Goal: Communication & Community: Answer question/provide support

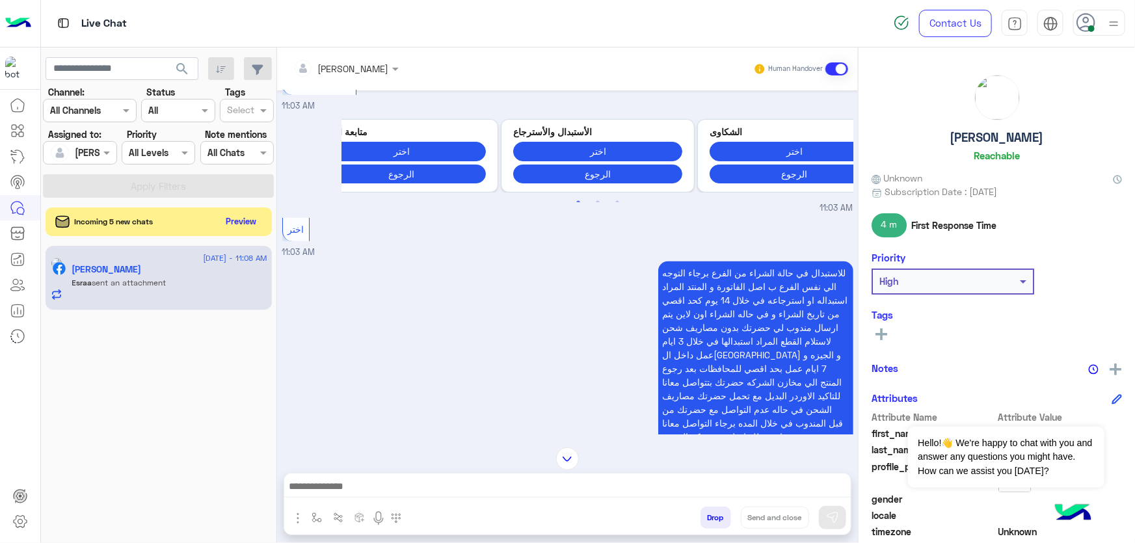
scroll to position [5569, 0]
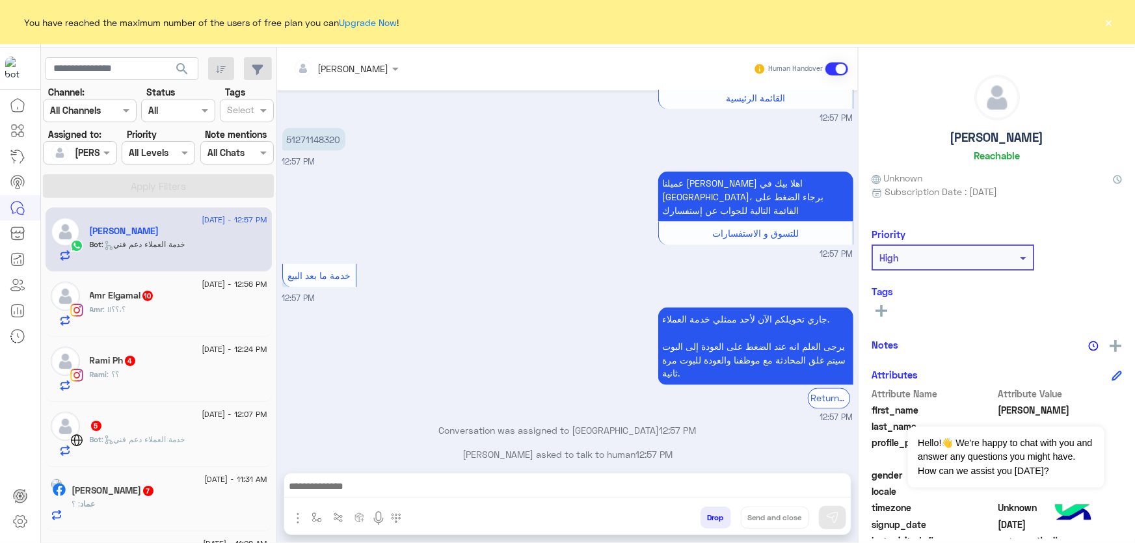
click at [74, 155] on input "text" at bounding box center [65, 153] width 30 height 14
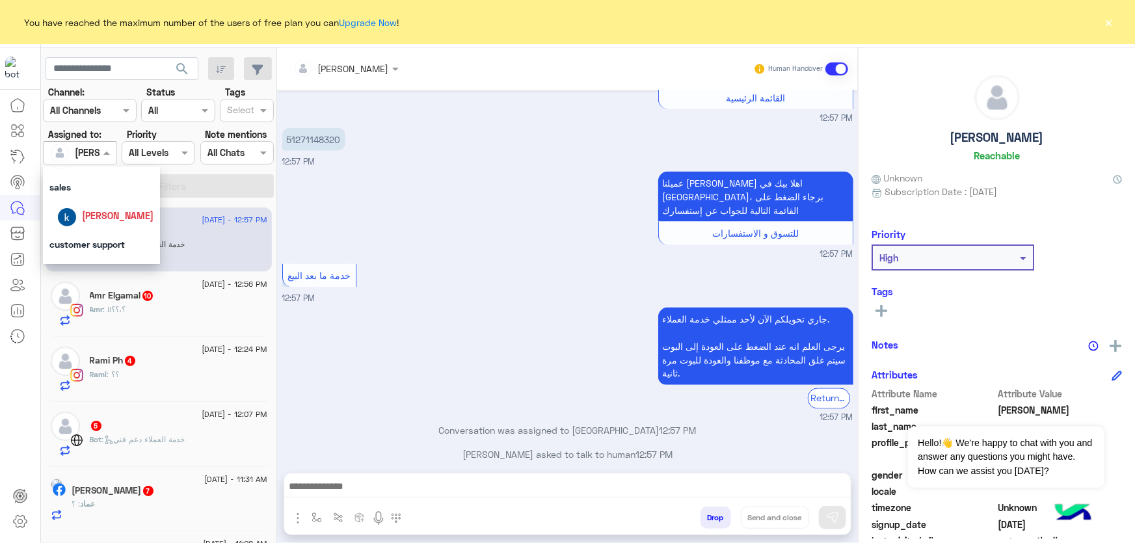
scroll to position [107, 0]
click at [108, 245] on span "[PERSON_NAME]" at bounding box center [118, 248] width 72 height 11
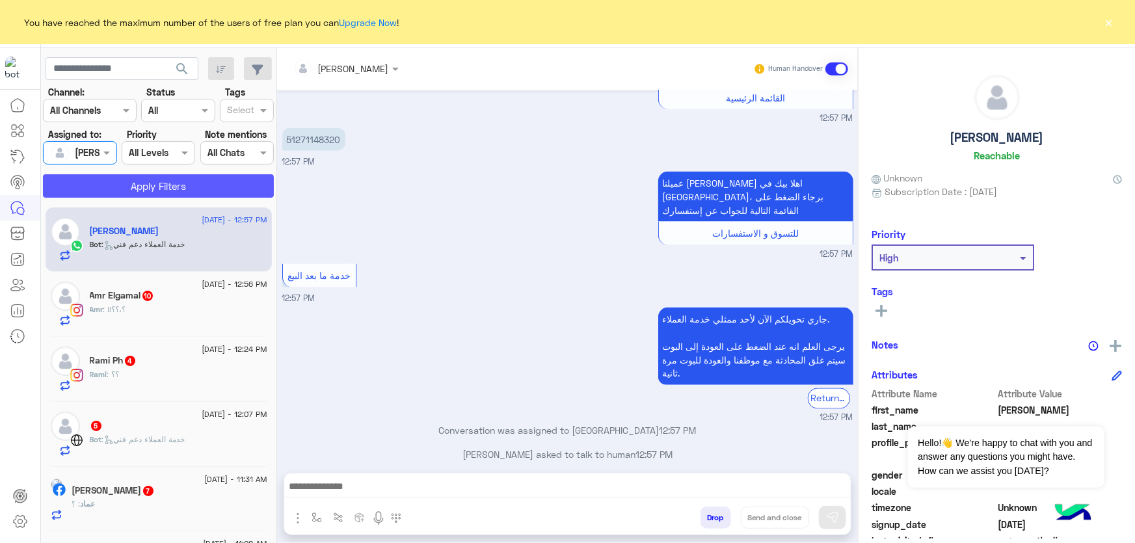
click at [160, 190] on button "Apply Filters" at bounding box center [158, 185] width 231 height 23
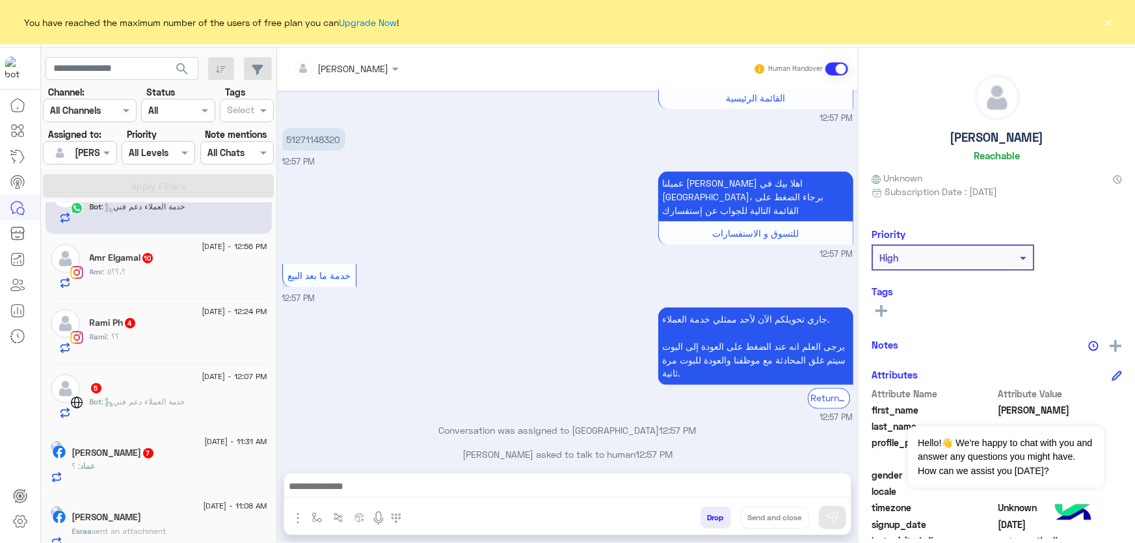
scroll to position [54, 0]
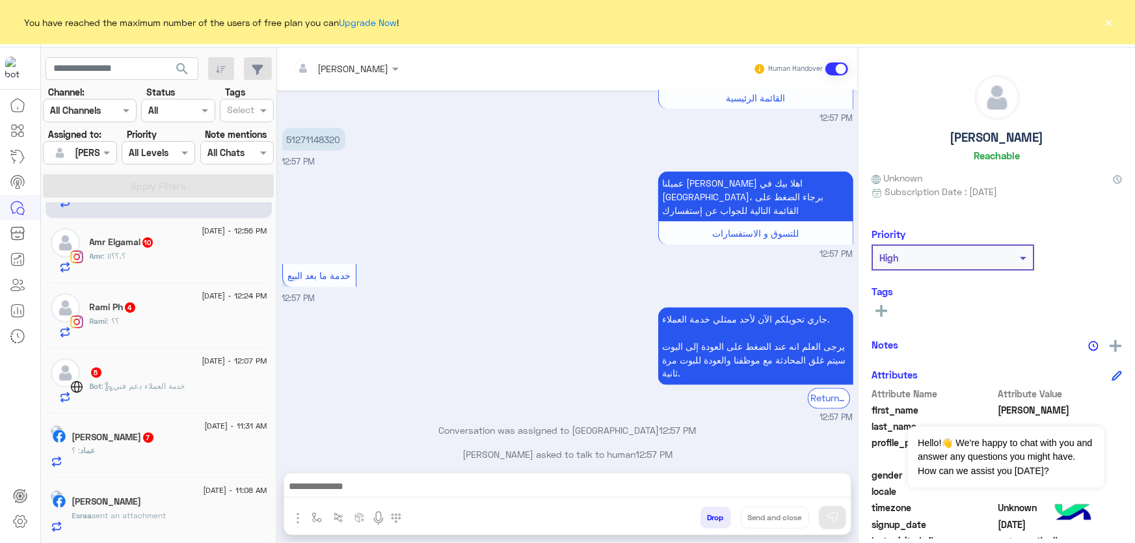
click at [142, 507] on h5 "[PERSON_NAME]" at bounding box center [107, 501] width 70 height 11
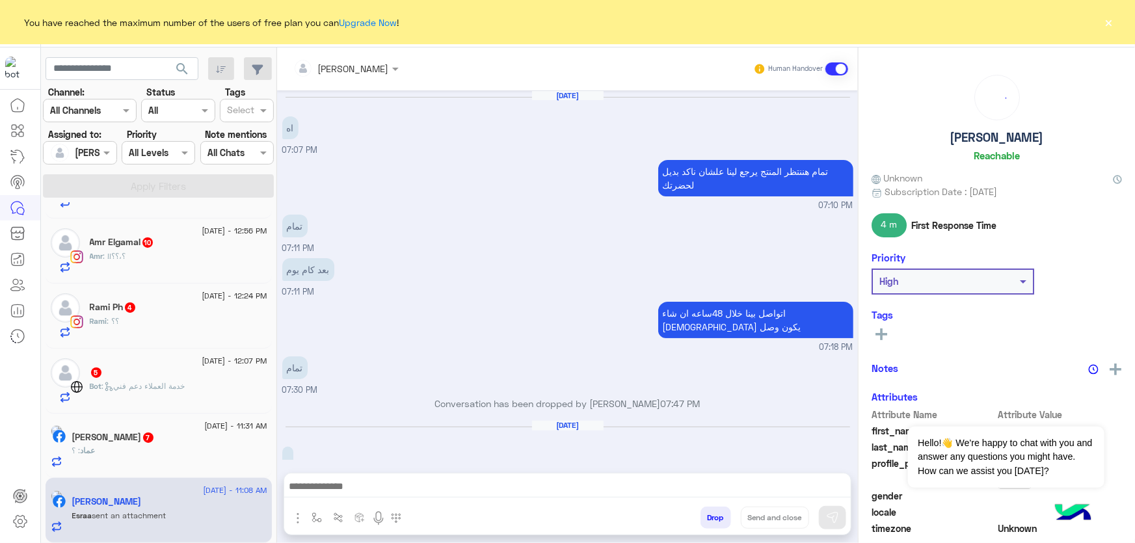
scroll to position [1138, 0]
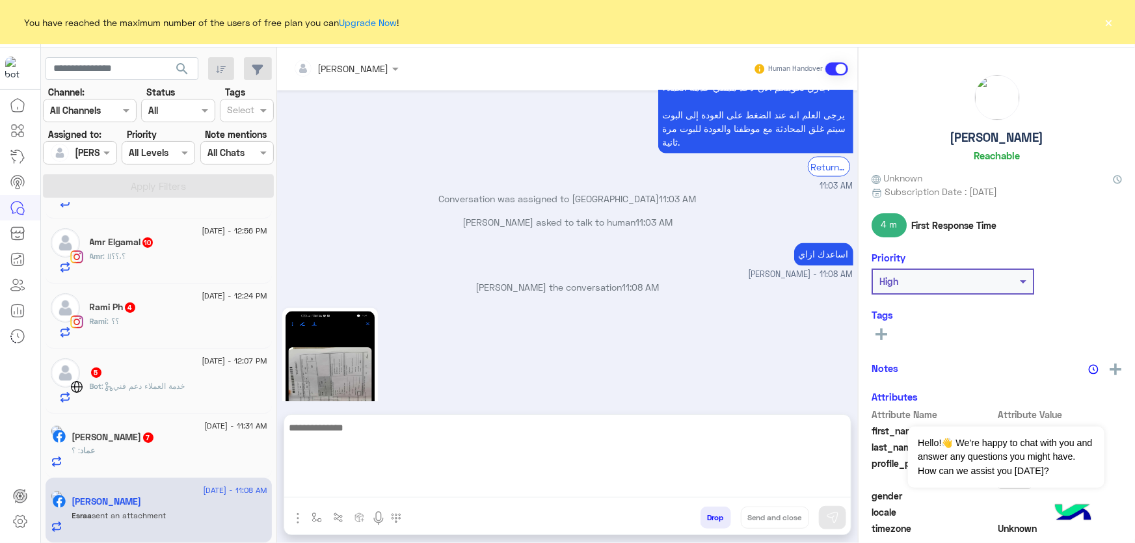
click at [656, 486] on textarea at bounding box center [567, 459] width 567 height 78
type textarea "*"
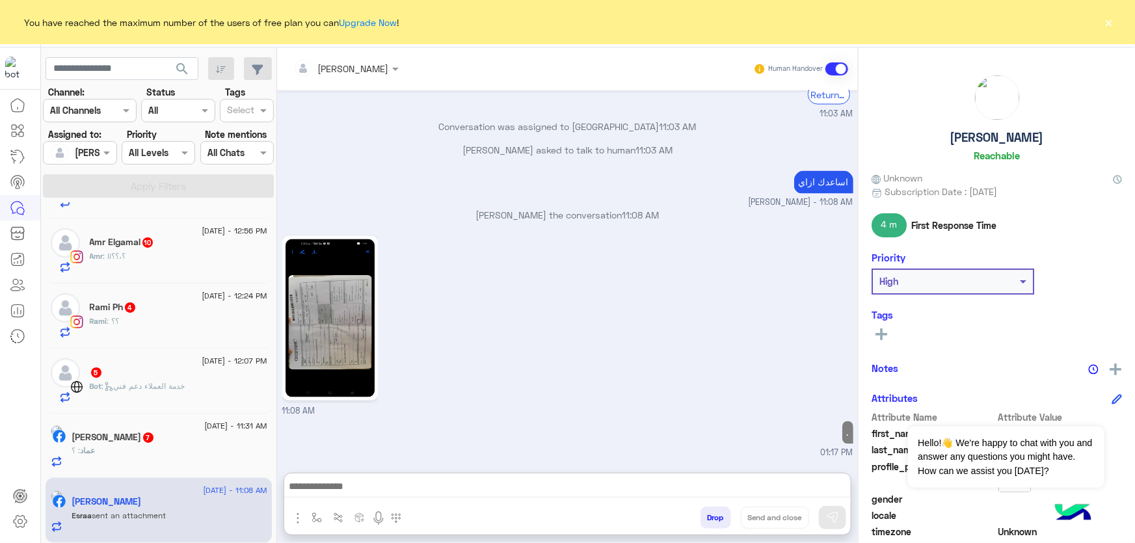
click at [186, 451] on div "عماد : ؟" at bounding box center [169, 456] width 195 height 23
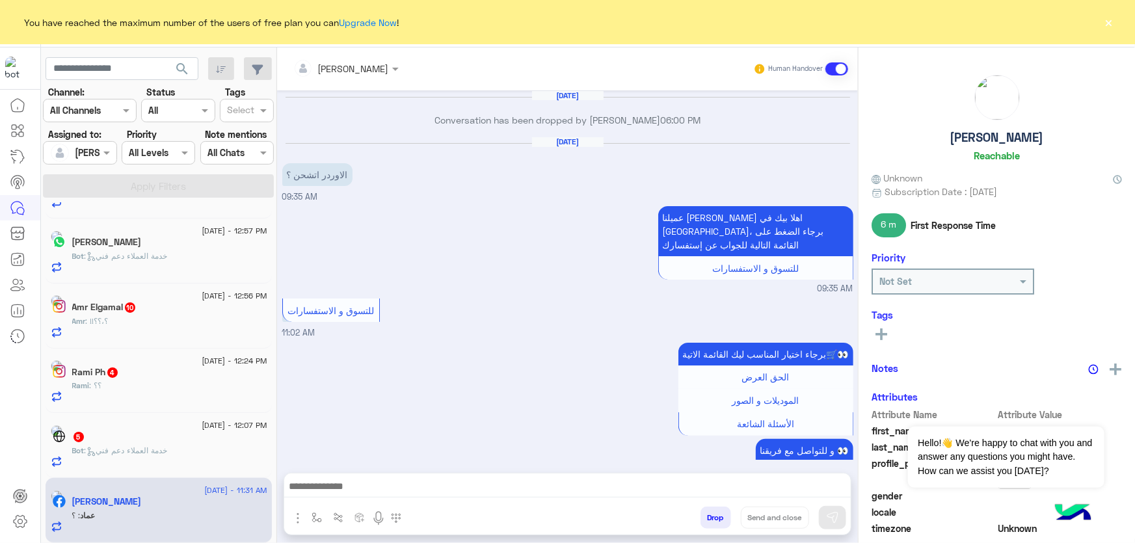
scroll to position [1120, 0]
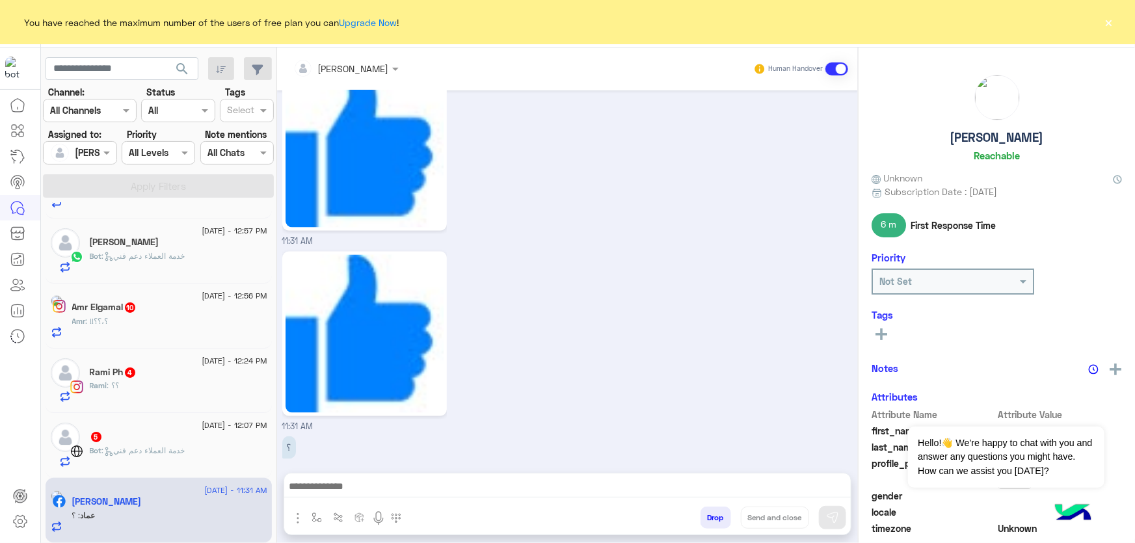
click at [194, 484] on div "11 August - 11:31 AM عماد نمر عماد : ؟" at bounding box center [159, 510] width 226 height 65
click at [217, 500] on div "عماد نمر" at bounding box center [169, 503] width 195 height 14
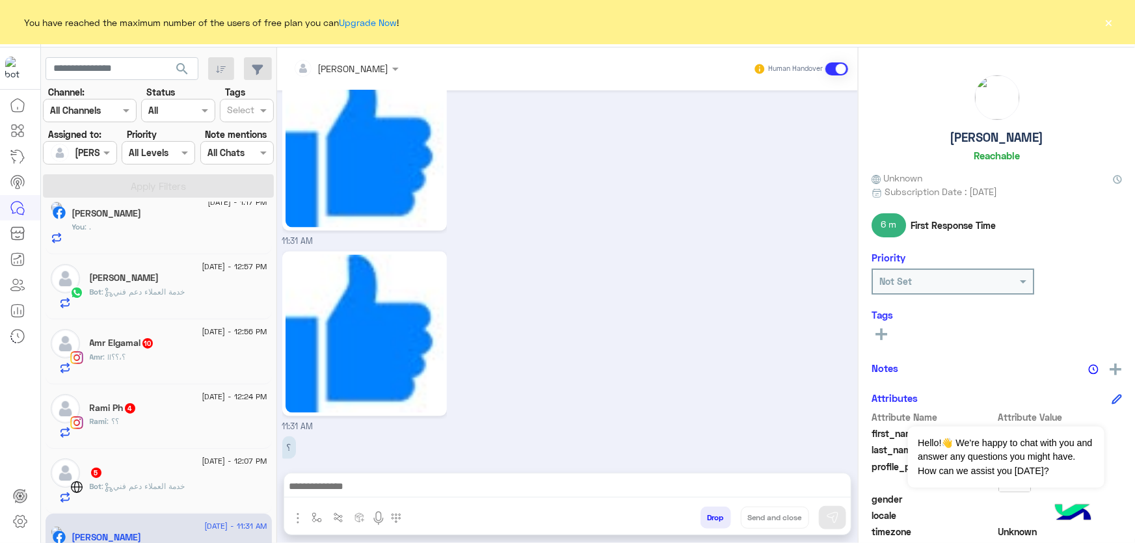
scroll to position [0, 0]
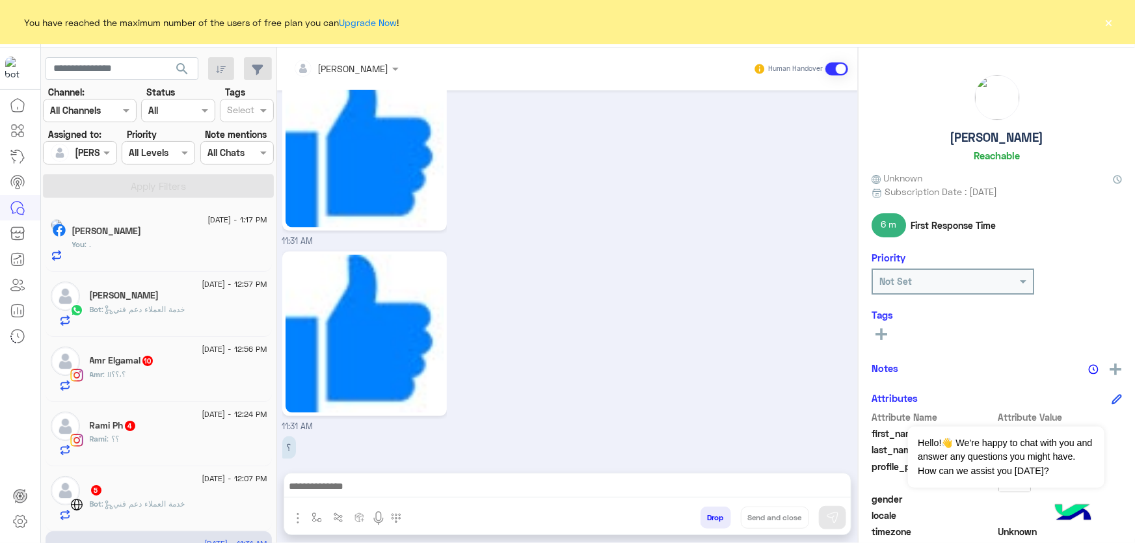
click at [198, 259] on div "You : ." at bounding box center [169, 250] width 195 height 23
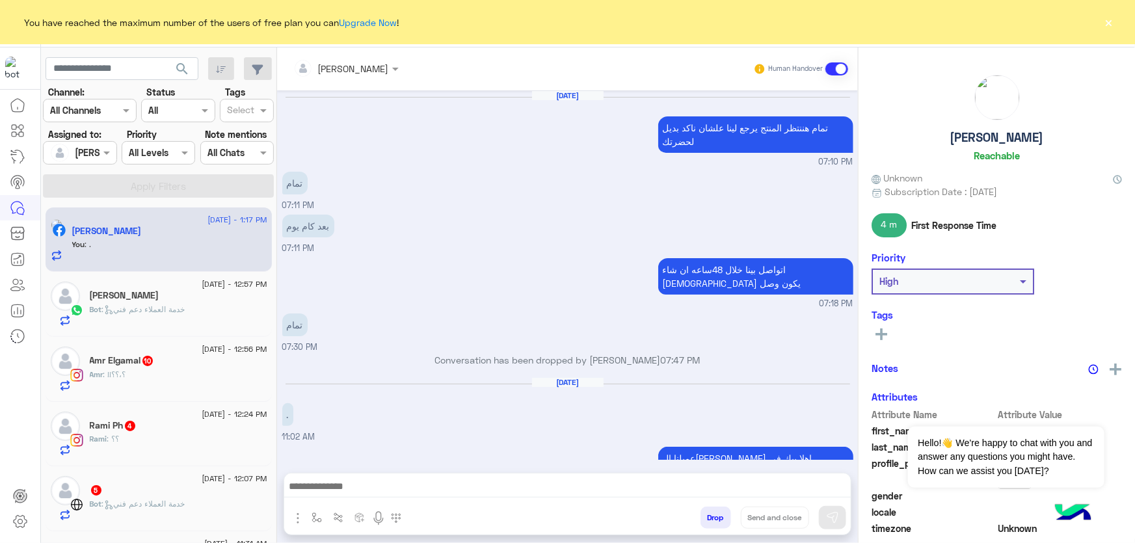
scroll to position [1137, 0]
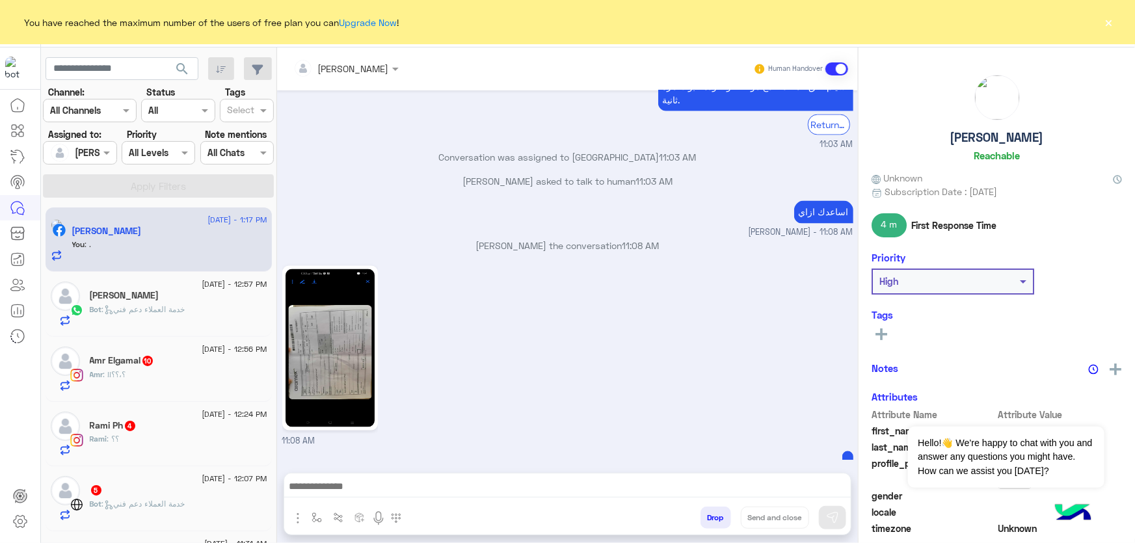
click at [835, 201] on p "اساعدك ازاي" at bounding box center [823, 212] width 59 height 23
click at [834, 201] on p "اساعدك ازاي" at bounding box center [823, 212] width 59 height 23
copy app-message "اساعدك ازاي"
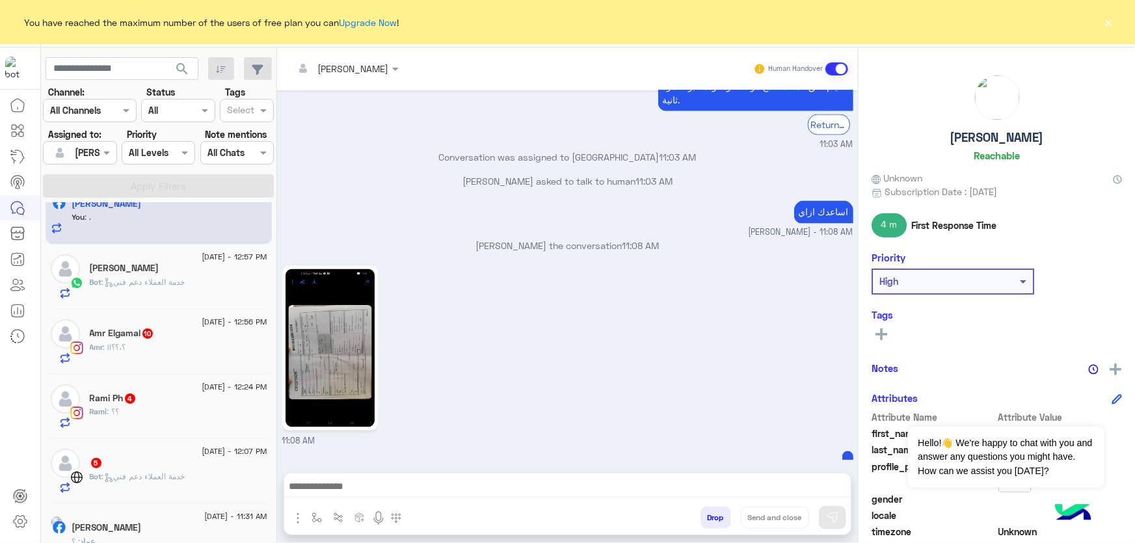
scroll to position [53, 0]
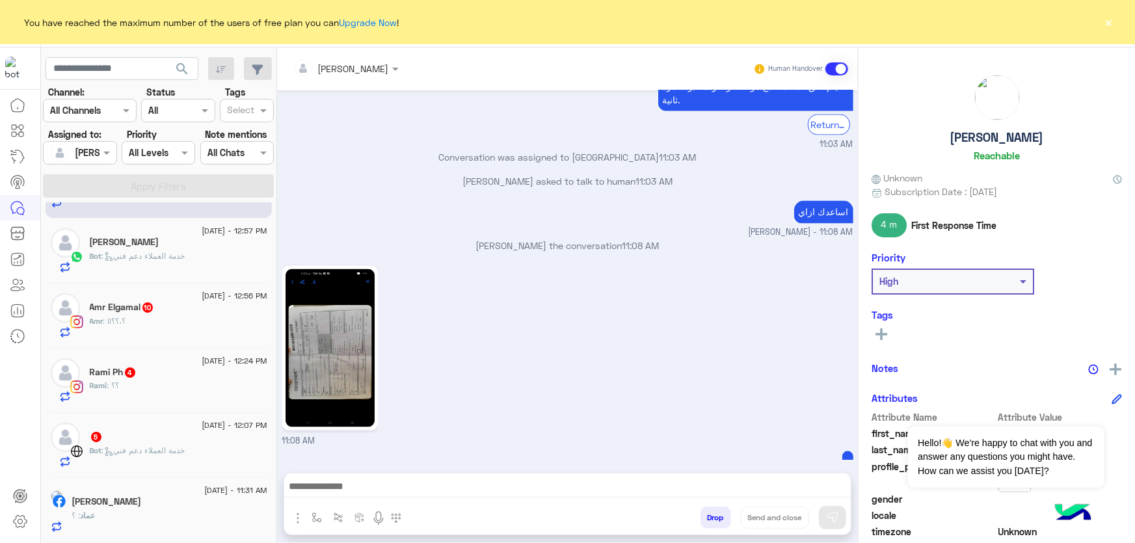
click at [180, 515] on div "عماد : ؟" at bounding box center [169, 521] width 195 height 23
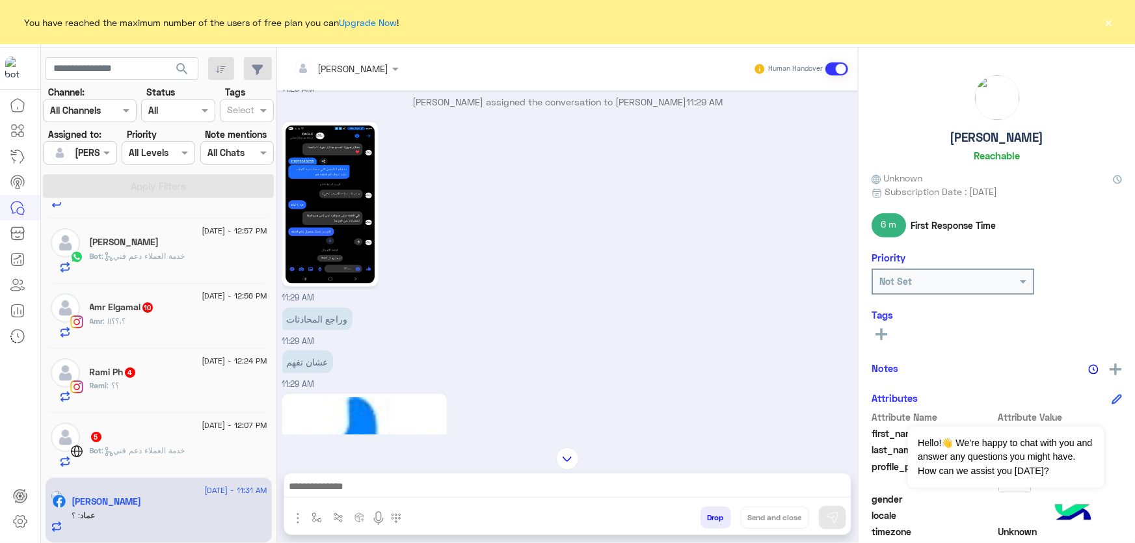
scroll to position [883, 0]
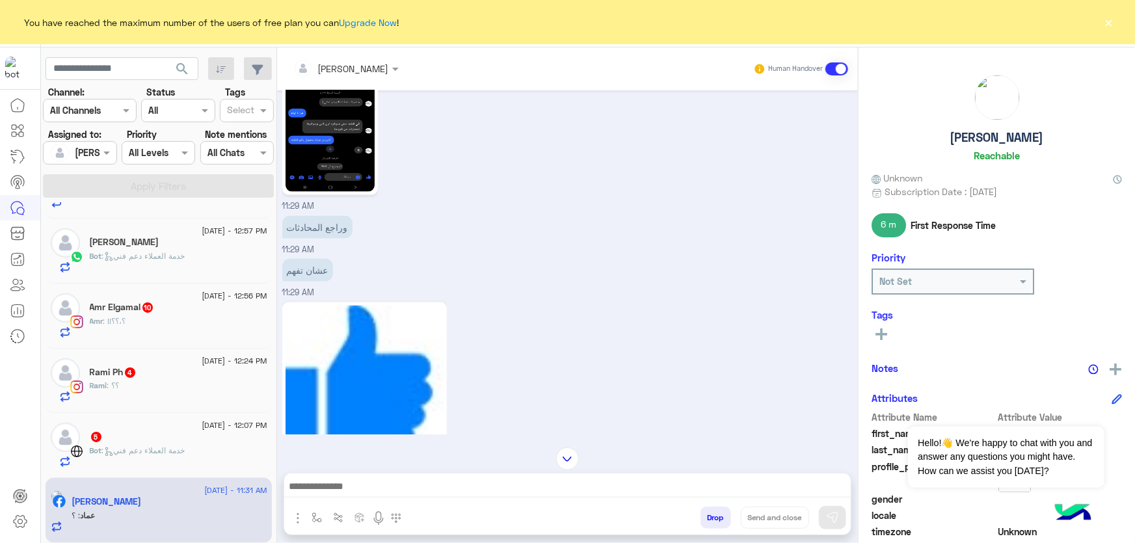
click at [312, 116] on img at bounding box center [330, 113] width 89 height 158
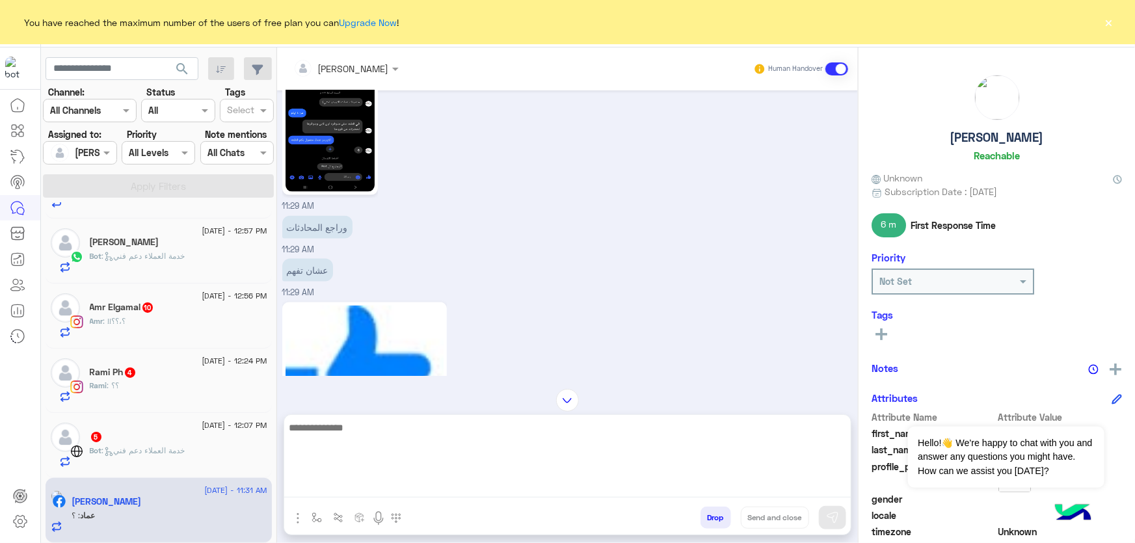
click at [442, 483] on textarea at bounding box center [567, 459] width 567 height 78
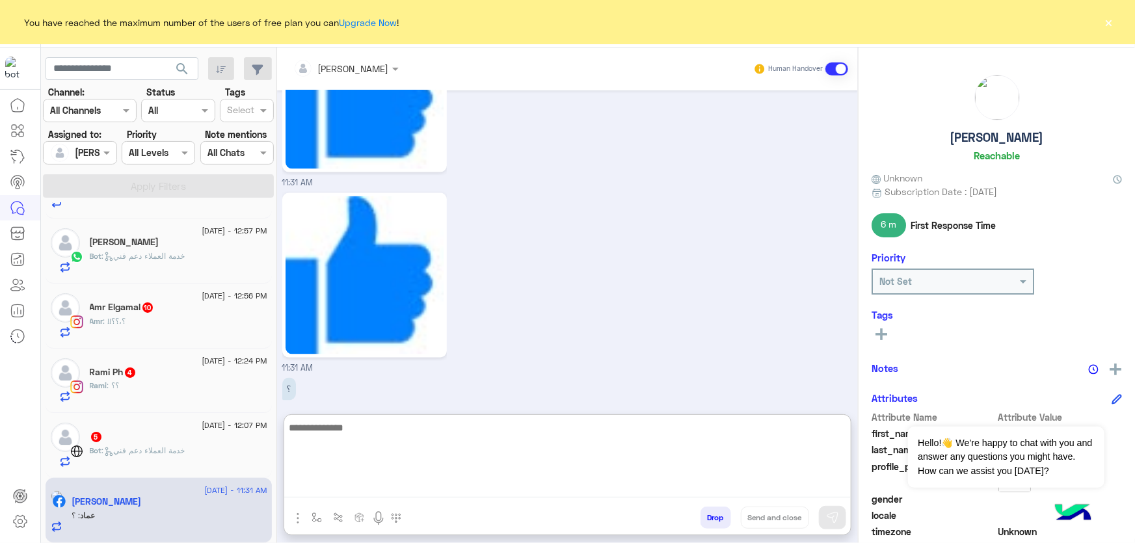
click at [450, 475] on textarea at bounding box center [567, 459] width 567 height 78
paste textarea "**********"
type textarea "**********"
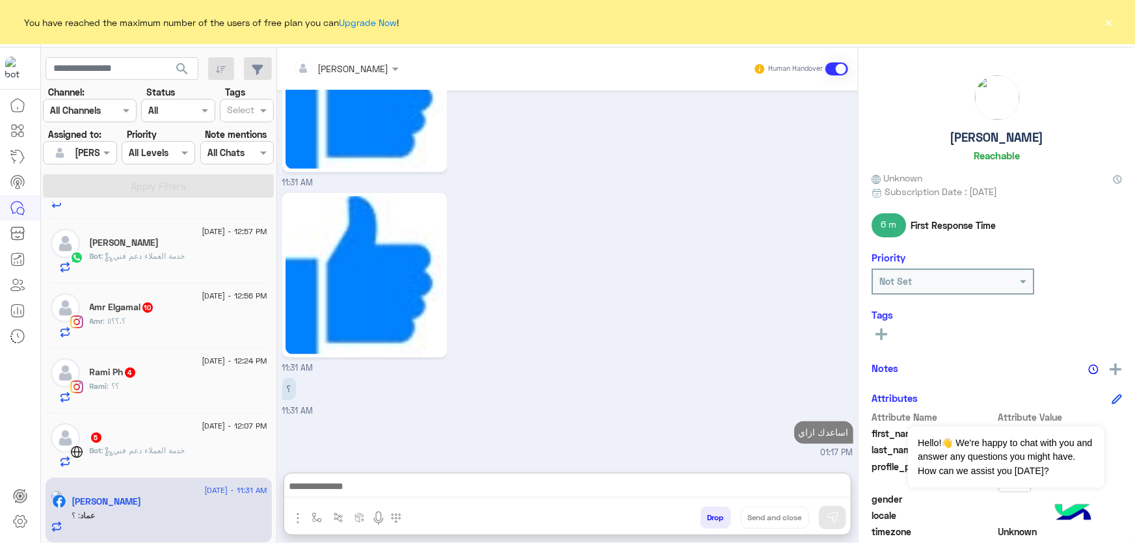
click at [124, 448] on span ": خدمة العملاء دعم فني" at bounding box center [143, 451] width 83 height 10
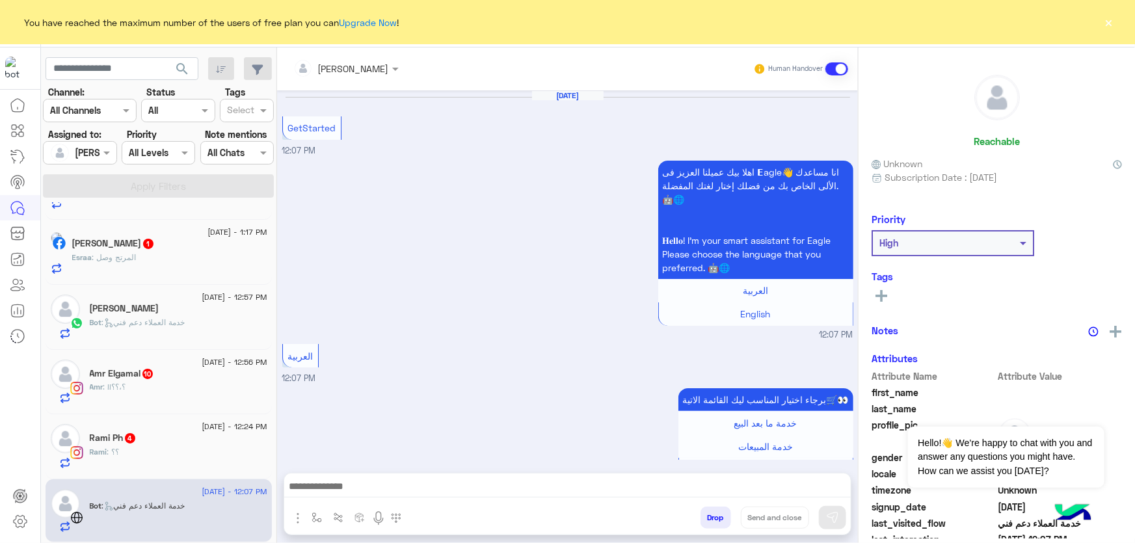
scroll to position [578, 0]
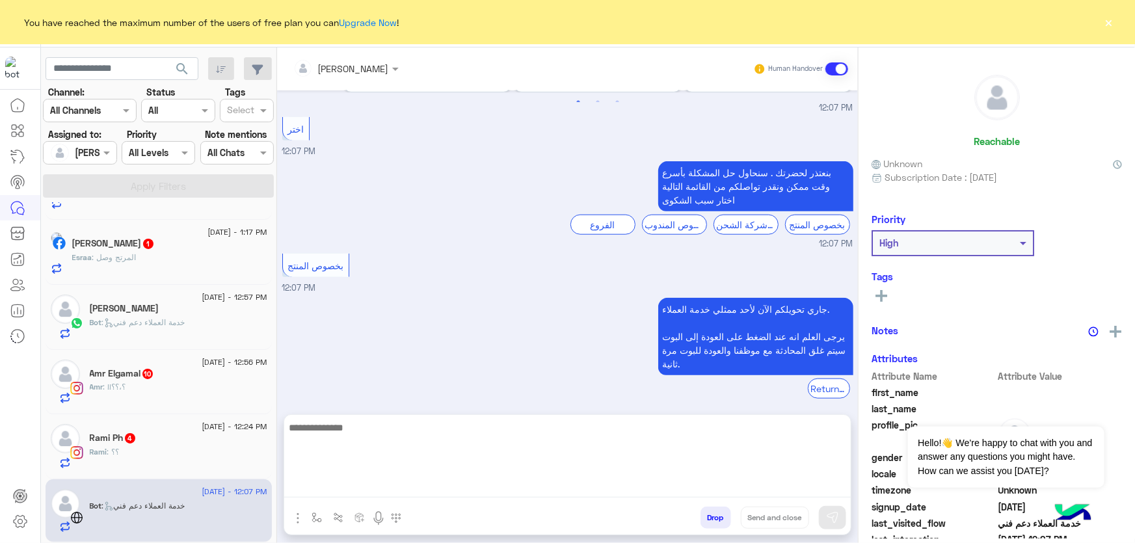
click at [504, 481] on textarea at bounding box center [567, 459] width 567 height 78
paste textarea "**********"
type textarea "**********"
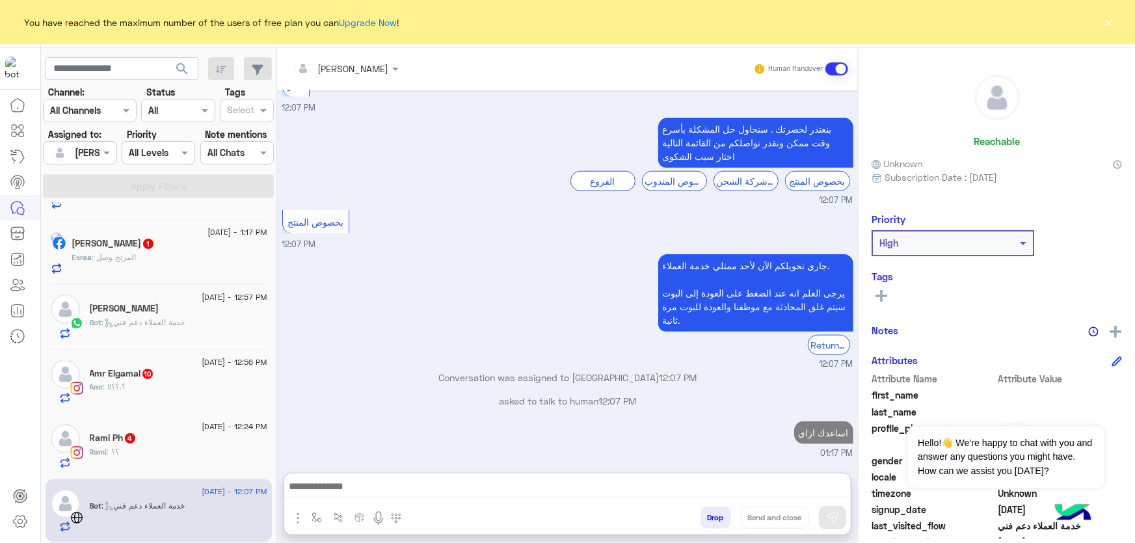
click at [118, 437] on h5 "Rami Ph 4" at bounding box center [113, 438] width 47 height 11
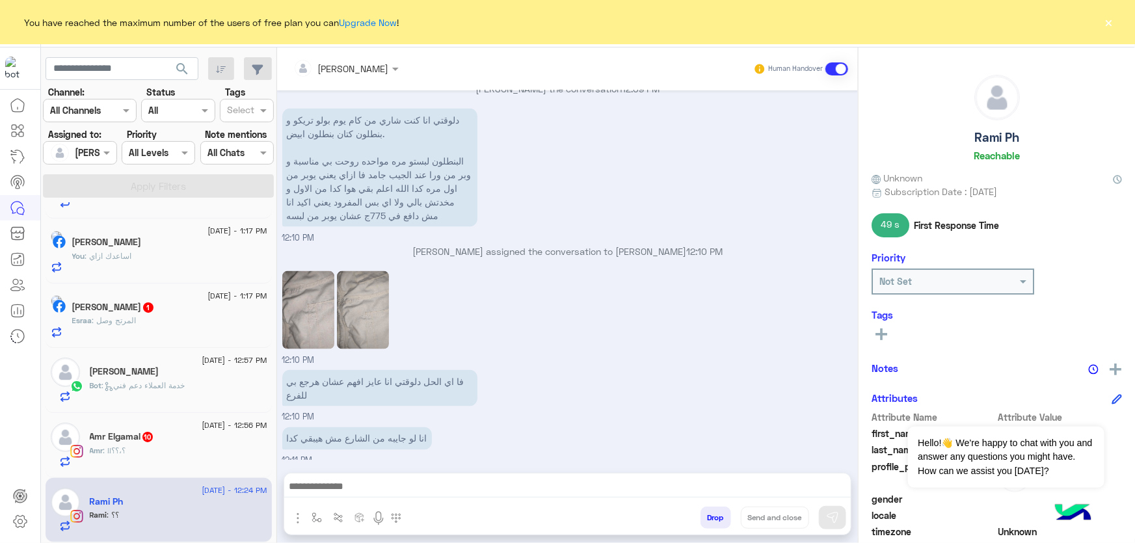
scroll to position [973, 0]
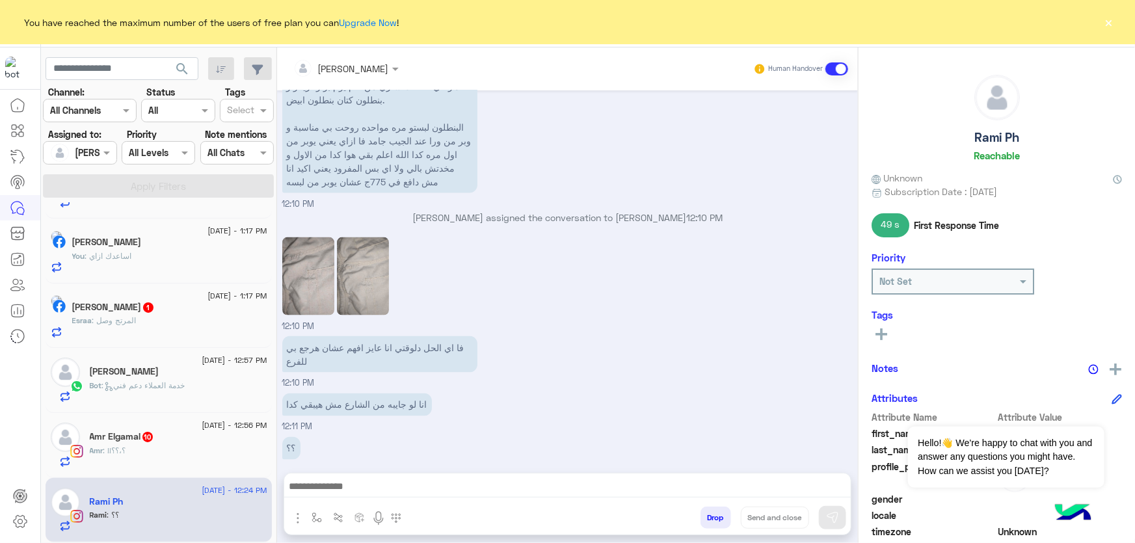
click at [454, 505] on div at bounding box center [567, 490] width 567 height 33
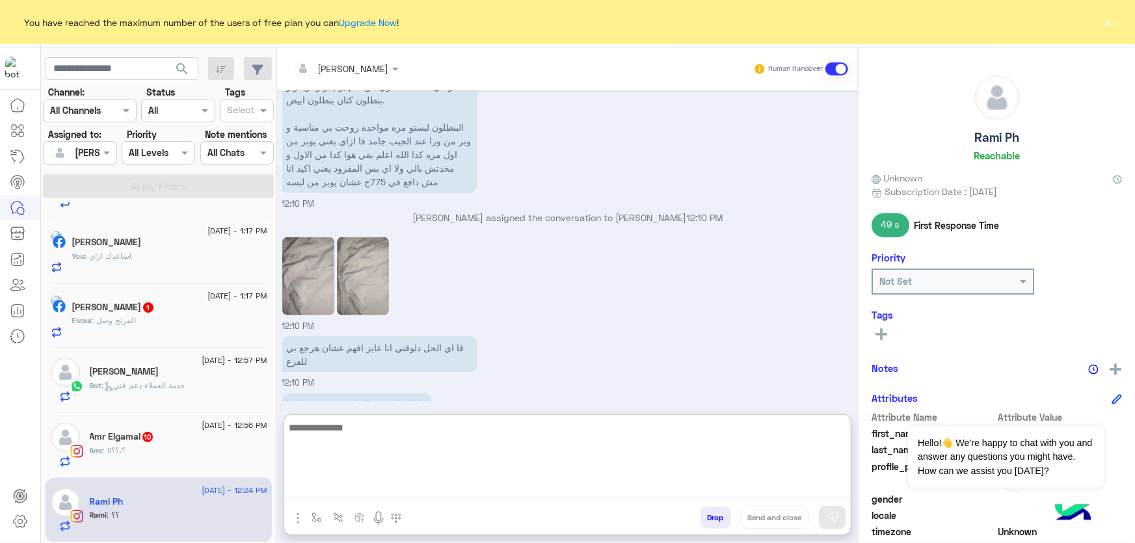
click at [468, 487] on textarea at bounding box center [567, 459] width 567 height 78
paste textarea "**********"
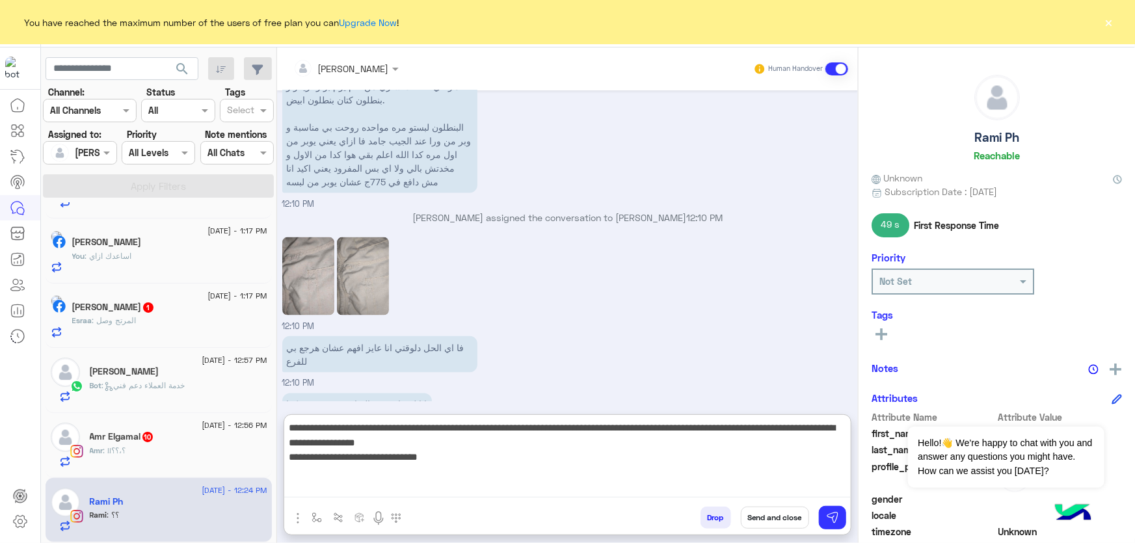
type textarea "**********"
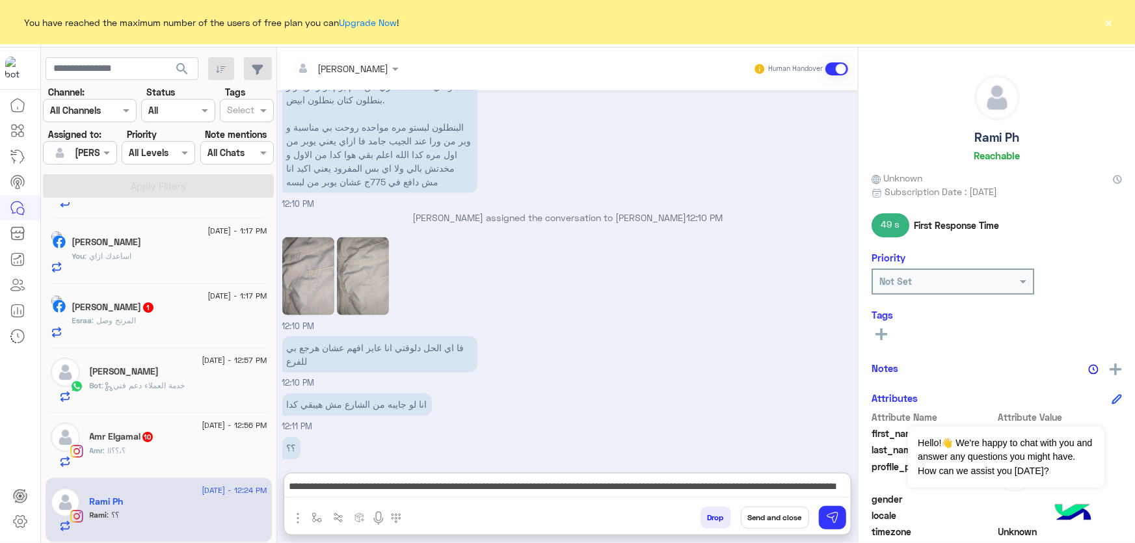
click at [1001, 141] on h5 "Rami Ph" at bounding box center [997, 137] width 45 height 15
copy h5 "Rami Ph"
click at [772, 522] on button "Send and close" at bounding box center [775, 518] width 68 height 22
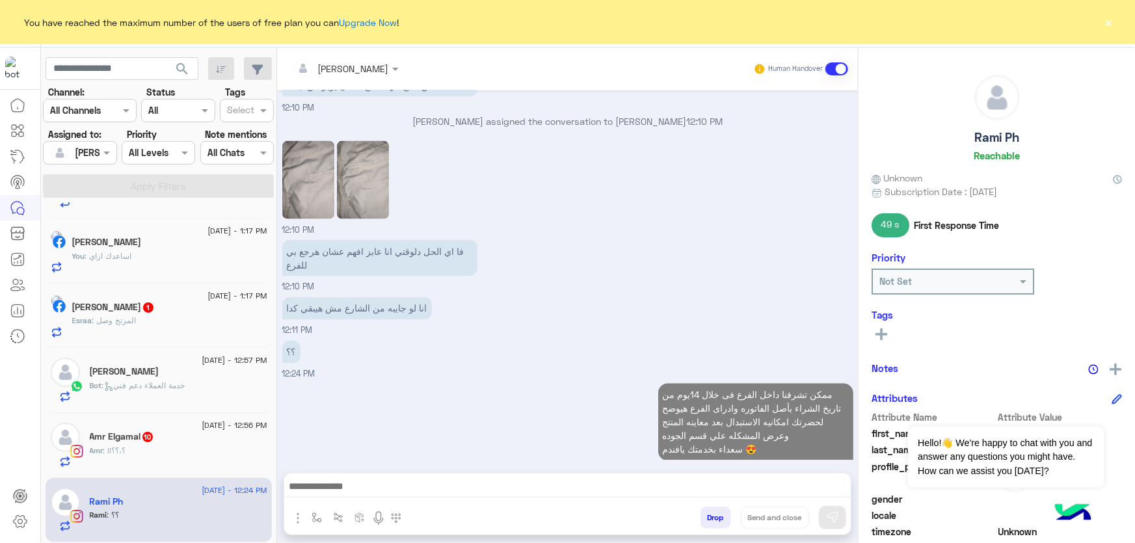
scroll to position [1093, 0]
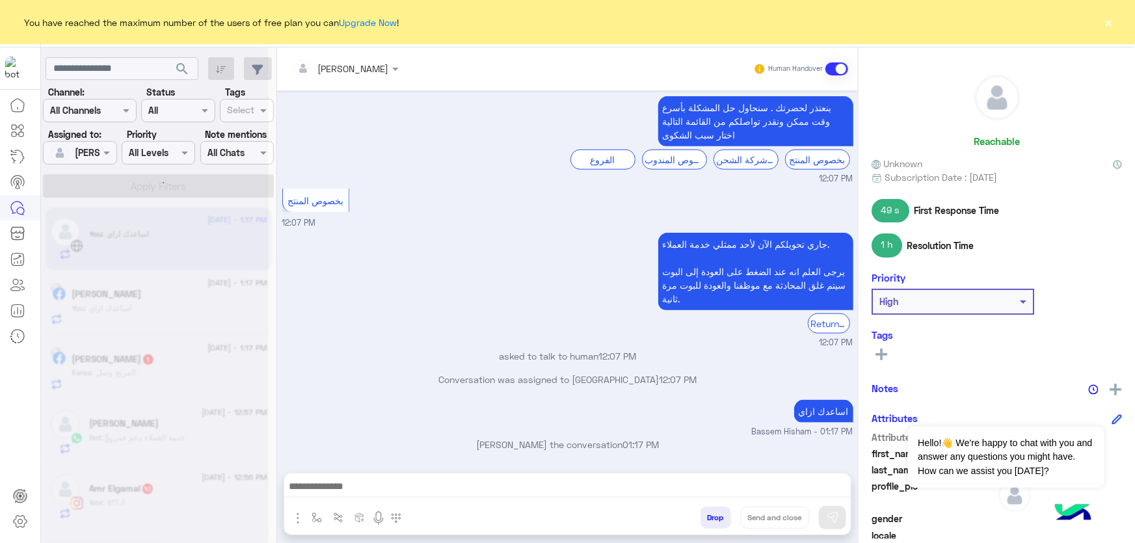
scroll to position [643, 0]
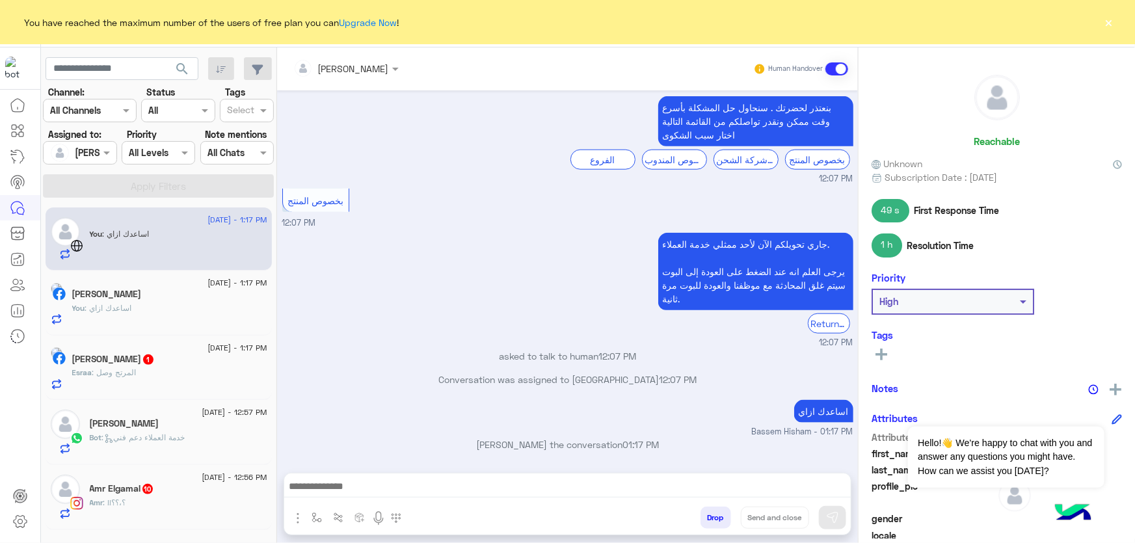
click at [154, 494] on span "10" at bounding box center [147, 488] width 13 height 11
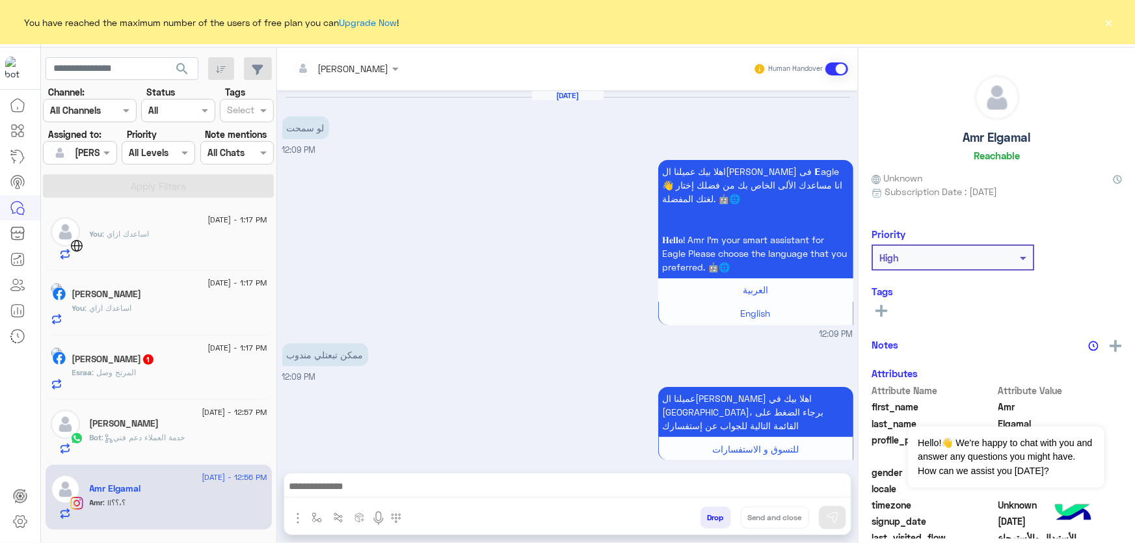
scroll to position [1585, 0]
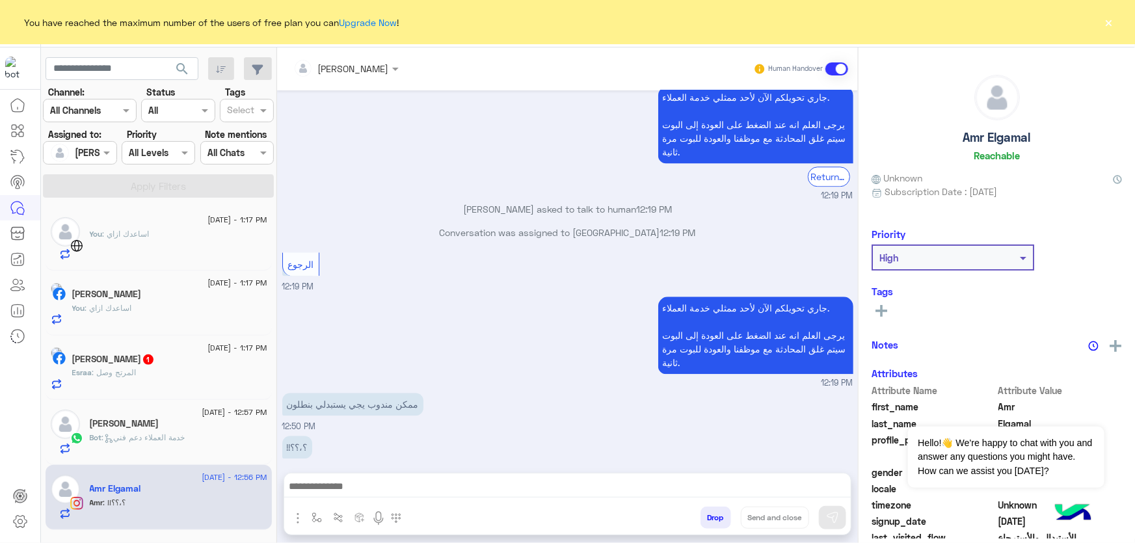
click at [182, 237] on div "You : اساعدك ازاي" at bounding box center [179, 244] width 178 height 33
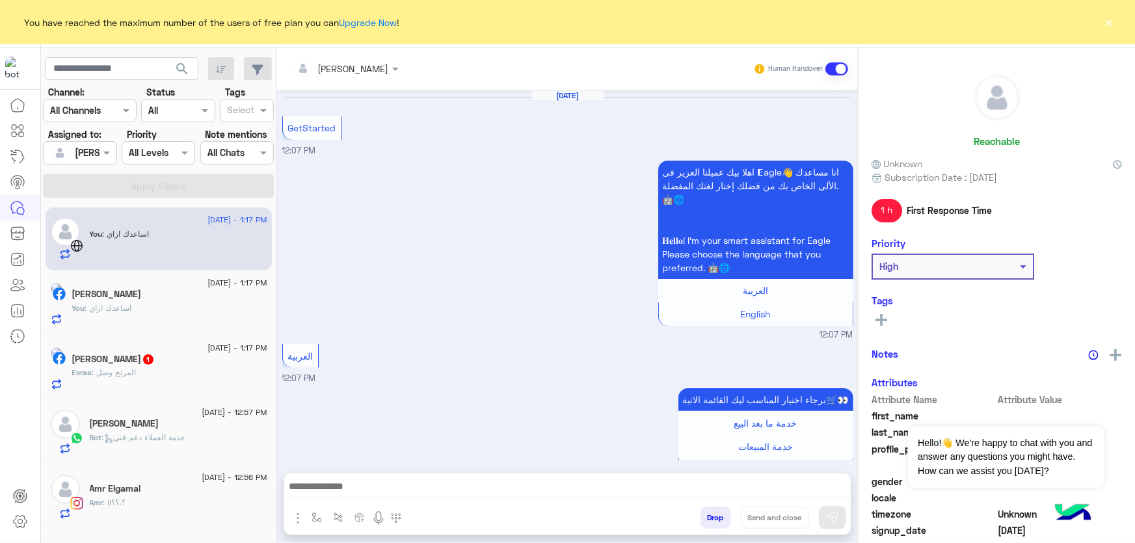
scroll to position [643, 0]
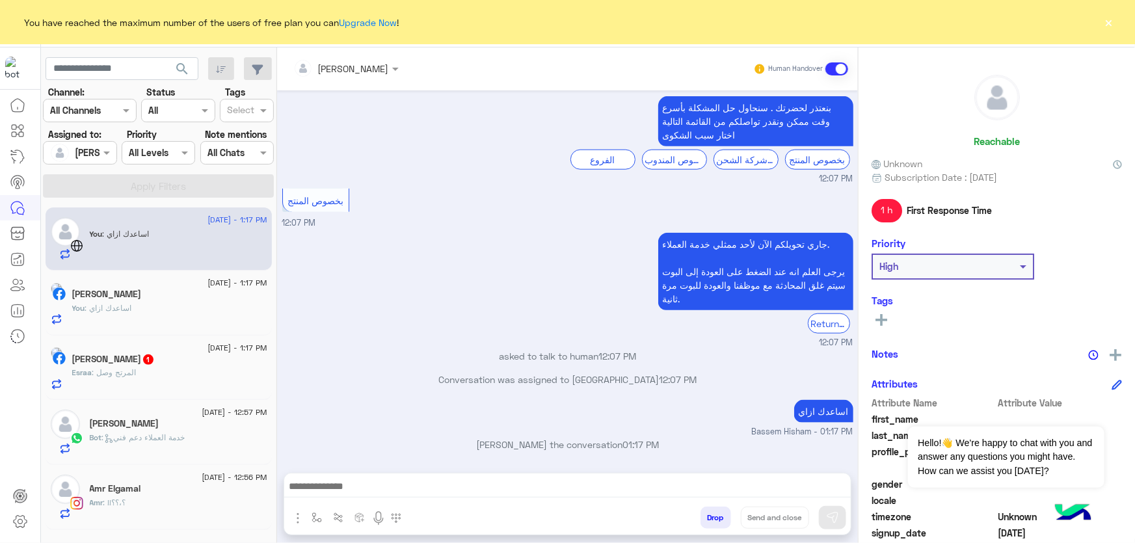
click at [803, 406] on p "اساعدك ازاي" at bounding box center [823, 411] width 59 height 23
copy app-message "اساعدك ازاي"
click at [132, 482] on div "11 August - 12:56 PM" at bounding box center [179, 479] width 178 height 8
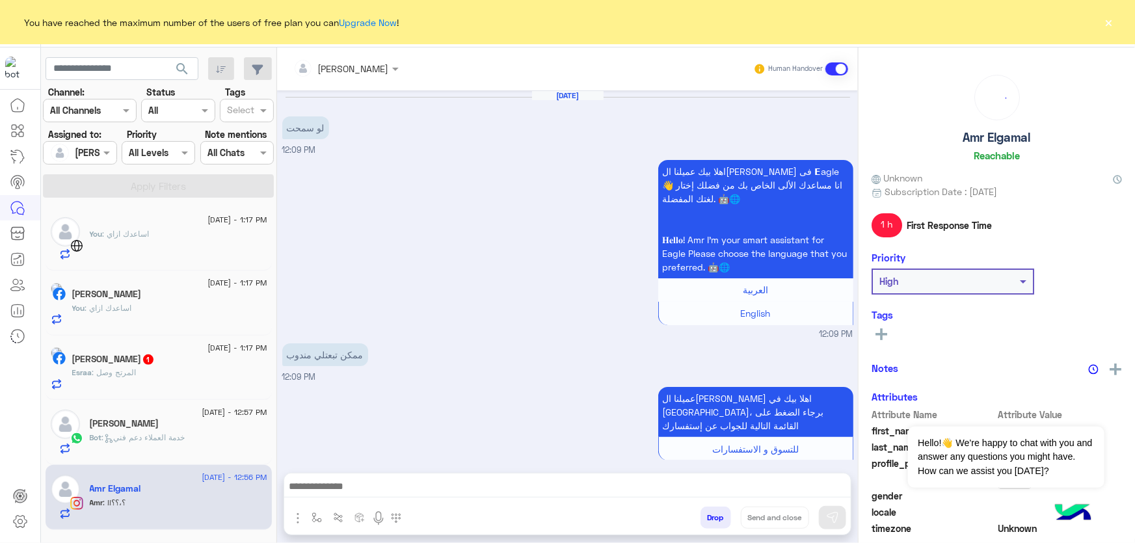
scroll to position [1585, 0]
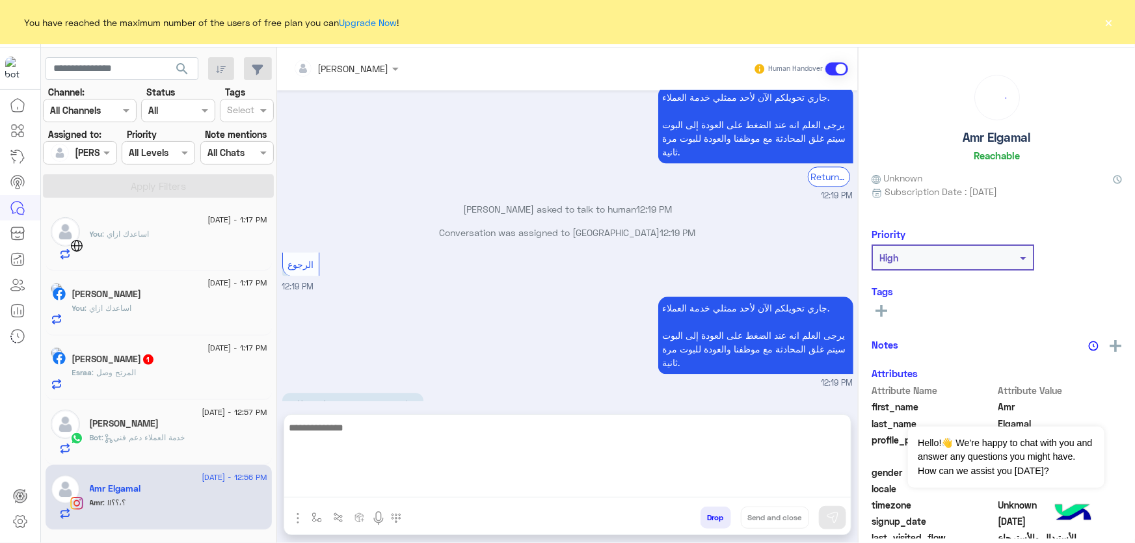
click at [437, 481] on textarea at bounding box center [567, 459] width 567 height 78
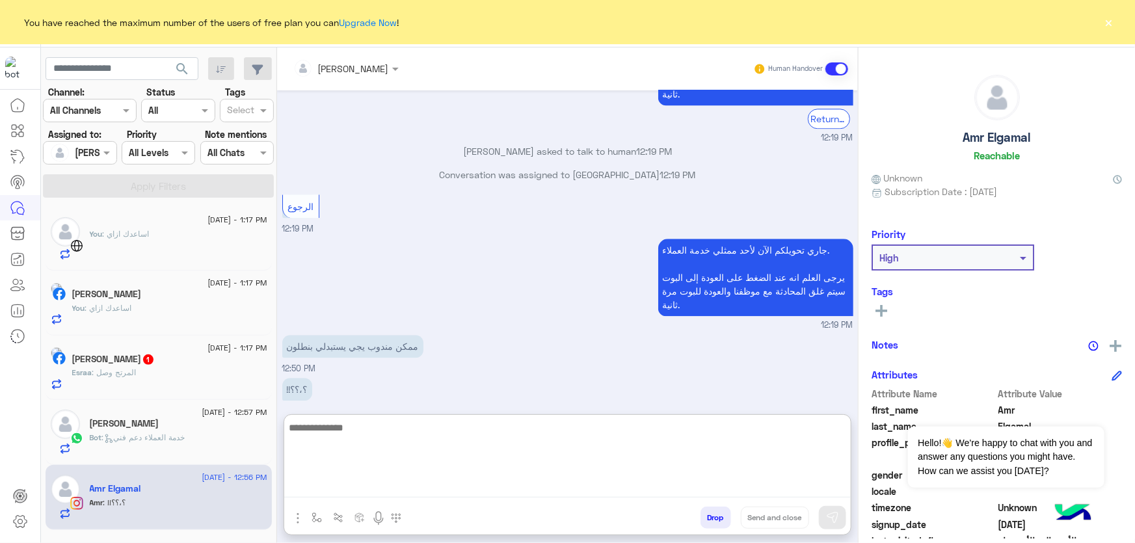
click at [425, 445] on textarea at bounding box center [567, 459] width 567 height 78
paste textarea "**********"
type textarea "**********"
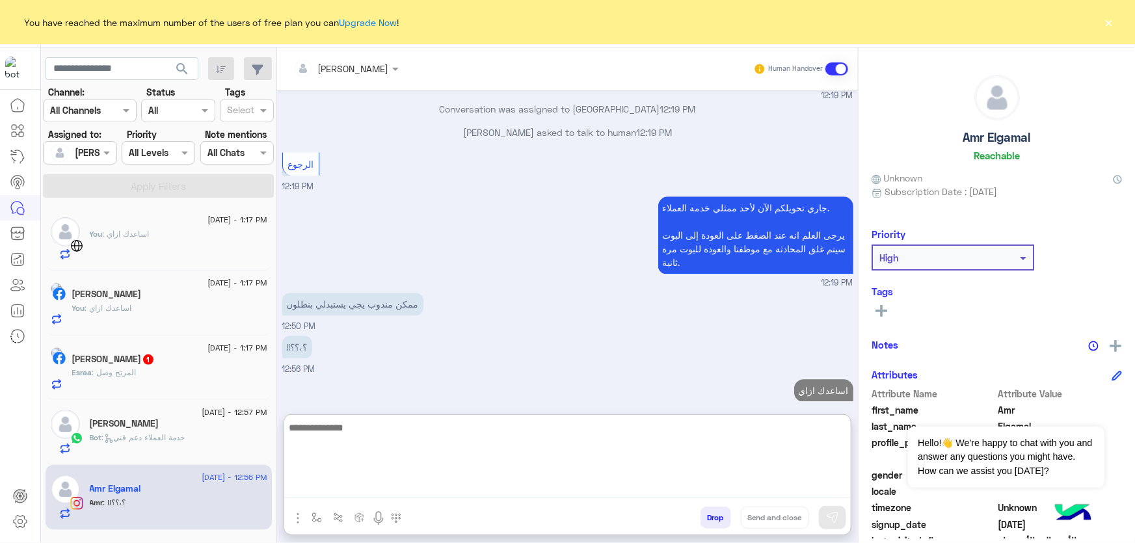
scroll to position [1708, 0]
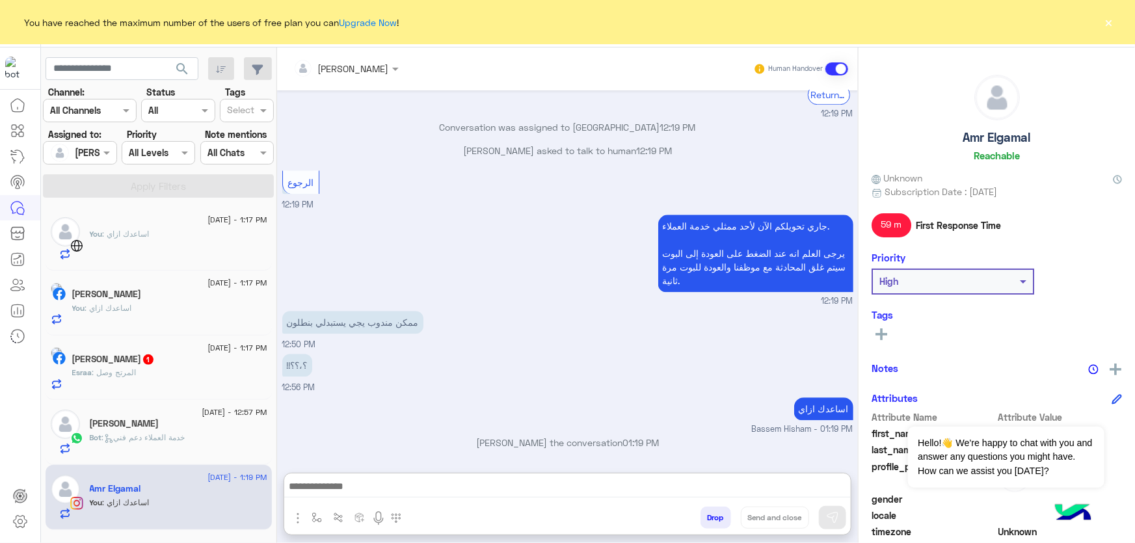
click at [154, 432] on p "Bot : خدمة العملاء دعم فني" at bounding box center [138, 438] width 96 height 12
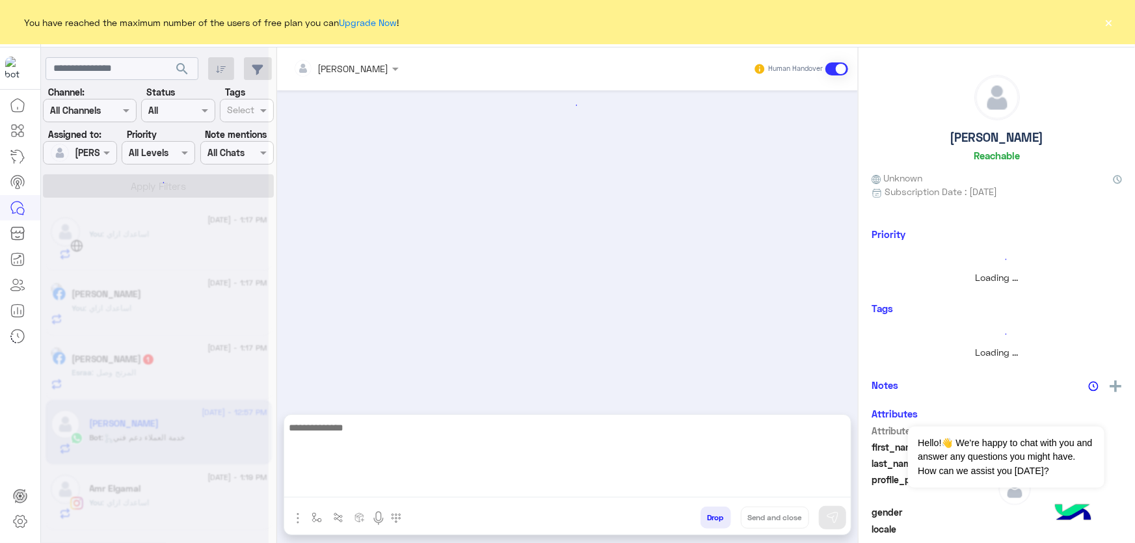
click at [362, 485] on textarea at bounding box center [567, 459] width 567 height 78
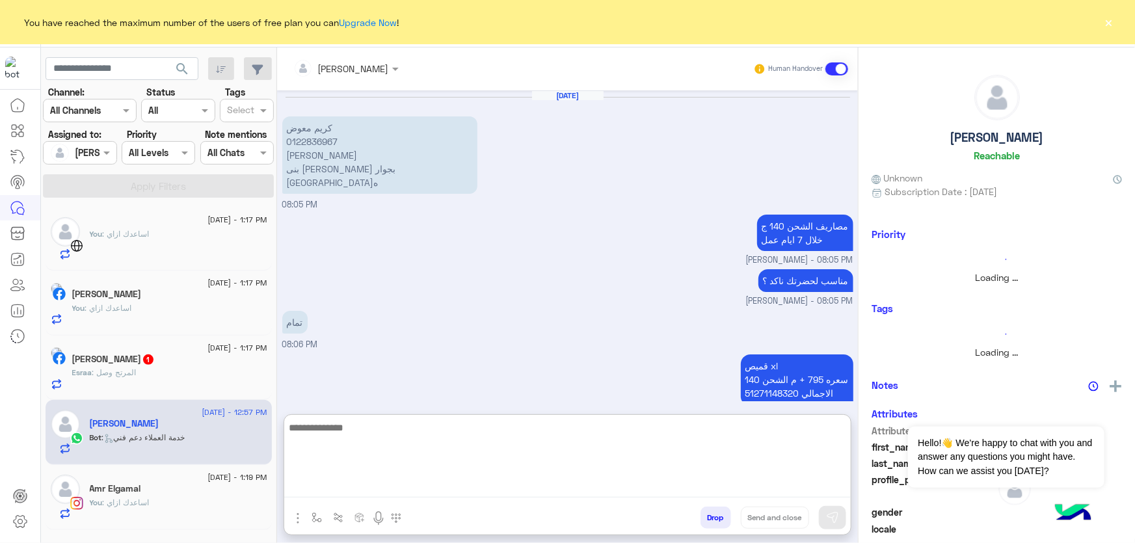
paste textarea "**********"
type textarea "**********"
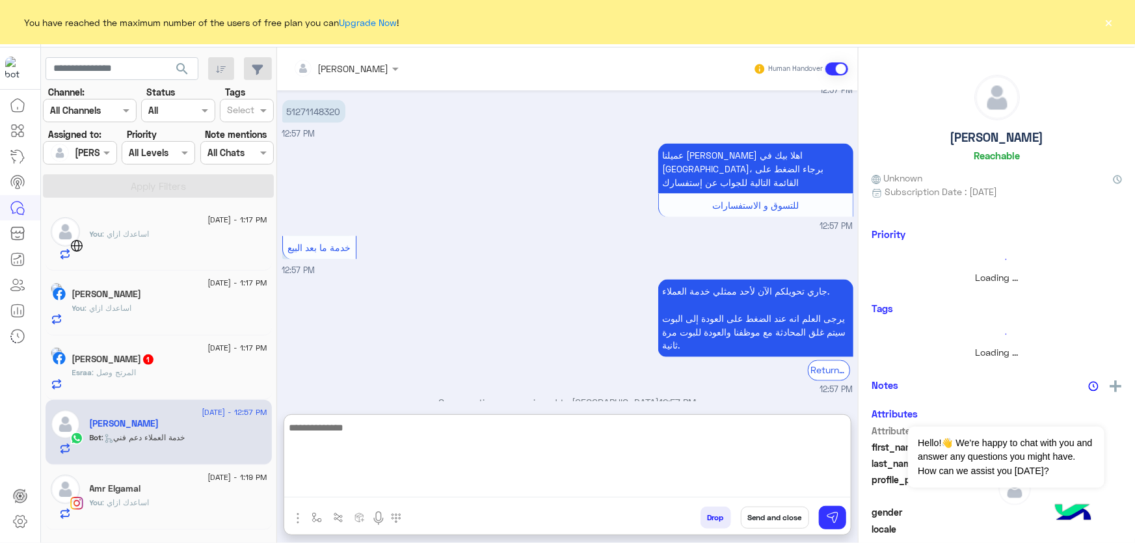
scroll to position [1074, 0]
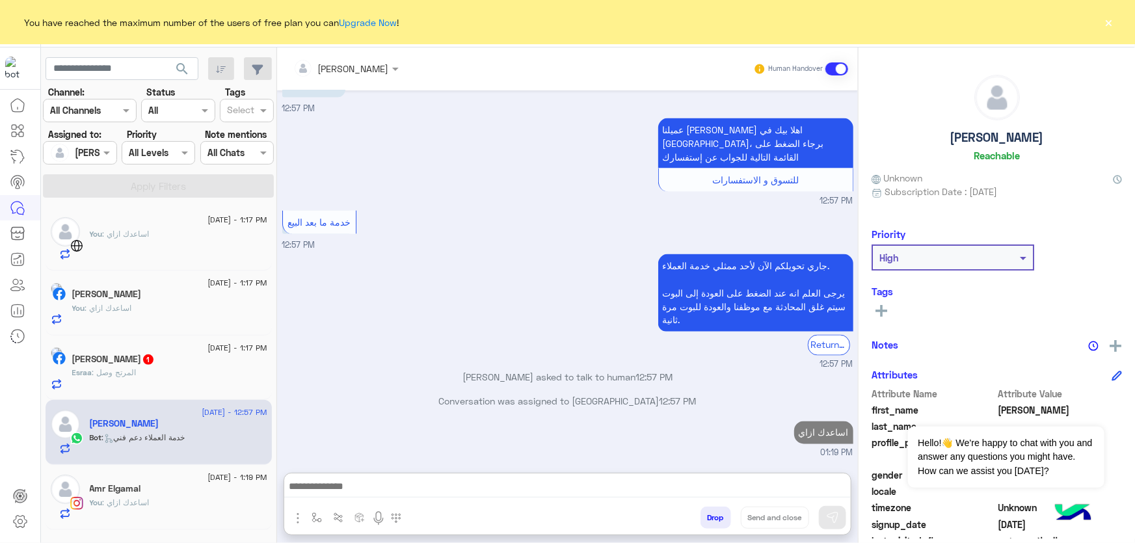
click at [206, 384] on div "Esraa : المرتج وصل" at bounding box center [169, 378] width 195 height 23
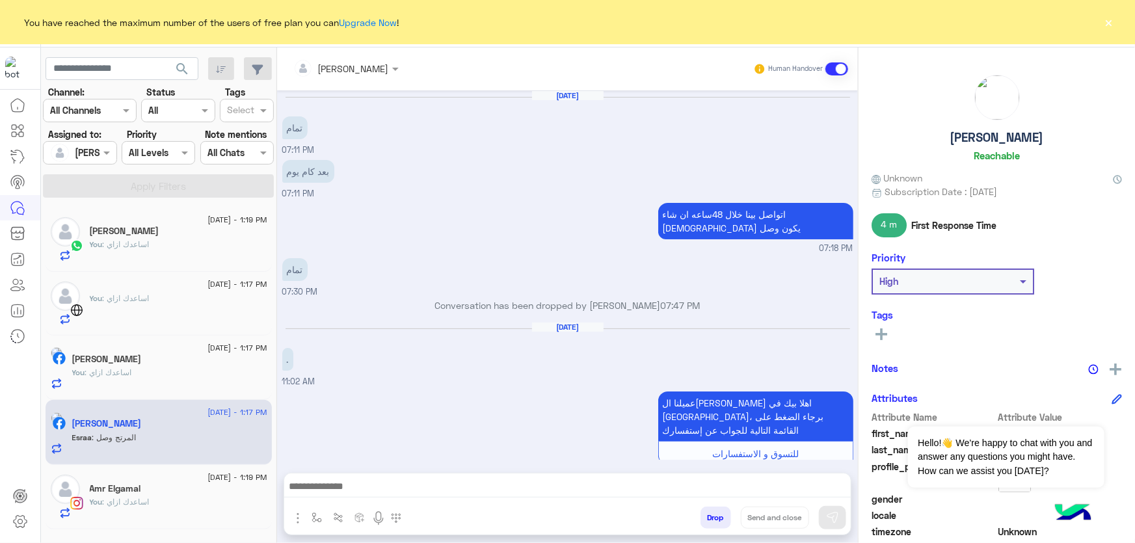
scroll to position [1289, 0]
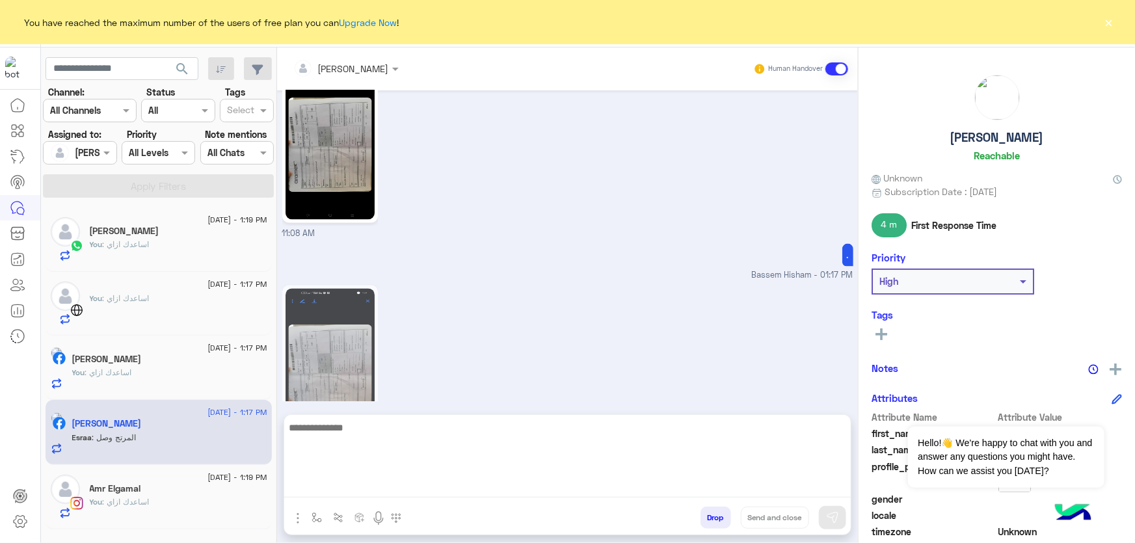
click at [376, 485] on textarea at bounding box center [567, 459] width 567 height 78
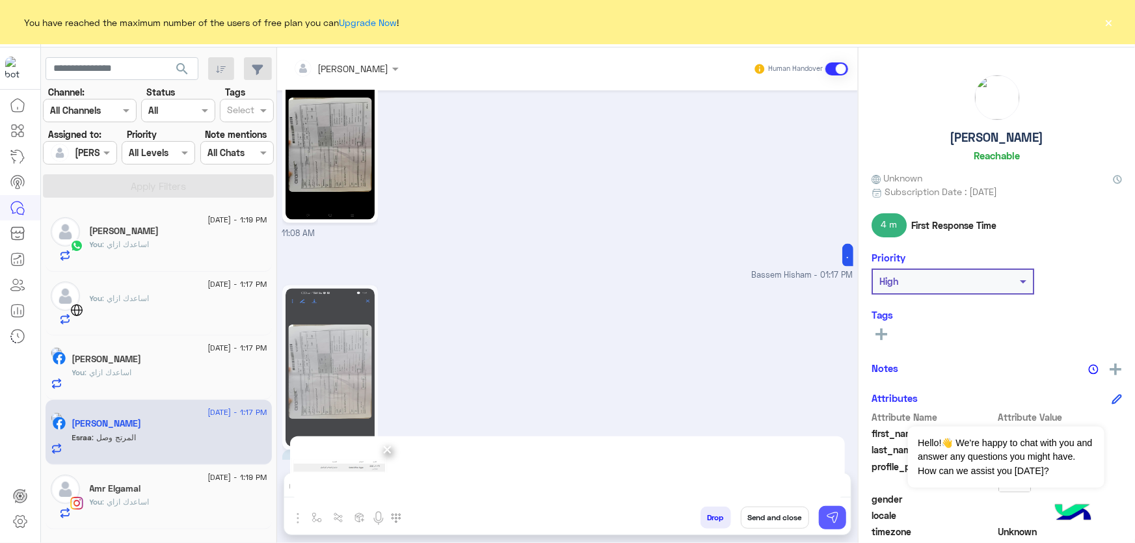
click at [839, 519] on button at bounding box center [832, 517] width 27 height 23
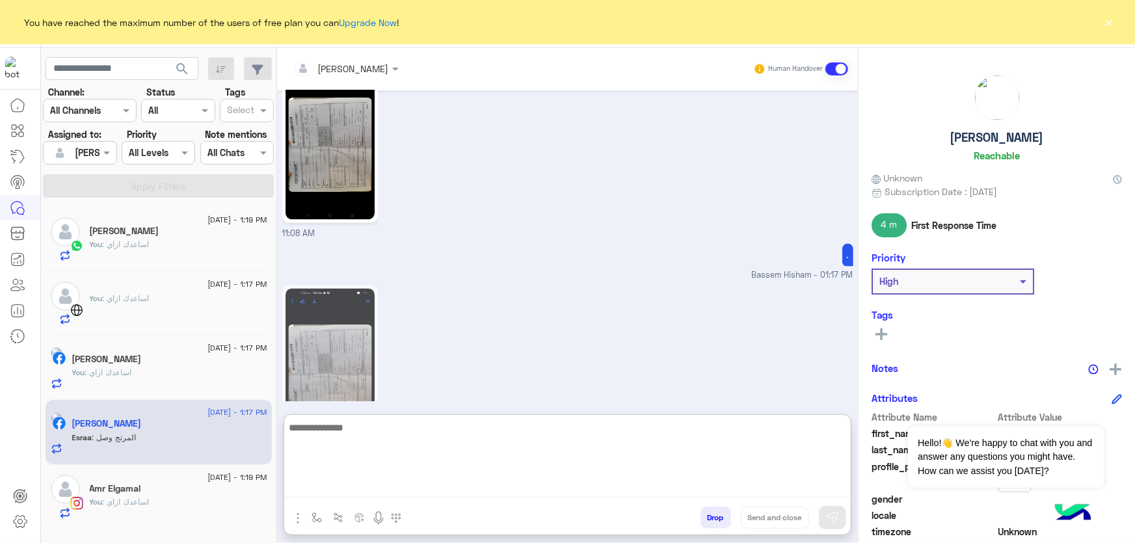
click at [343, 494] on textarea at bounding box center [567, 459] width 567 height 78
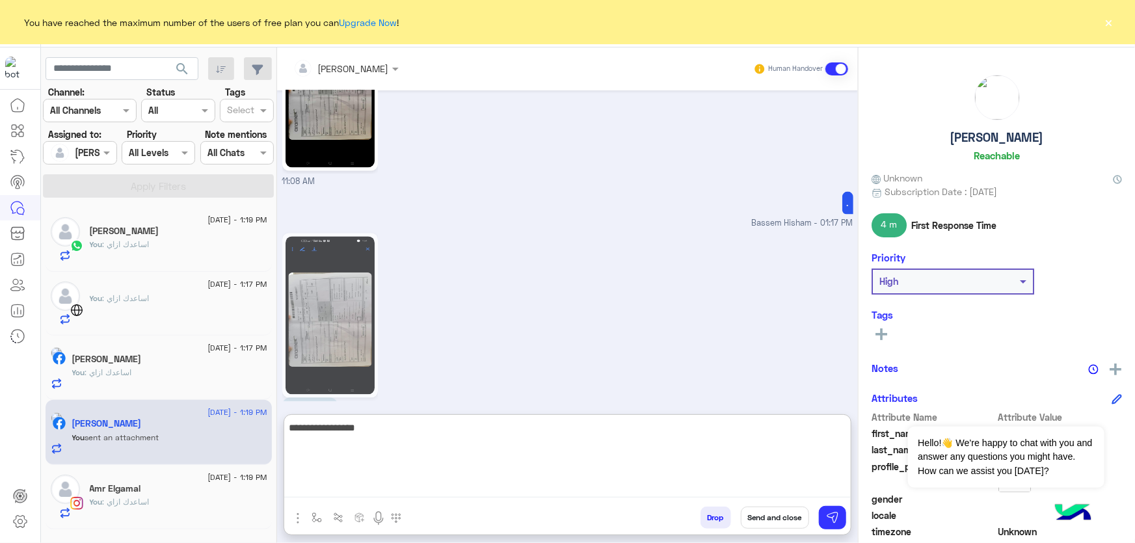
scroll to position [1525, 0]
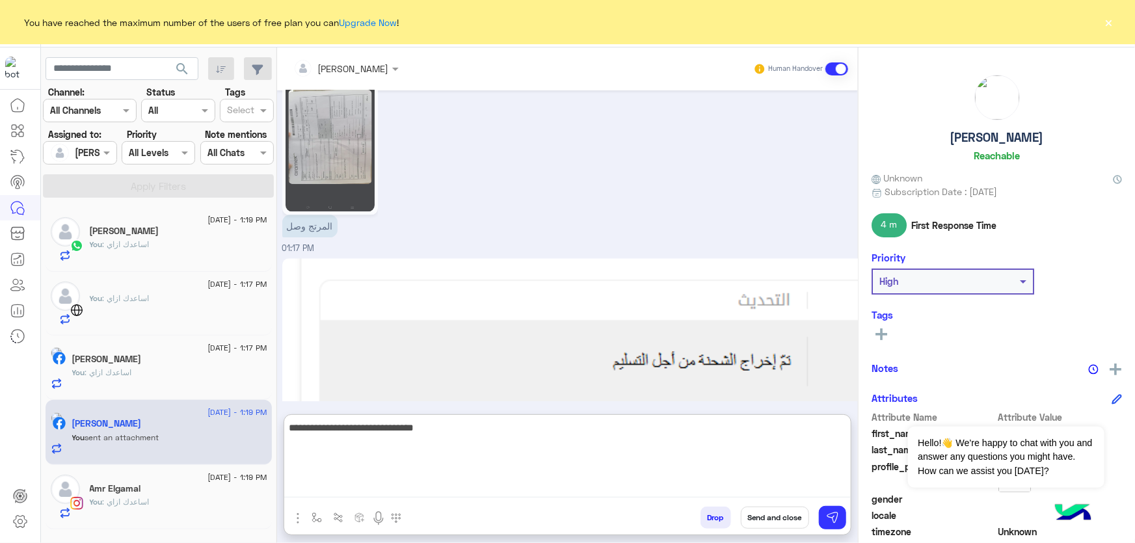
type textarea "**********"
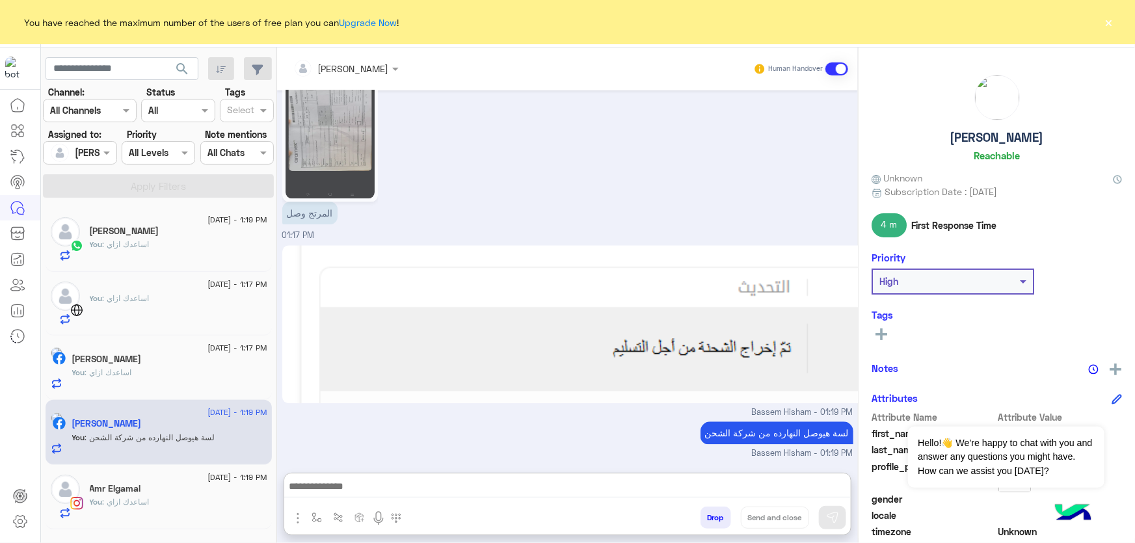
click at [995, 137] on h5 "[PERSON_NAME]" at bounding box center [997, 137] width 94 height 15
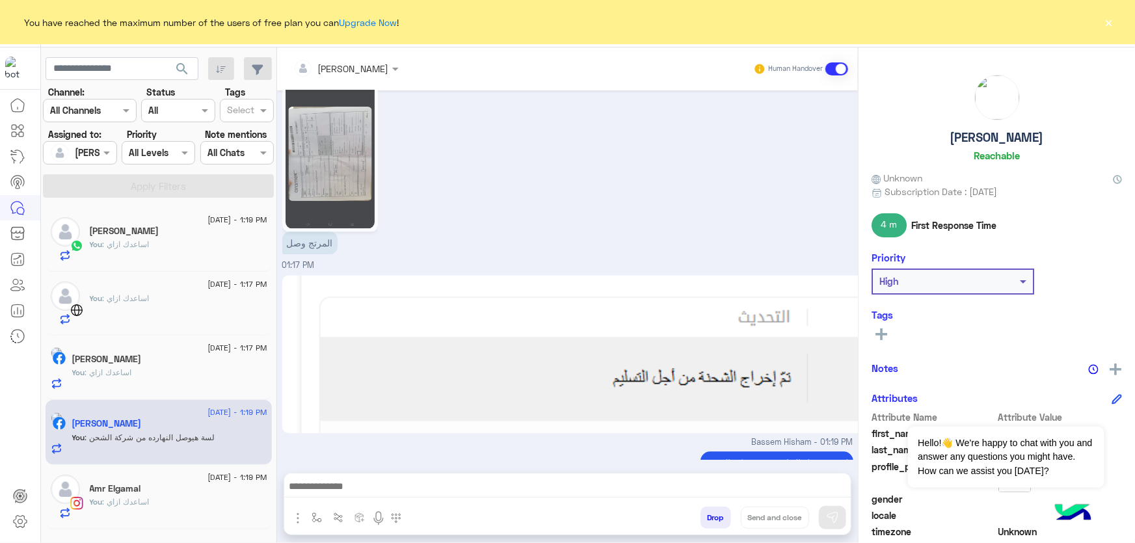
click at [995, 137] on h5 "[PERSON_NAME]" at bounding box center [997, 137] width 94 height 15
copy h5 "[PERSON_NAME]"
click at [703, 520] on button "Drop" at bounding box center [716, 518] width 31 height 22
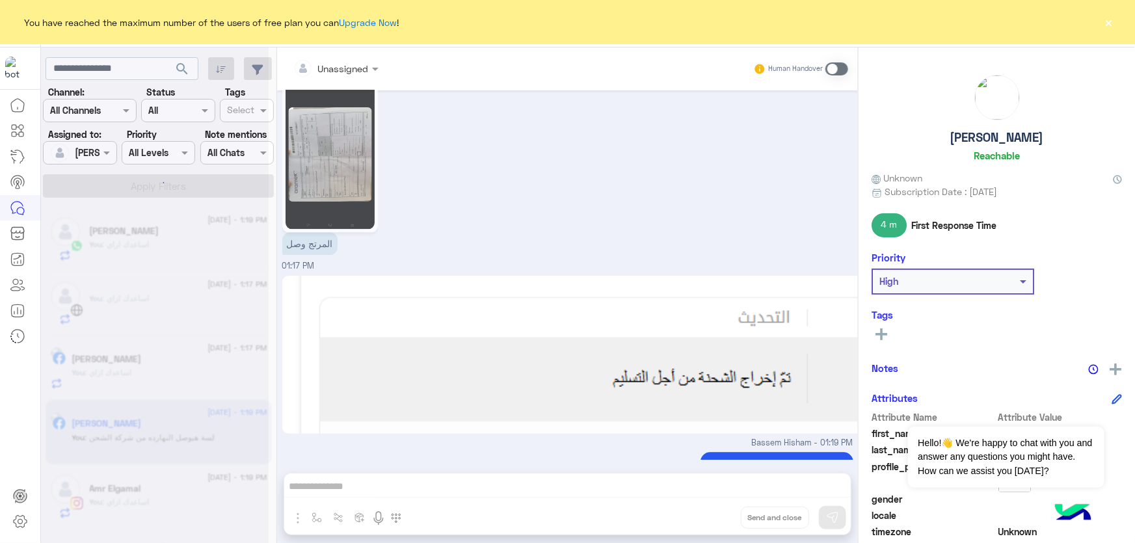
scroll to position [1531, 0]
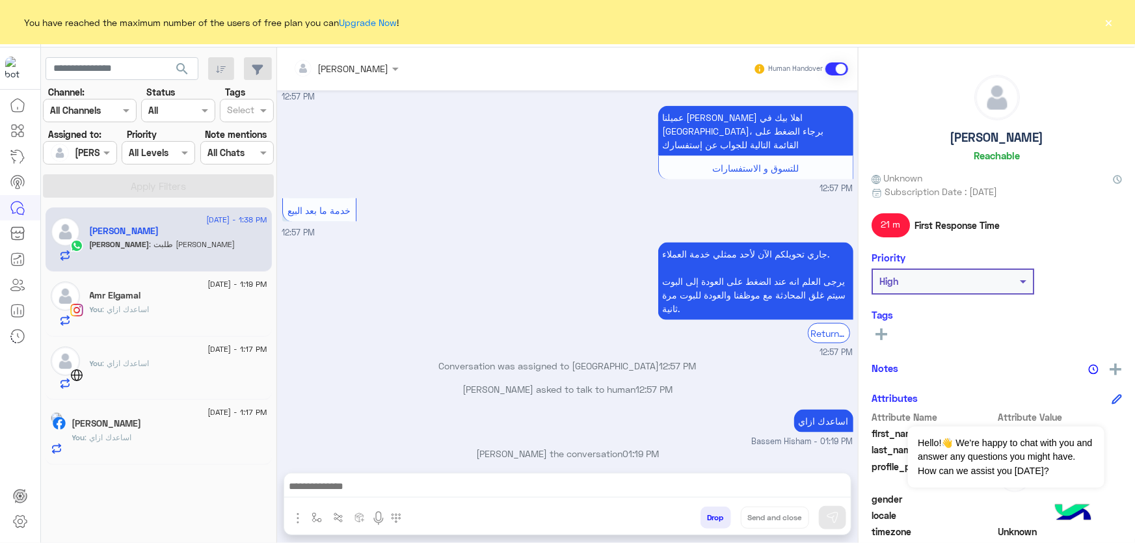
scroll to position [930, 0]
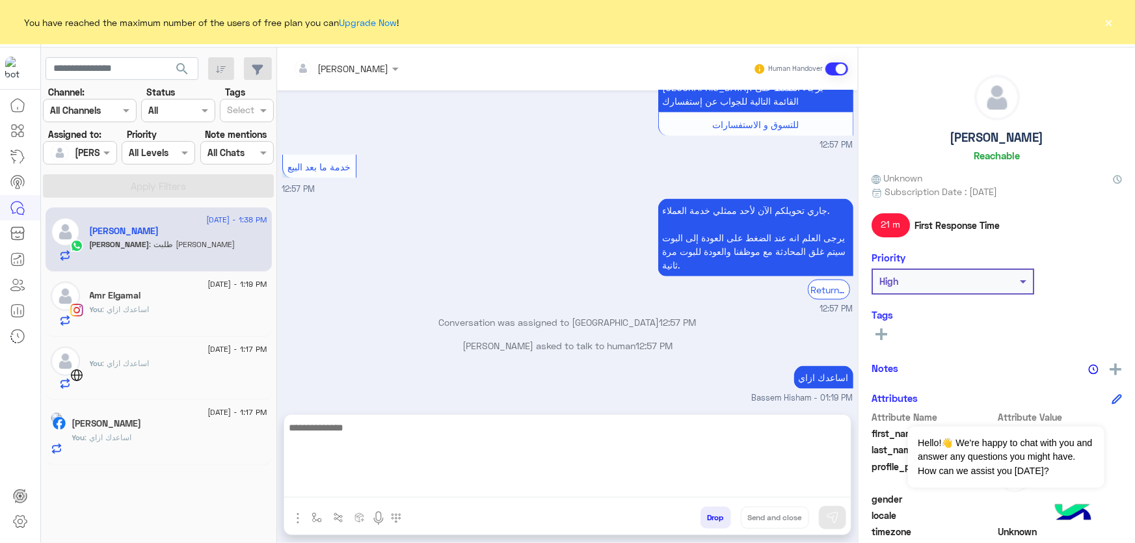
click at [346, 491] on textarea at bounding box center [567, 459] width 567 height 78
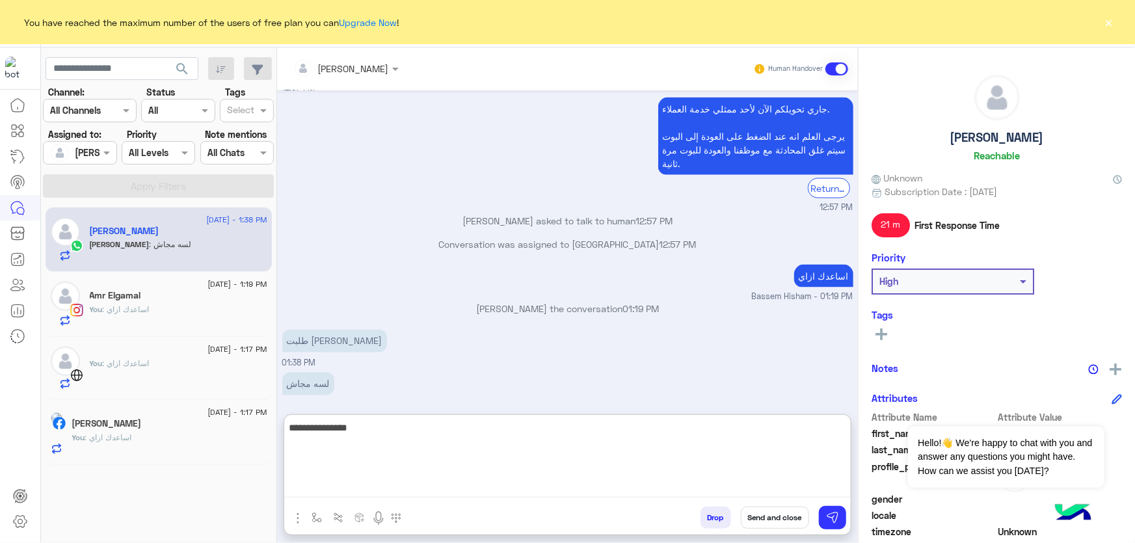
type textarea "**********"
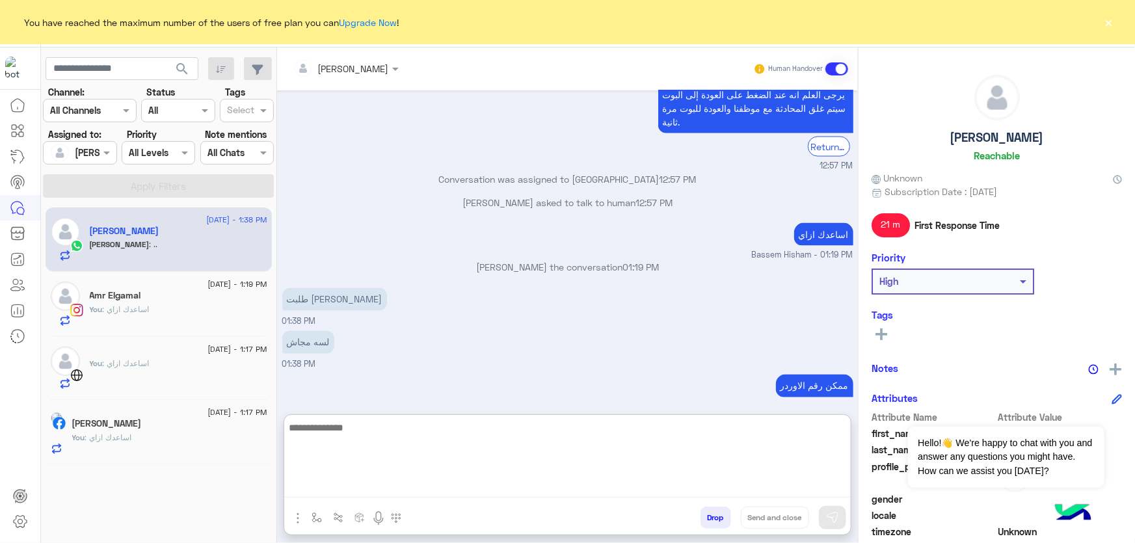
scroll to position [1138, 0]
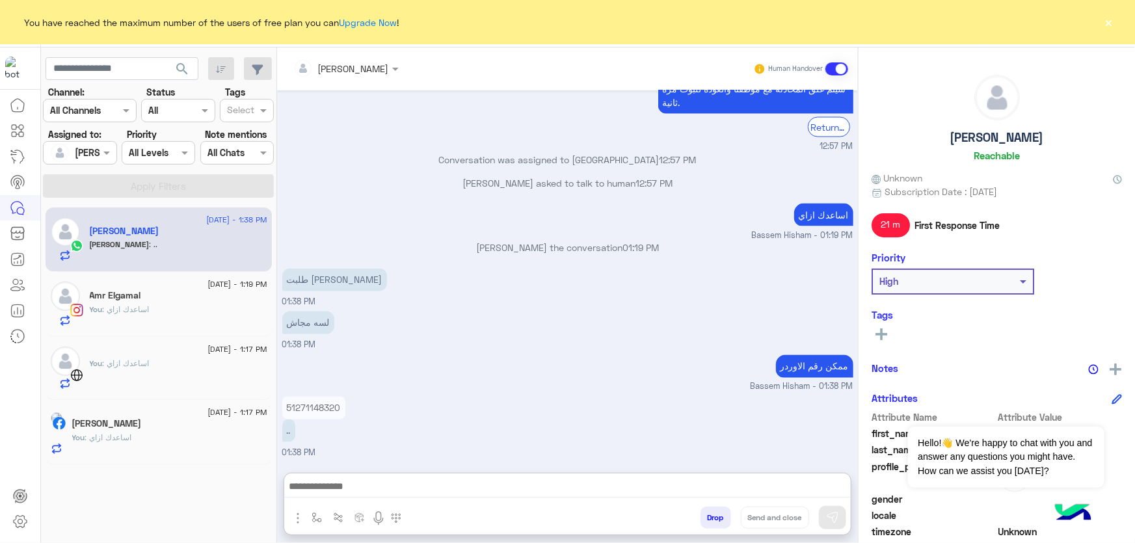
click at [330, 397] on p "51271148320" at bounding box center [313, 408] width 63 height 23
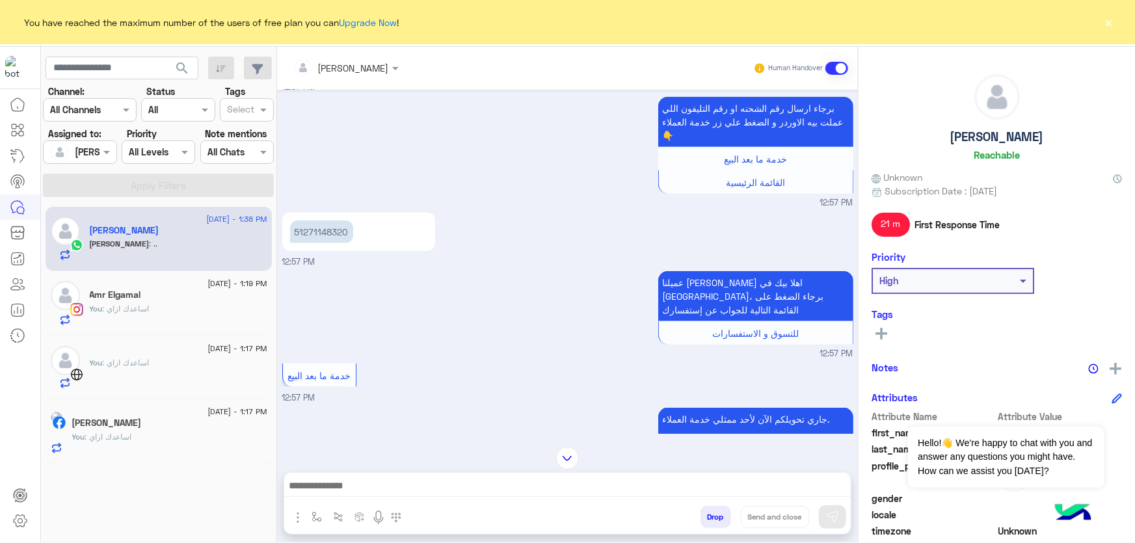
scroll to position [689, 0]
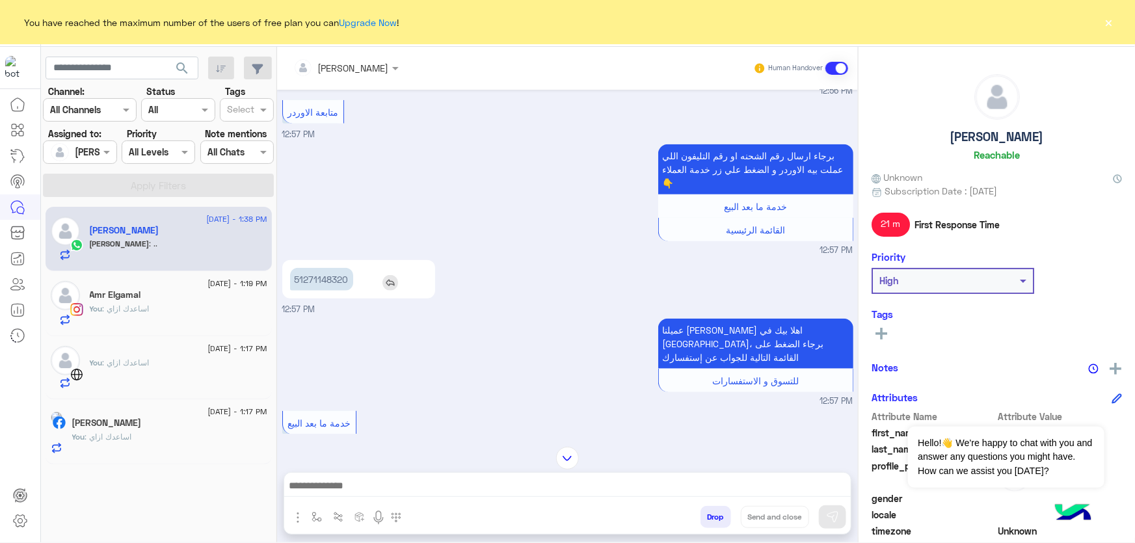
click at [317, 278] on p "51271148320" at bounding box center [321, 279] width 63 height 23
copy p "51271148320"
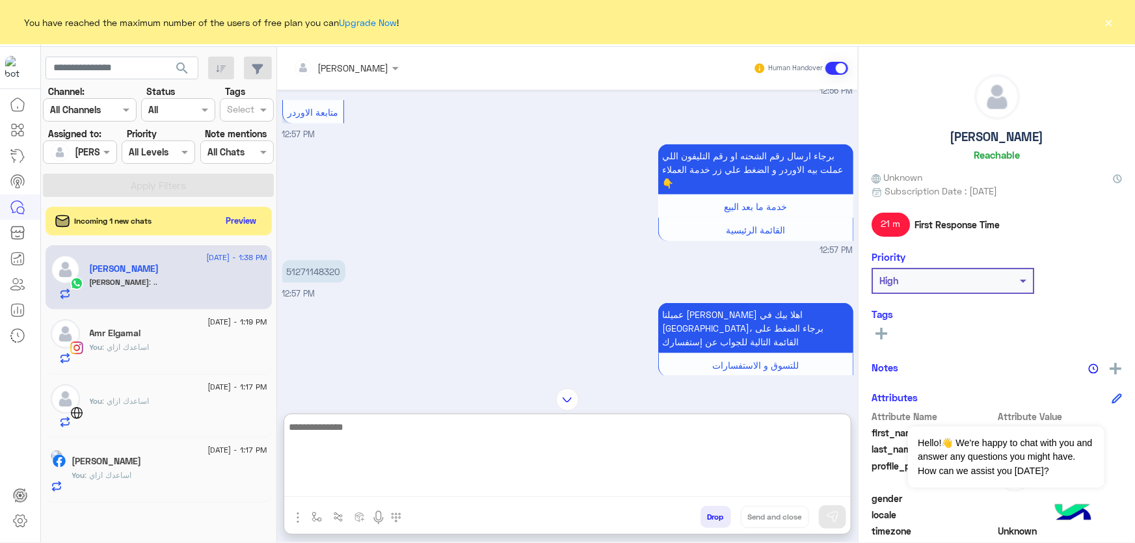
click at [384, 493] on textarea at bounding box center [567, 458] width 567 height 78
type textarea "**********"
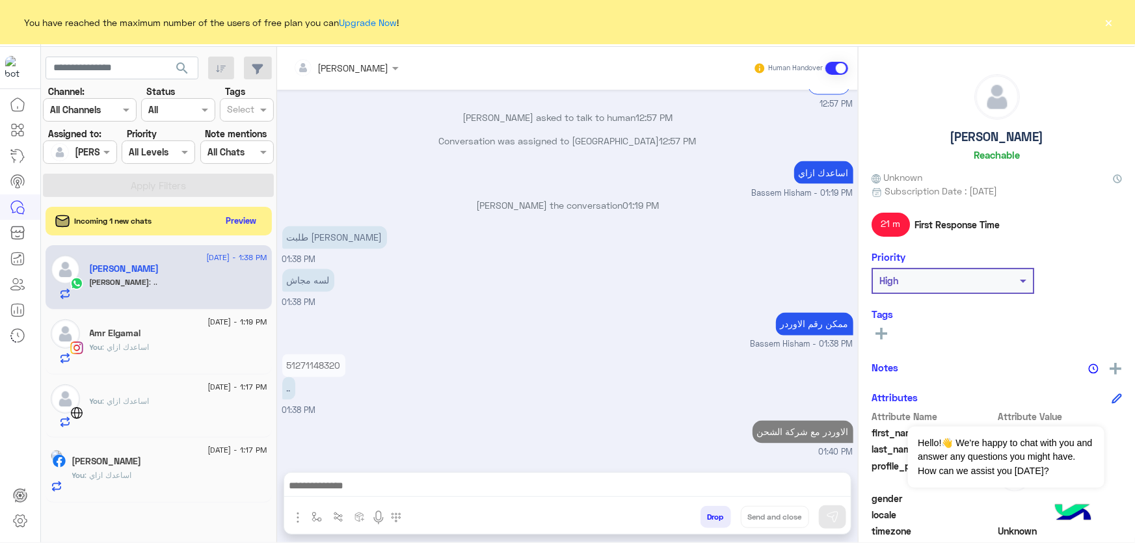
scroll to position [1122, 0]
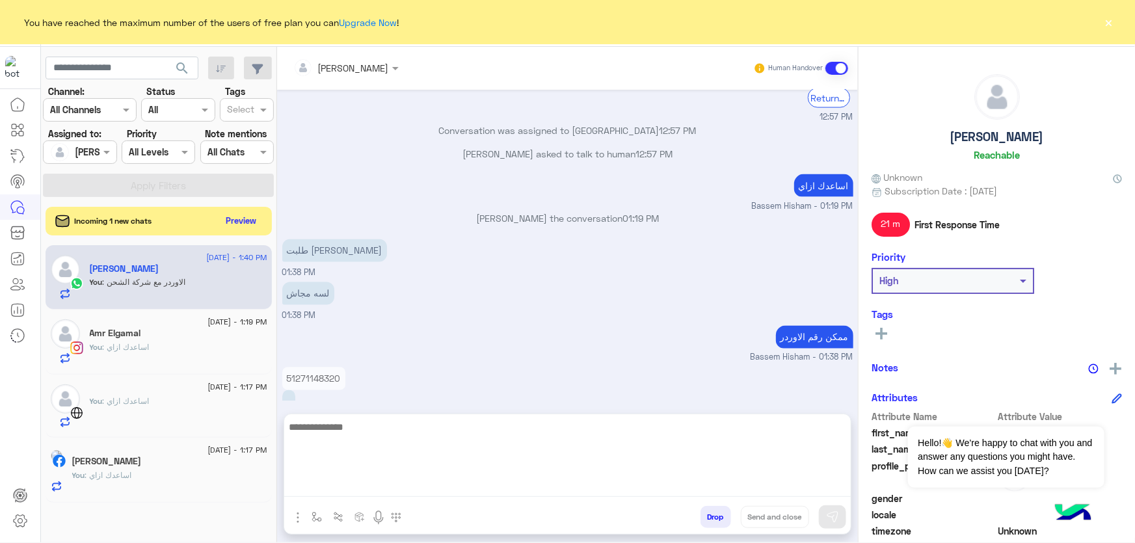
click at [633, 494] on textarea at bounding box center [567, 458] width 567 height 78
paste textarea "**********"
type textarea "**********"
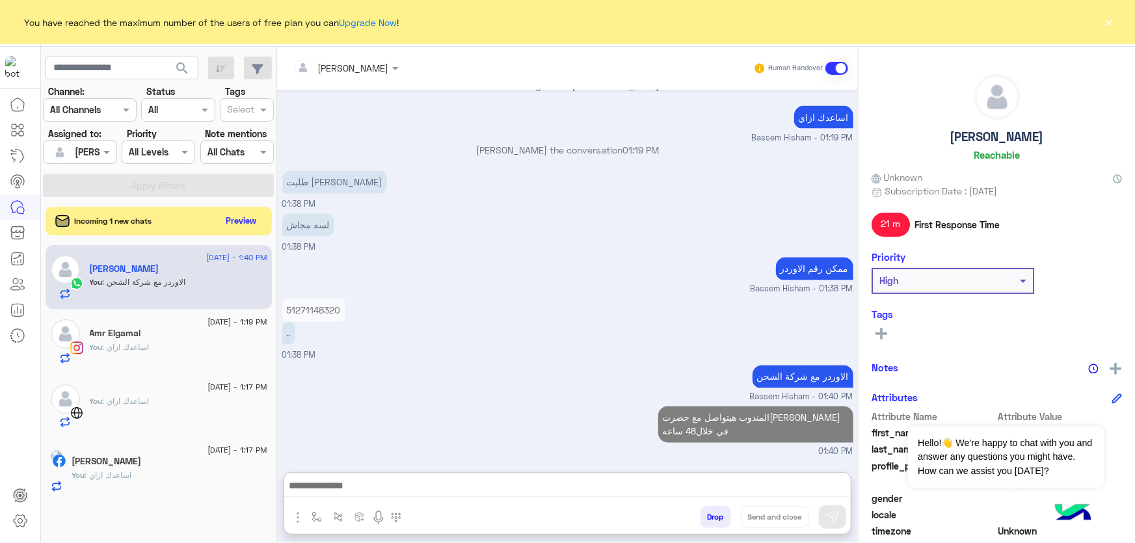
click at [993, 137] on h5 "Kareem" at bounding box center [997, 136] width 94 height 15
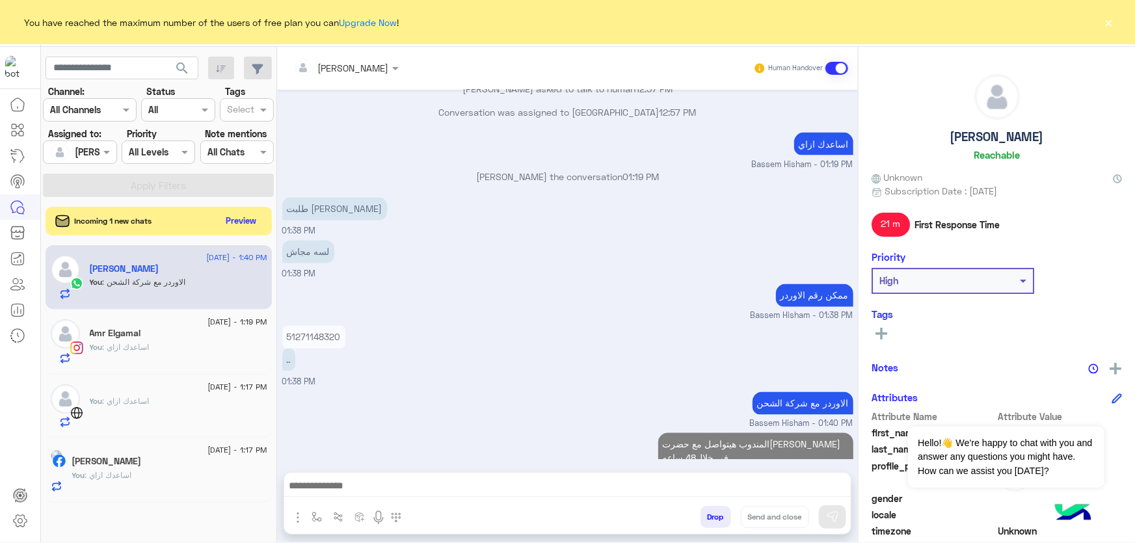
click at [993, 137] on h5 "Kareem" at bounding box center [997, 136] width 94 height 15
copy h5 "Kareem"
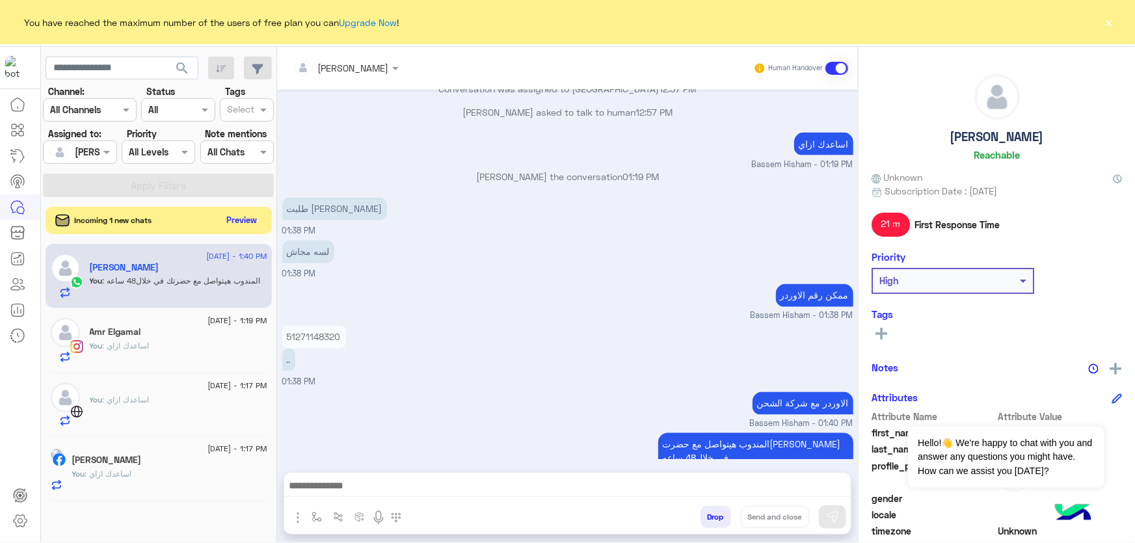
click at [247, 214] on button "Preview" at bounding box center [242, 220] width 40 height 18
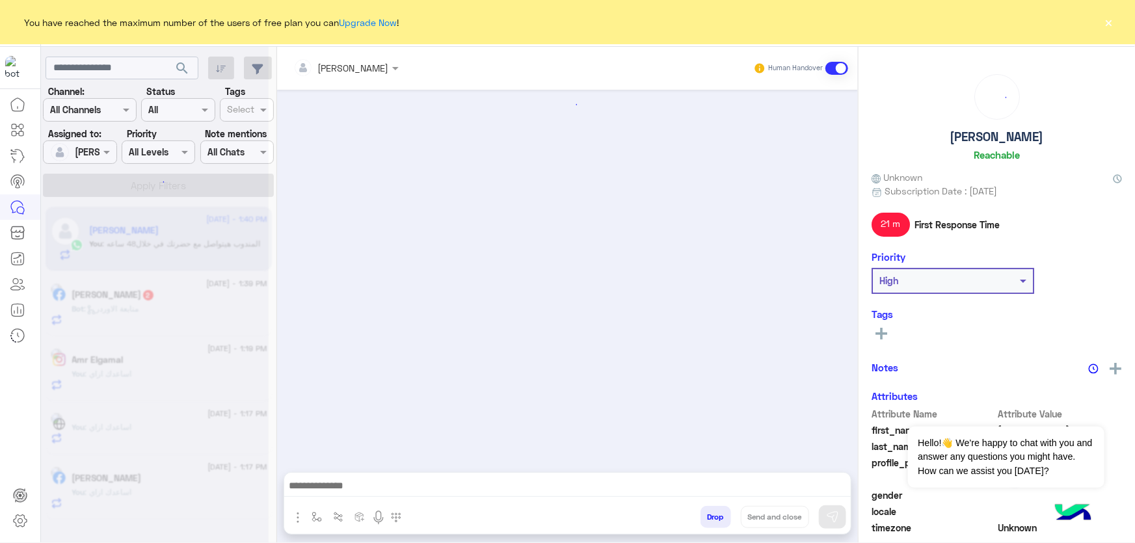
scroll to position [736, 0]
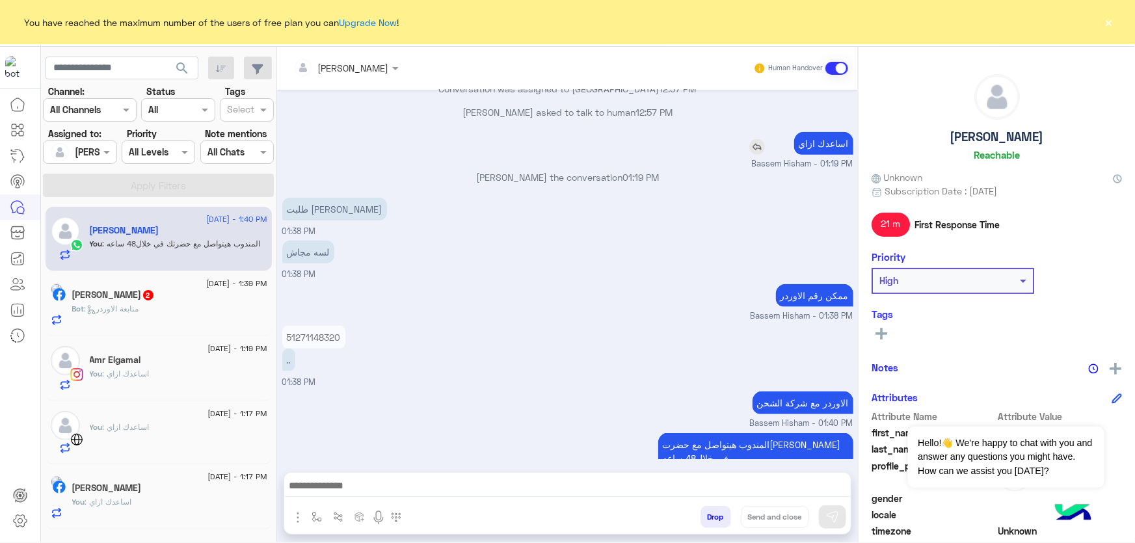
click at [837, 139] on p "اساعدك ازاي" at bounding box center [823, 143] width 59 height 23
copy app-msgs-text
click at [195, 313] on div "Bot : متابعة الاوردر" at bounding box center [169, 314] width 195 height 23
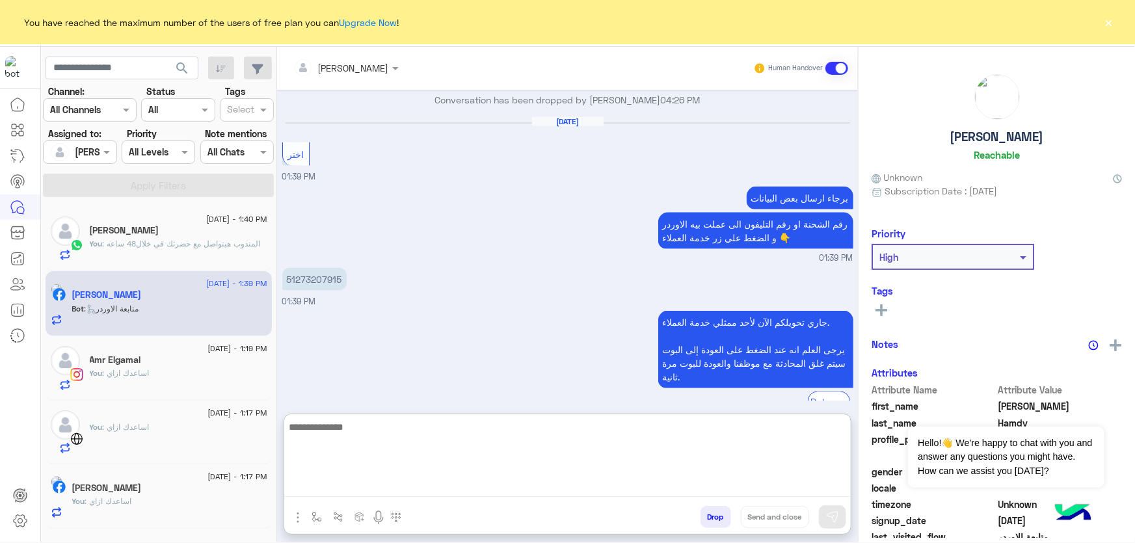
click at [468, 495] on textarea at bounding box center [567, 458] width 567 height 78
paste textarea "**********"
type textarea "**********"
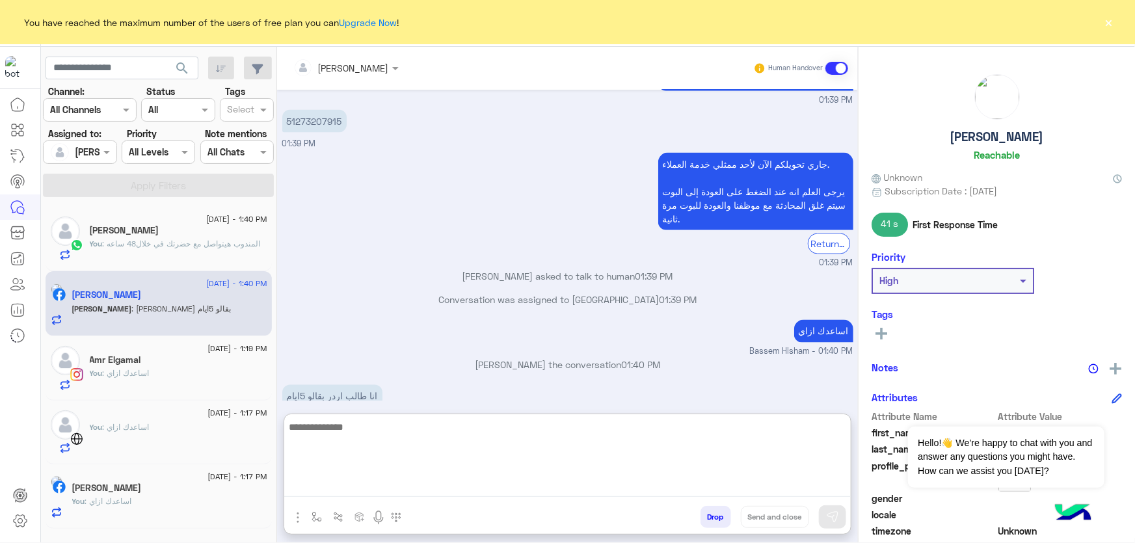
scroll to position [1094, 0]
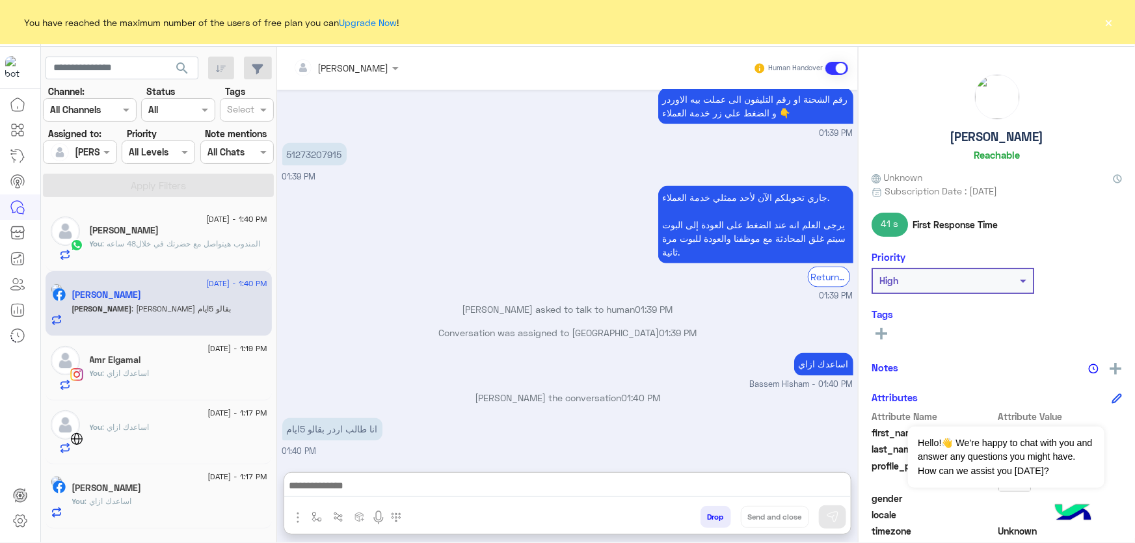
click at [314, 143] on p "51273207915" at bounding box center [314, 154] width 64 height 23
click at [314, 100] on div "برجاء ارسال بعض البيانات رقم الشحنة او رقم التليفون الى عملت بيه الاوردر و الضغ…" at bounding box center [567, 99] width 571 height 81
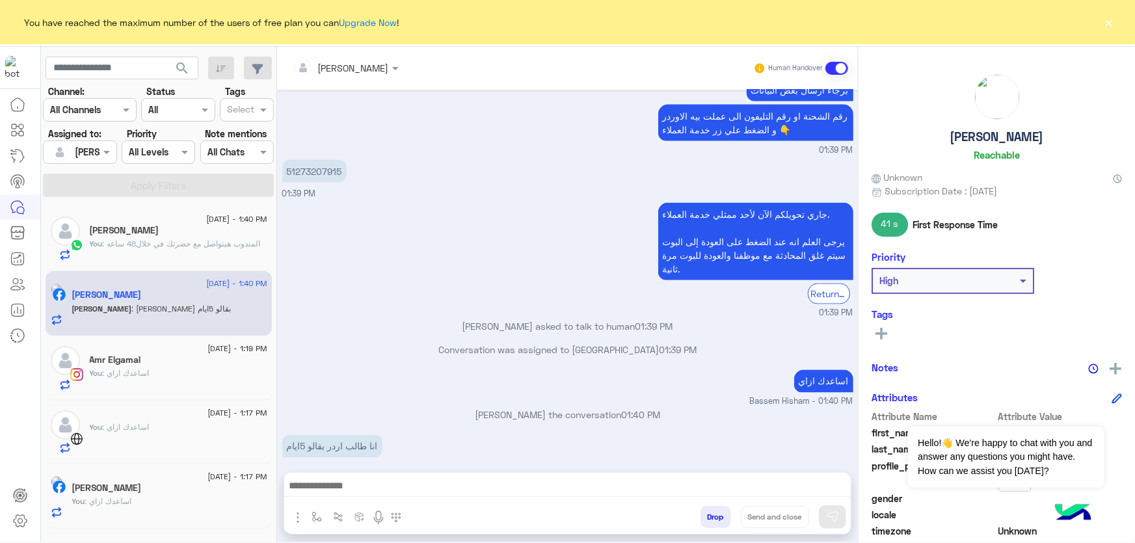
copy span "01"
click at [312, 160] on p "51273207915" at bounding box center [314, 171] width 64 height 23
copy p "51273207915"
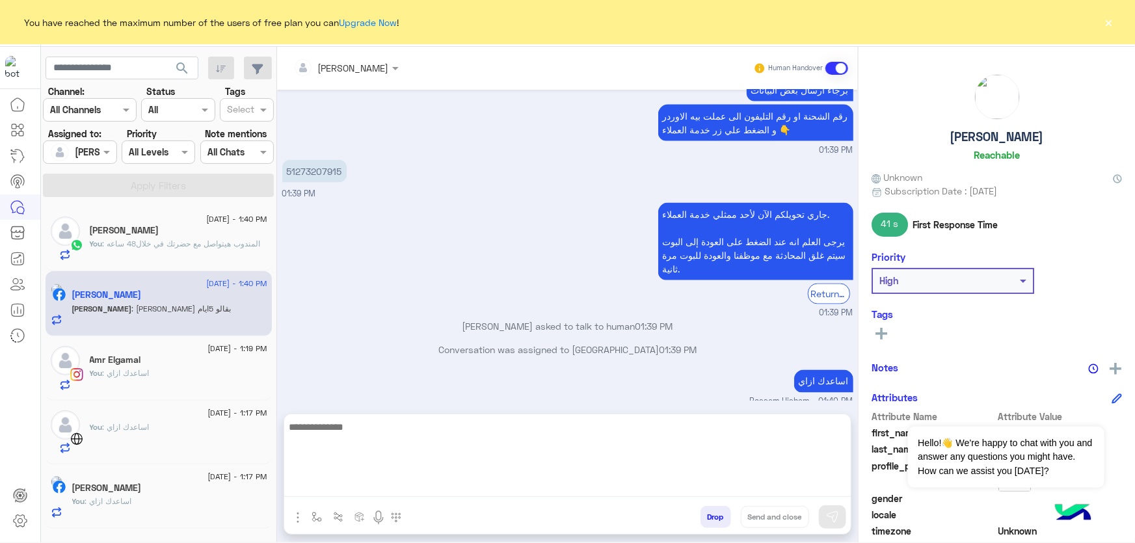
click at [364, 481] on textarea at bounding box center [567, 458] width 567 height 78
click at [530, 484] on textarea at bounding box center [567, 458] width 567 height 78
paste textarea "**********"
type textarea "**********"
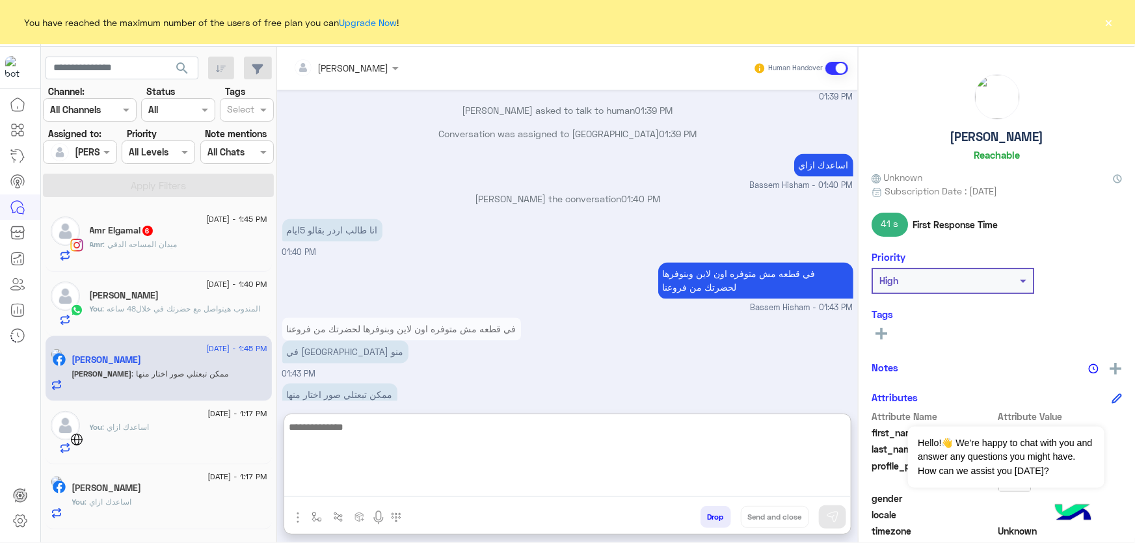
scroll to position [1259, 0]
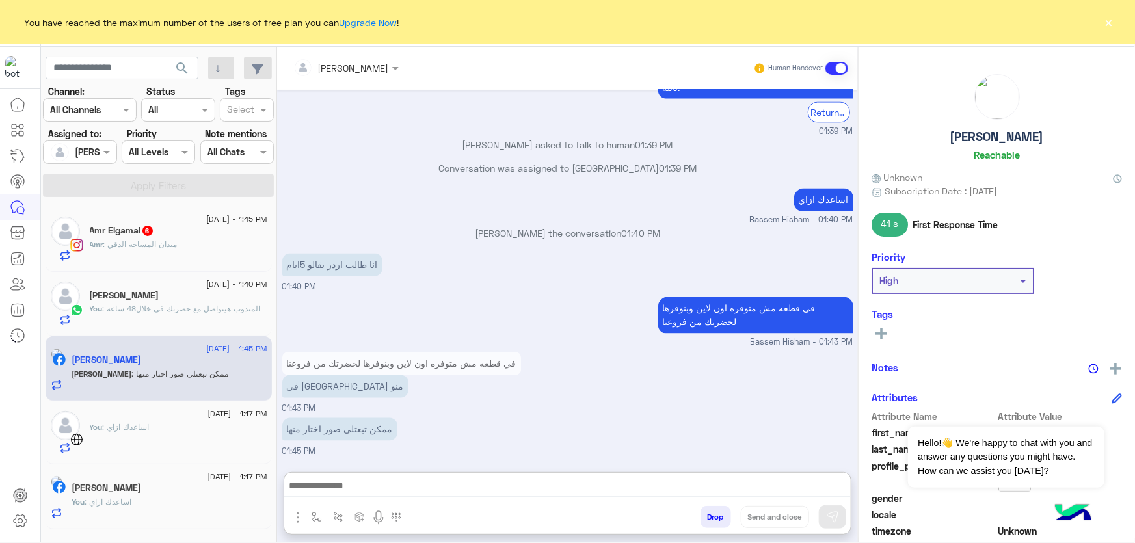
click at [178, 282] on div "11 August - 1:40 PM" at bounding box center [179, 286] width 178 height 8
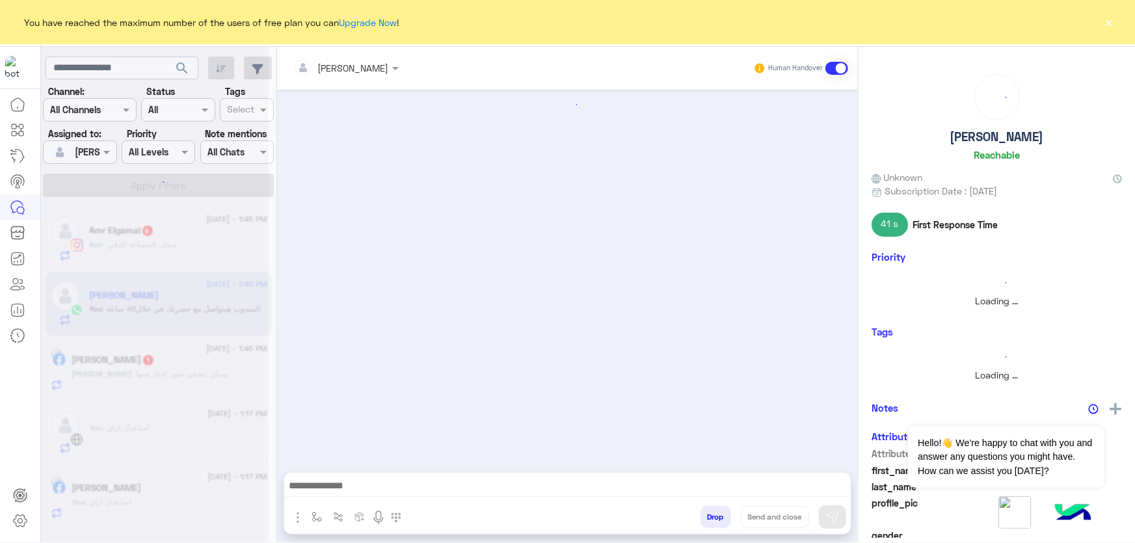
click at [191, 245] on div at bounding box center [155, 276] width 228 height 543
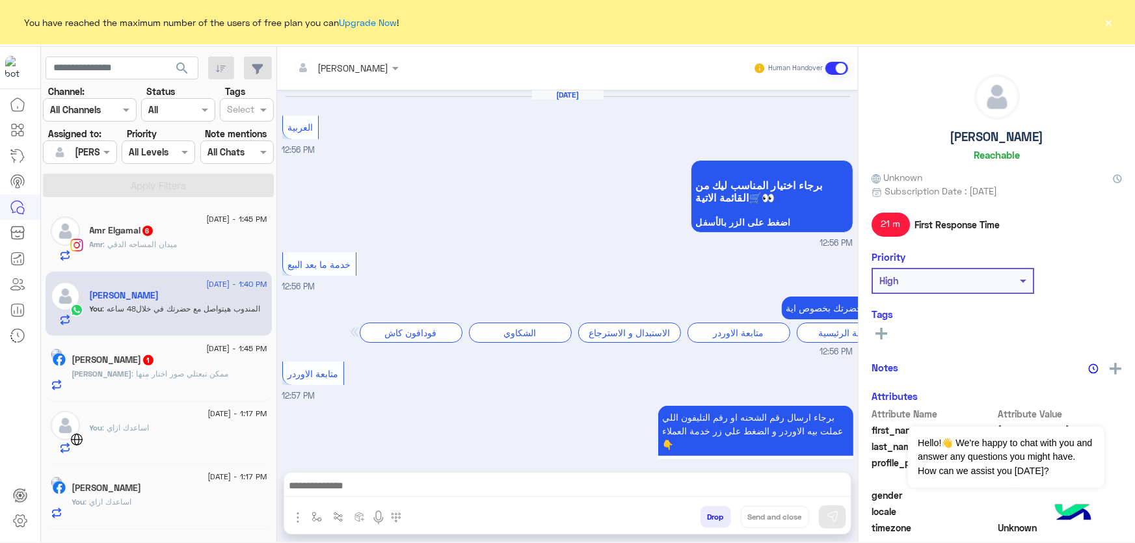
scroll to position [736, 0]
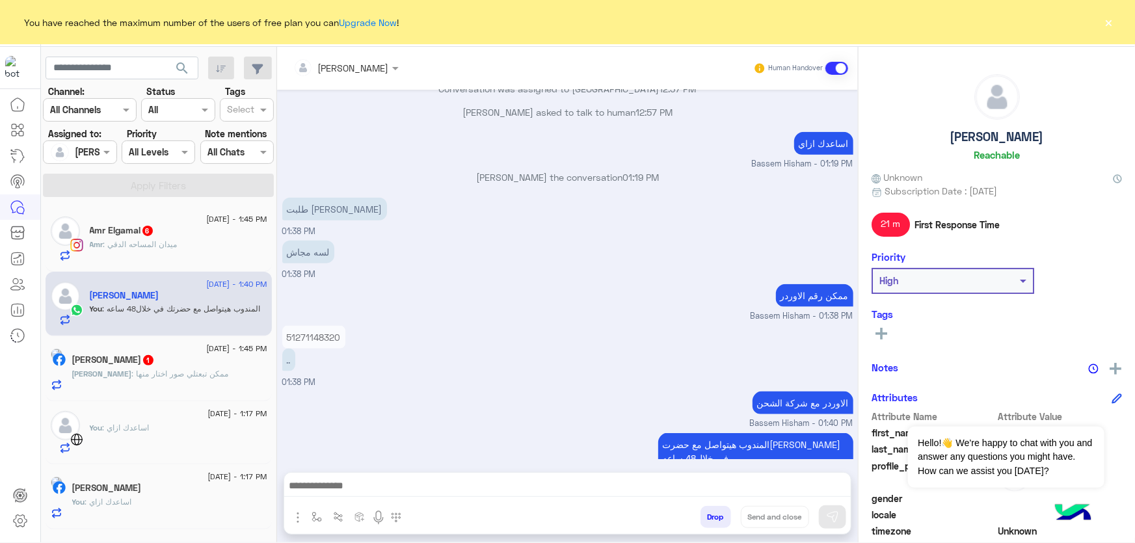
click at [722, 515] on button "Drop" at bounding box center [716, 517] width 31 height 22
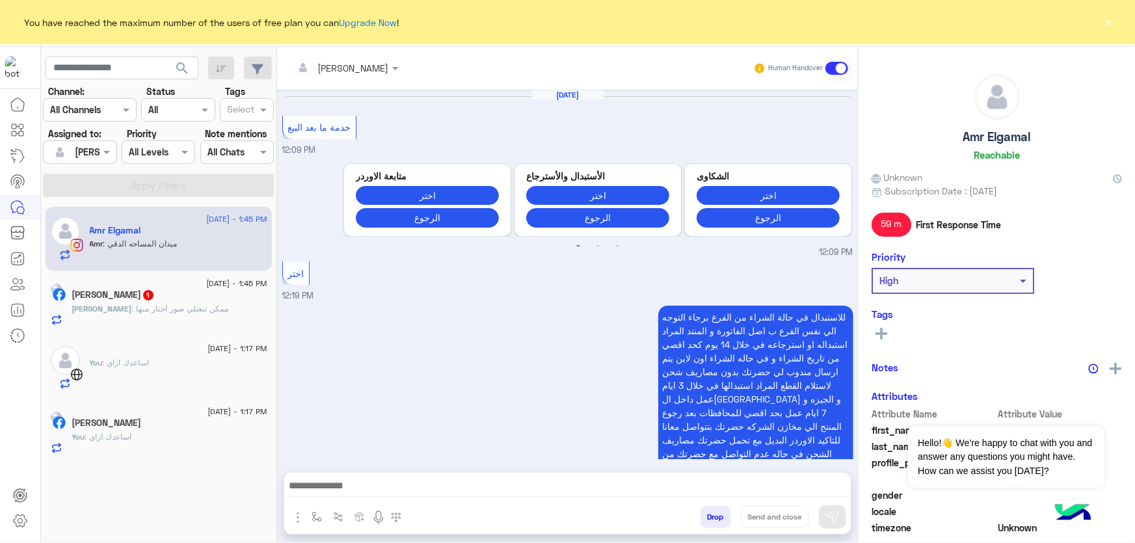
scroll to position [1150, 0]
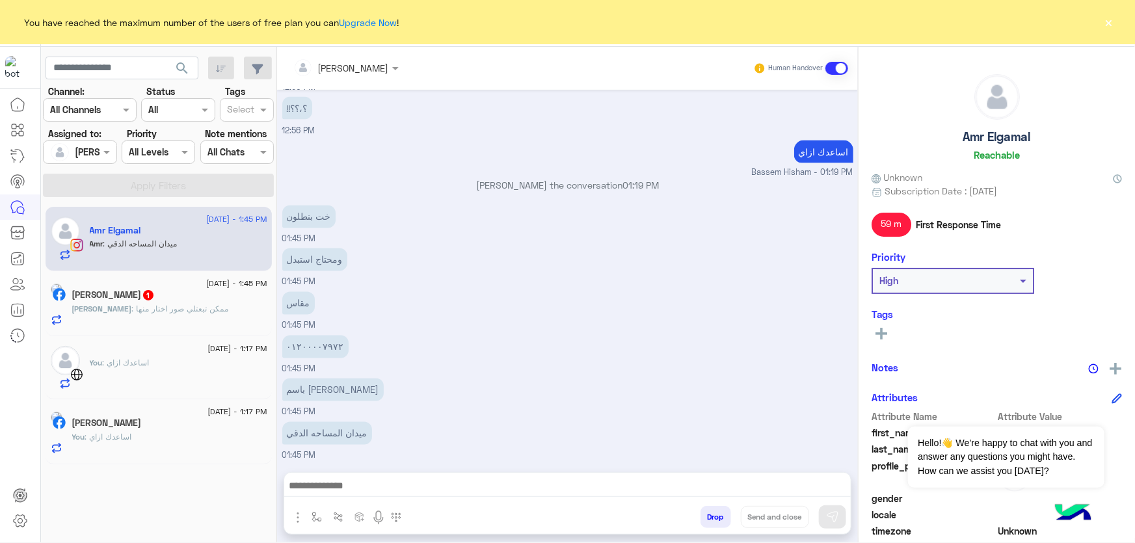
click at [372, 497] on div at bounding box center [567, 489] width 567 height 33
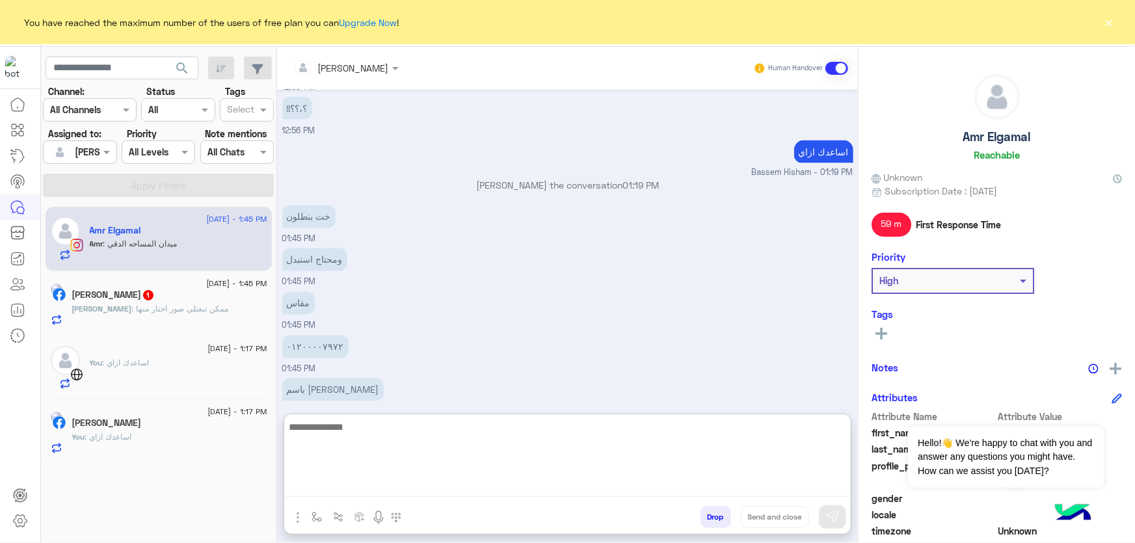
click at [375, 491] on textarea at bounding box center [567, 458] width 567 height 78
type textarea "**********"
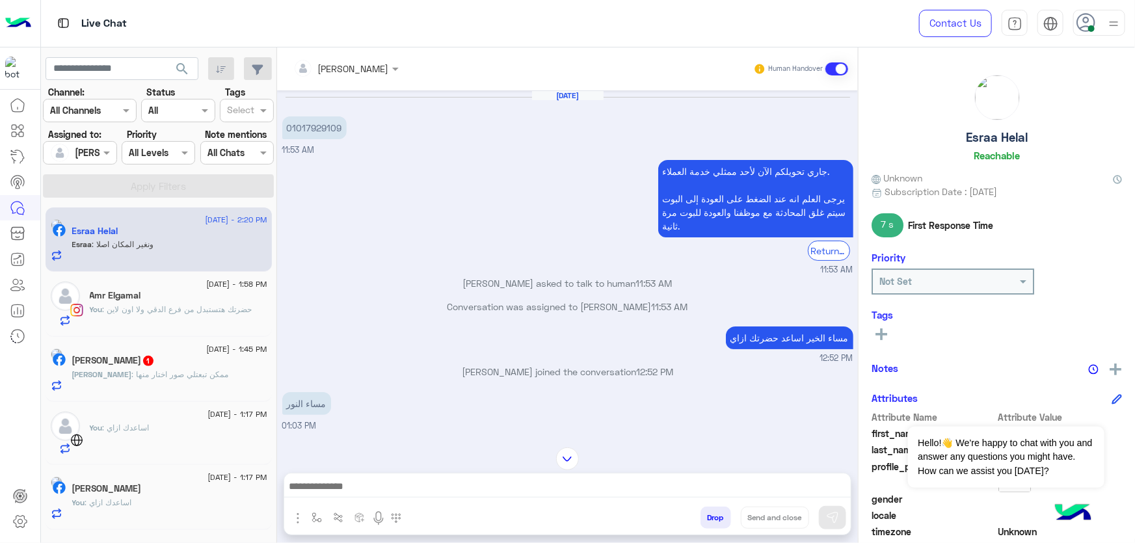
scroll to position [874, 0]
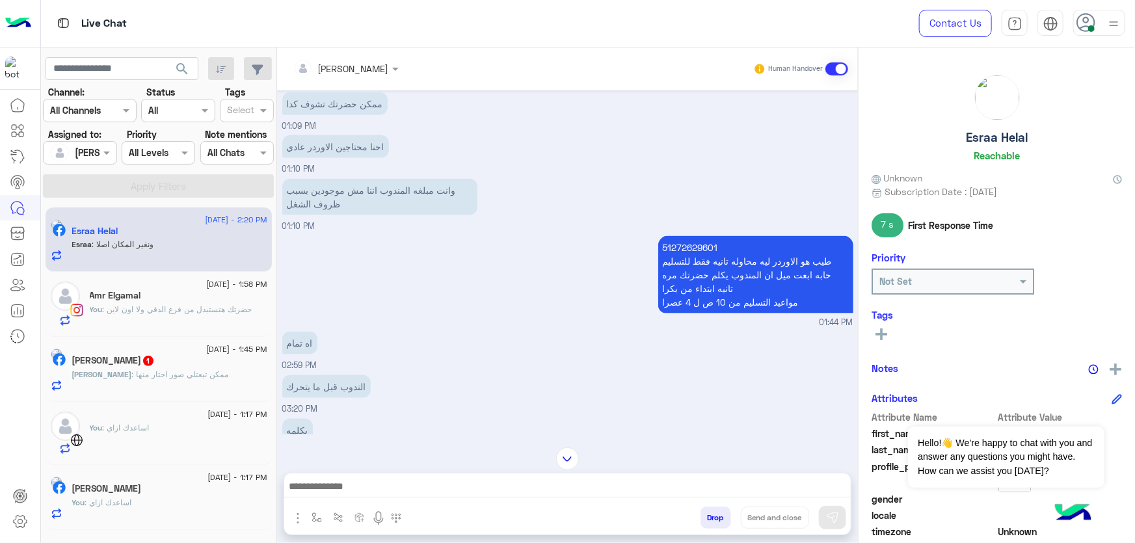
click at [666, 258] on p "51272629601 طيب هو الاوردر ليه محاوله تانيه فقط للتسليم حابه ابعت ميل ان المندو…" at bounding box center [755, 274] width 195 height 77
copy p "51272629601"
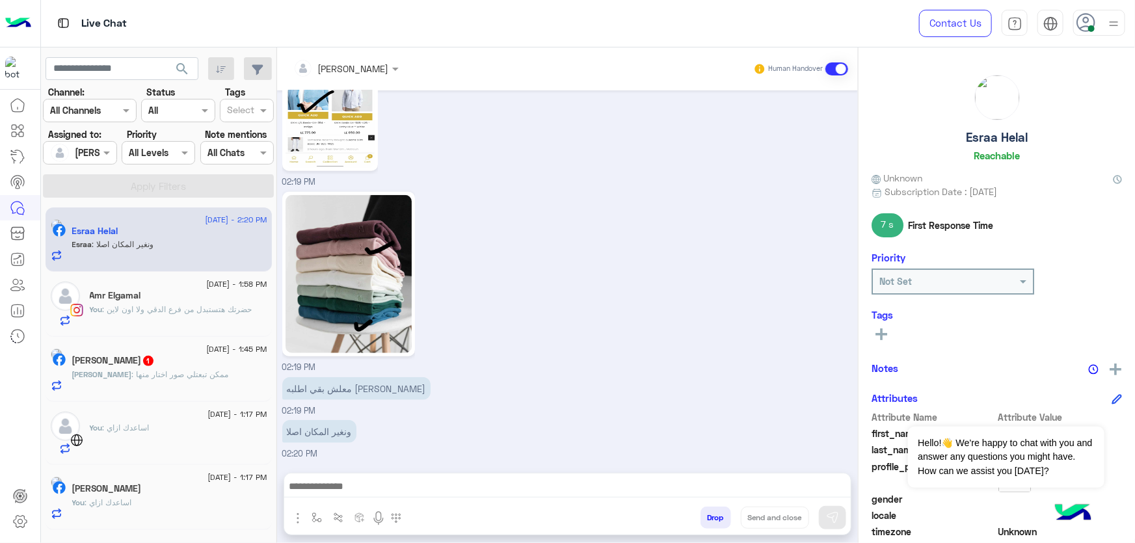
scroll to position [3049, 0]
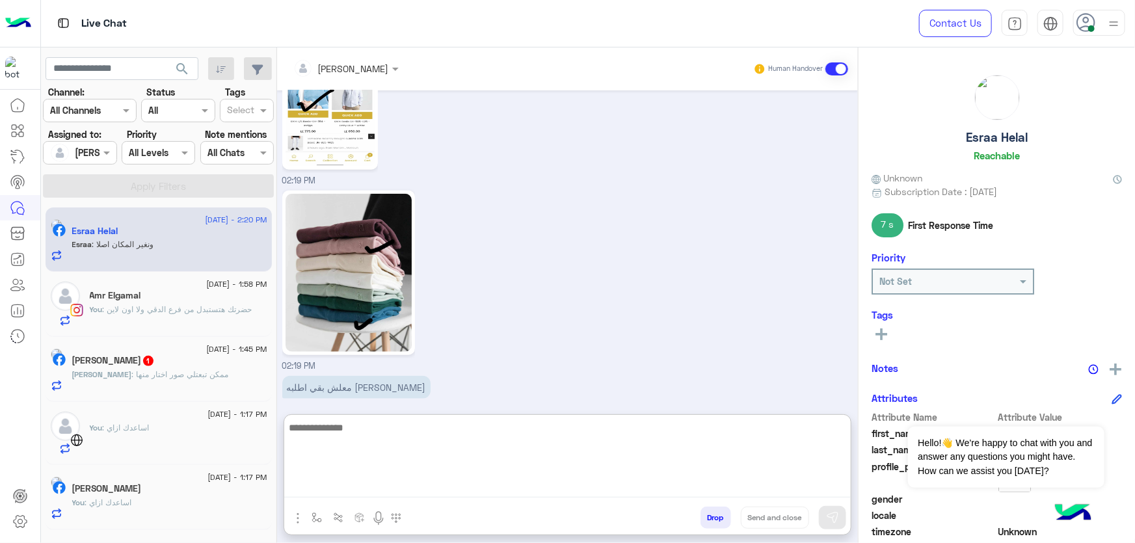
click at [384, 492] on textarea at bounding box center [567, 459] width 567 height 78
type textarea "**********"
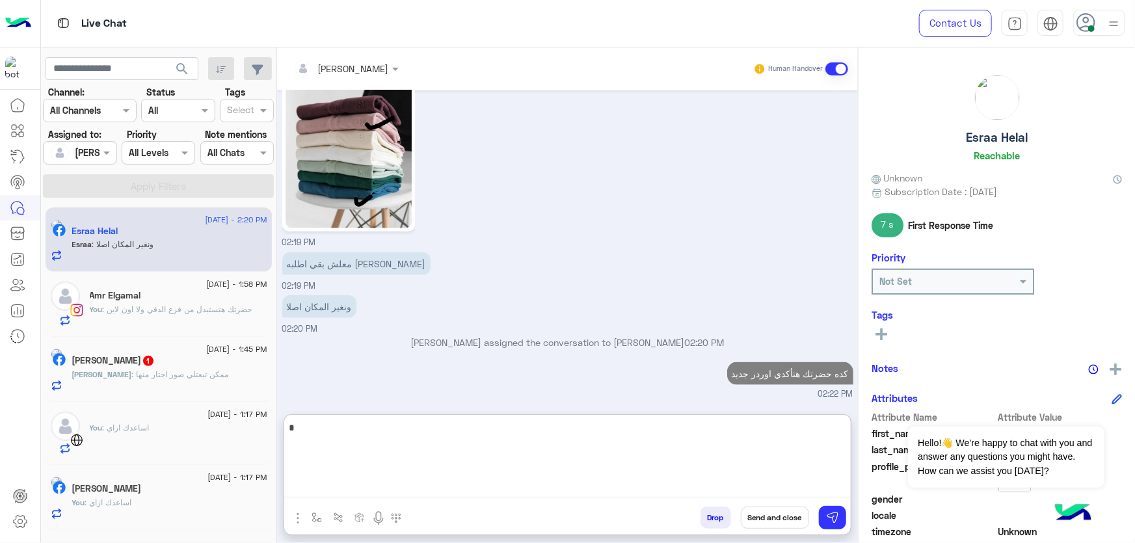
scroll to position [3149, 0]
type textarea "*****"
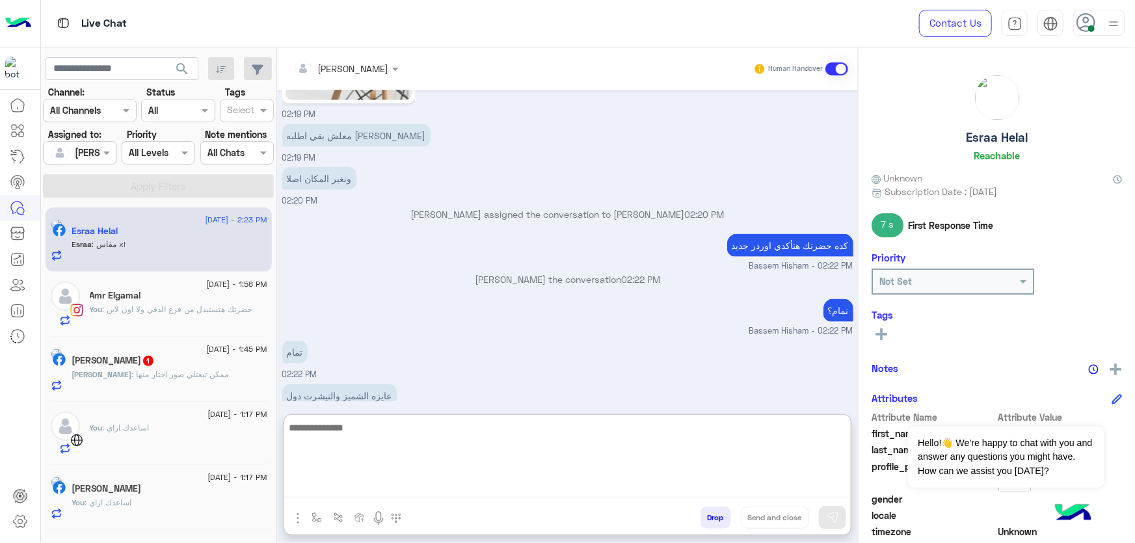
scroll to position [3344, 0]
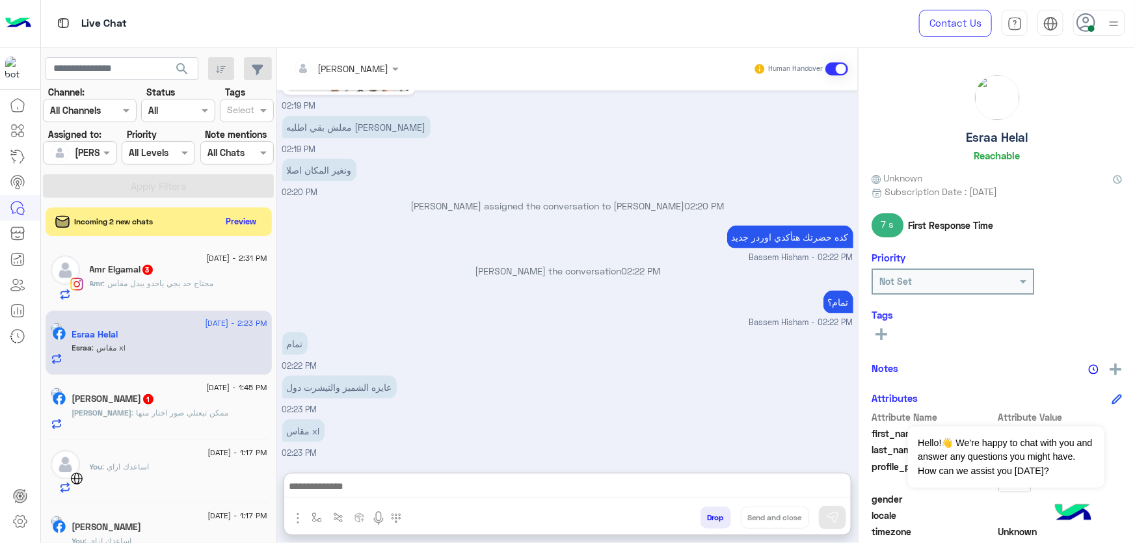
click at [349, 66] on input "text" at bounding box center [328, 69] width 71 height 14
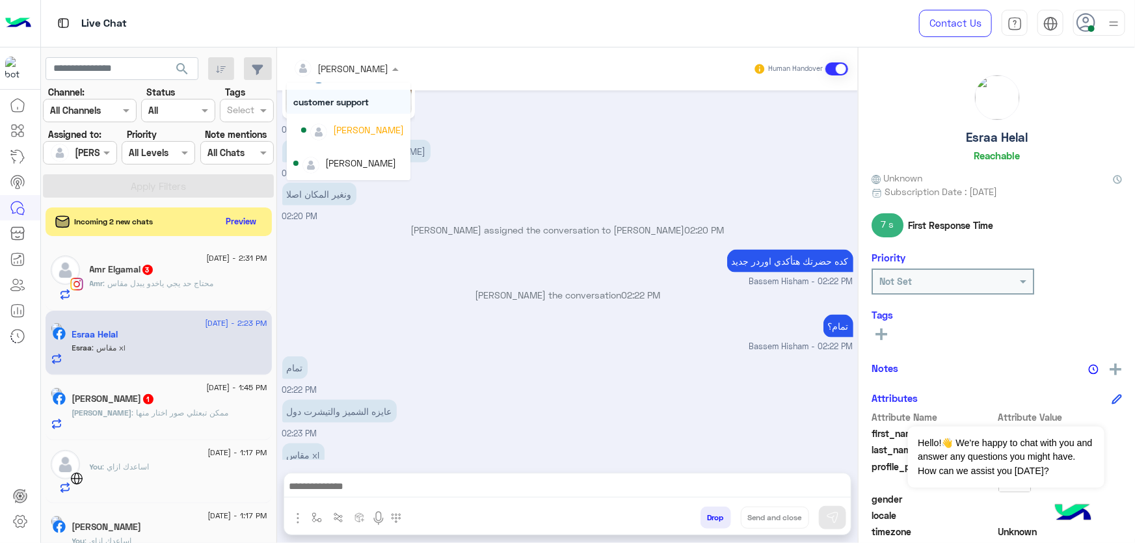
scroll to position [0, 0]
drag, startPoint x: 370, startPoint y: 133, endPoint x: 375, endPoint y: 167, distance: 34.8
click at [375, 167] on div "Unassigned Amr Abdelazez sales khaled mohamed customer support Bassem Hisham" at bounding box center [349, 173] width 124 height 181
click at [370, 137] on div "khaled mohamed" at bounding box center [368, 131] width 71 height 14
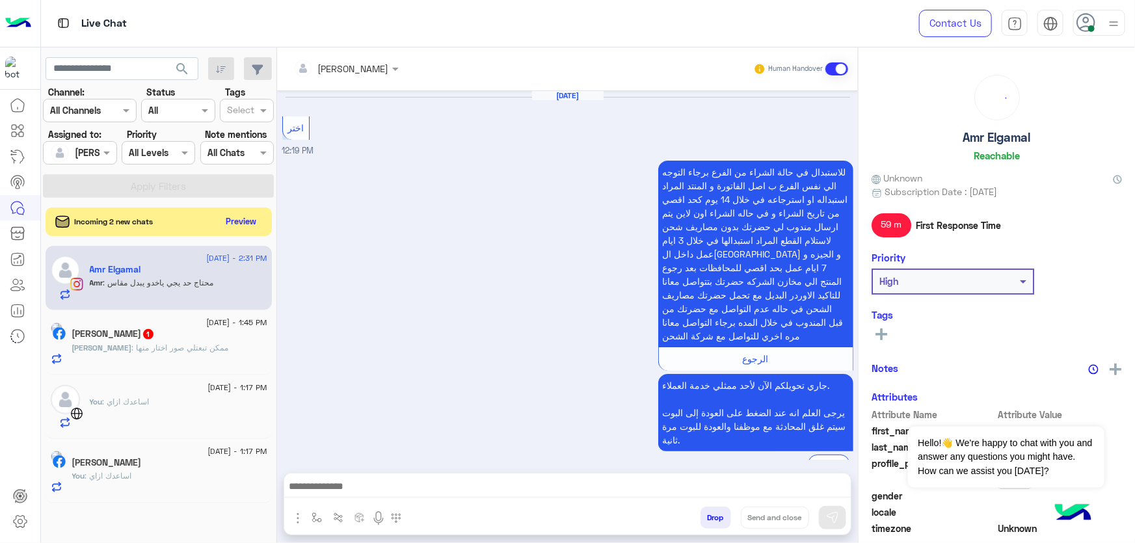
scroll to position [799, 0]
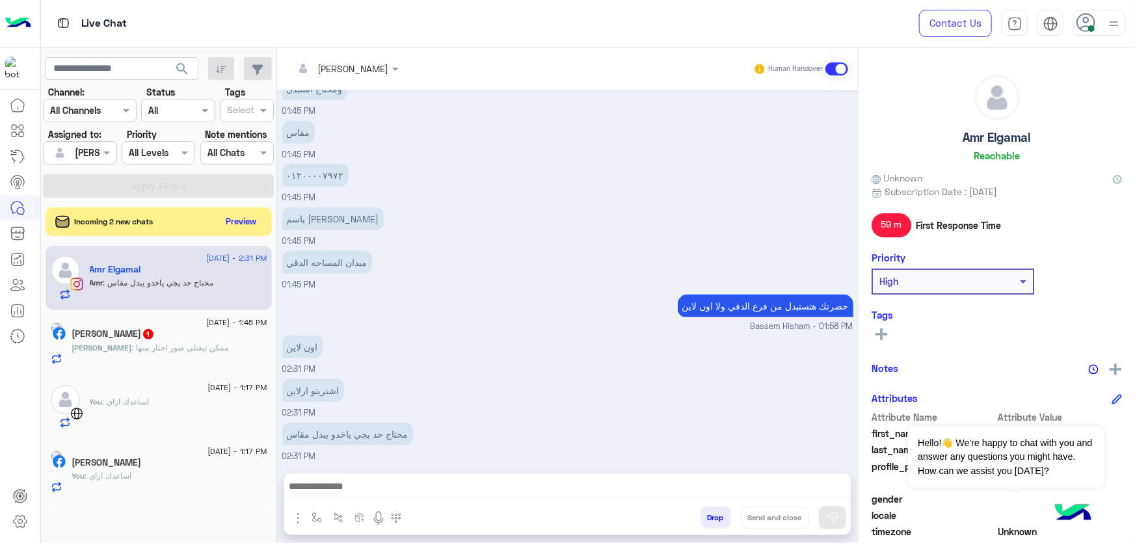
click at [176, 394] on div "11 August - 1:17 PM You : اساعدك ازاي" at bounding box center [179, 406] width 178 height 43
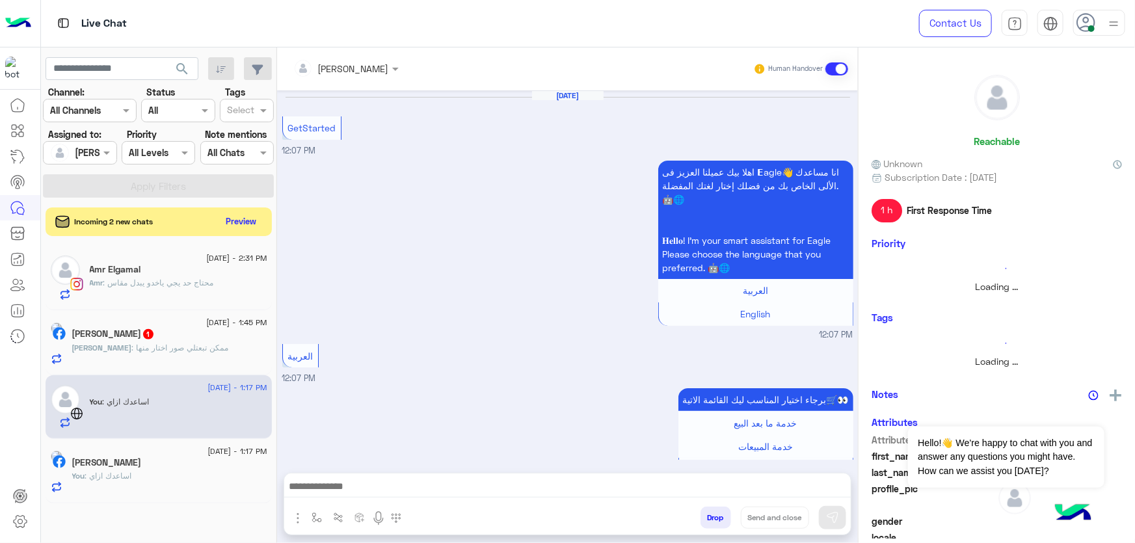
scroll to position [643, 0]
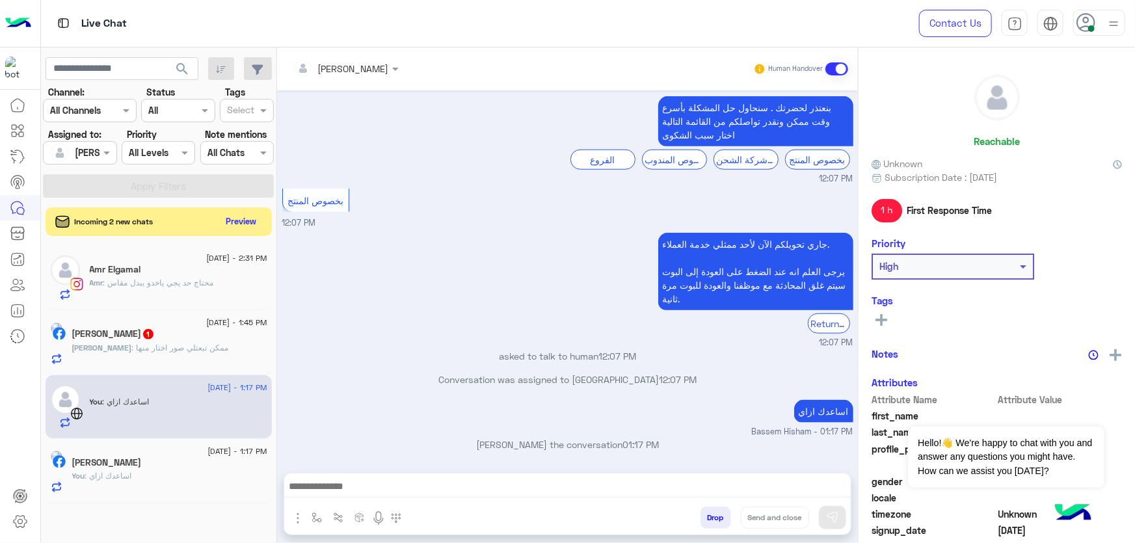
click at [707, 520] on button "Drop" at bounding box center [716, 518] width 31 height 22
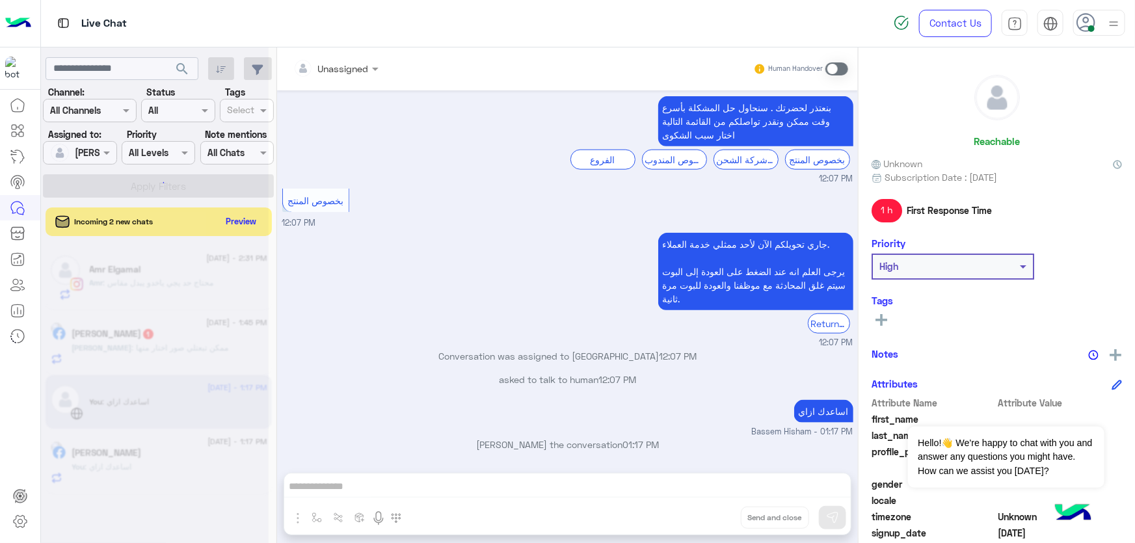
scroll to position [667, 0]
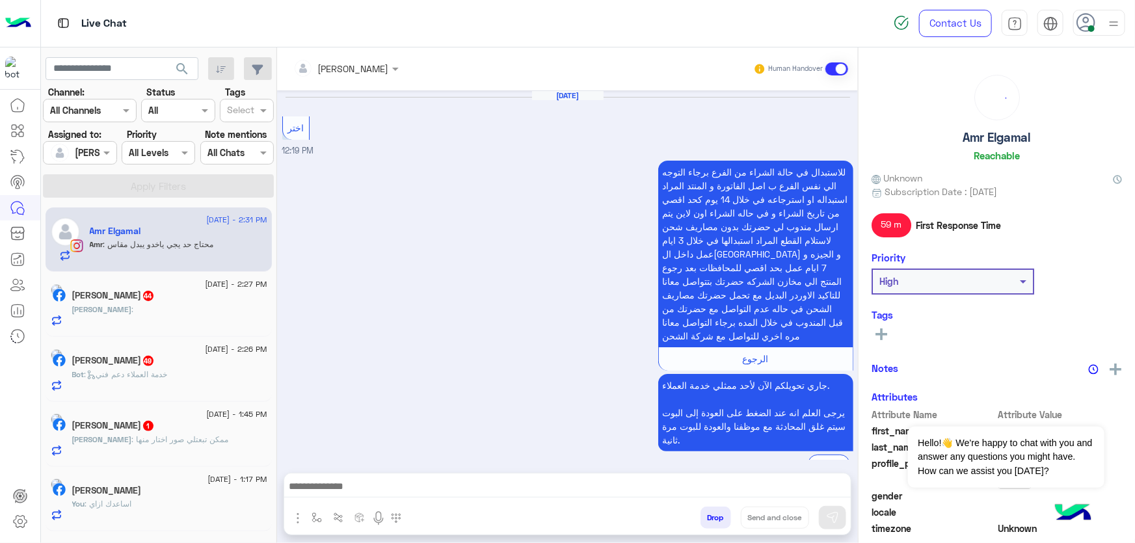
scroll to position [799, 0]
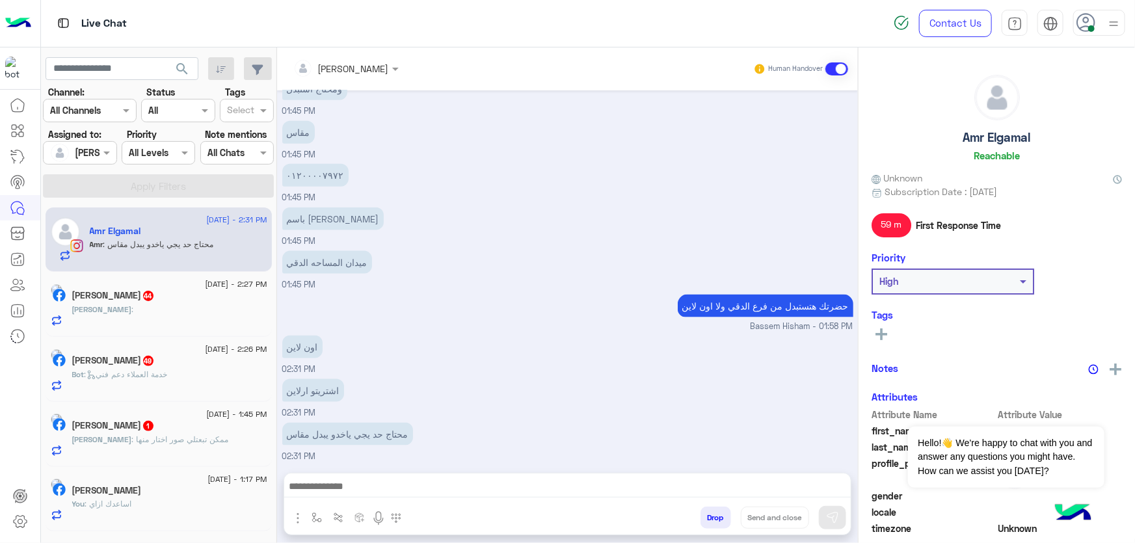
click at [208, 480] on span "11 August - 1:17 PM" at bounding box center [237, 480] width 59 height 12
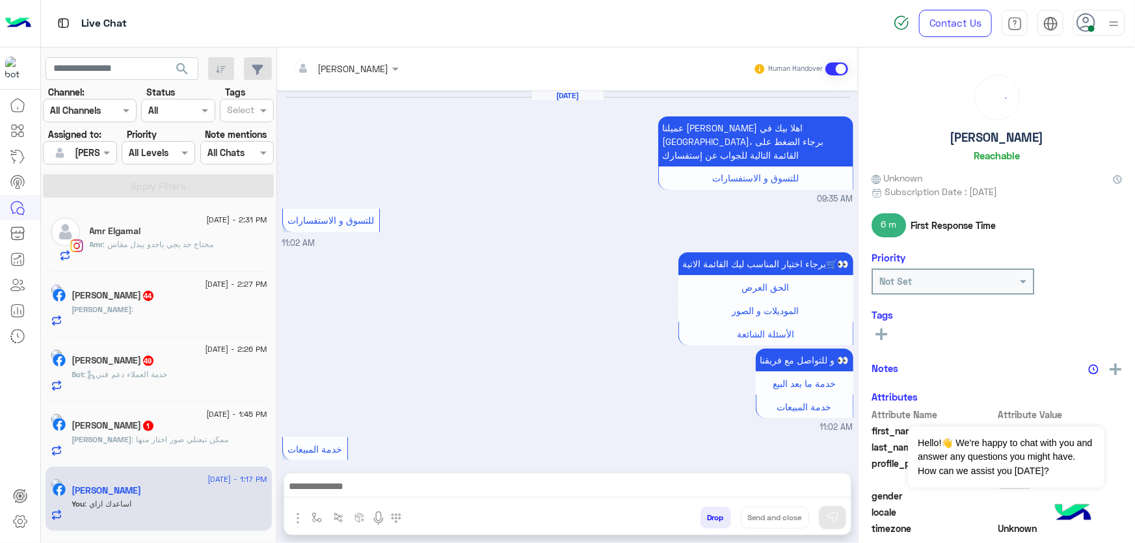
scroll to position [1096, 0]
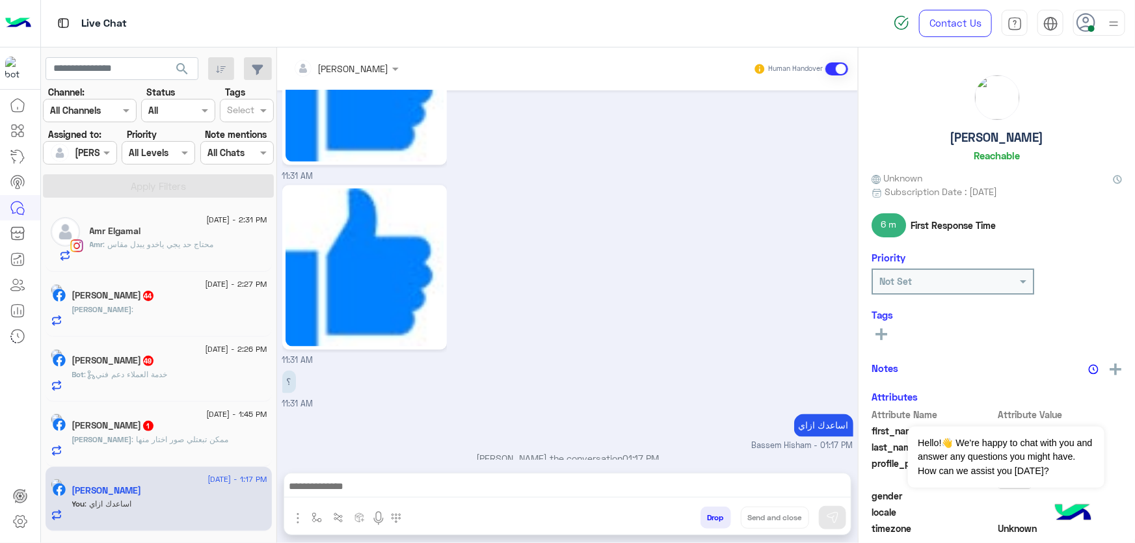
click at [722, 525] on button "Drop" at bounding box center [716, 518] width 31 height 22
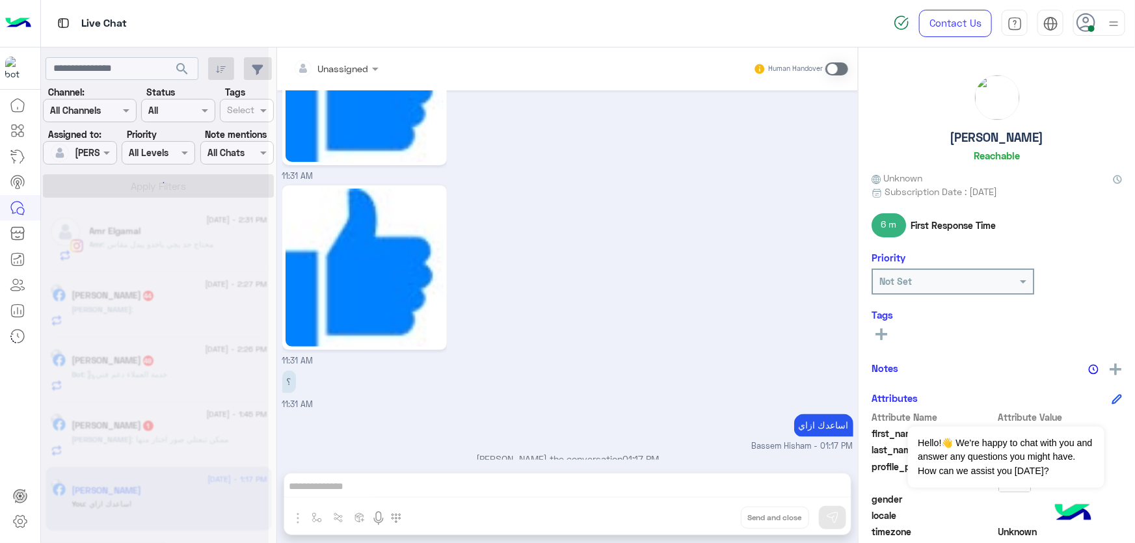
scroll to position [1119, 0]
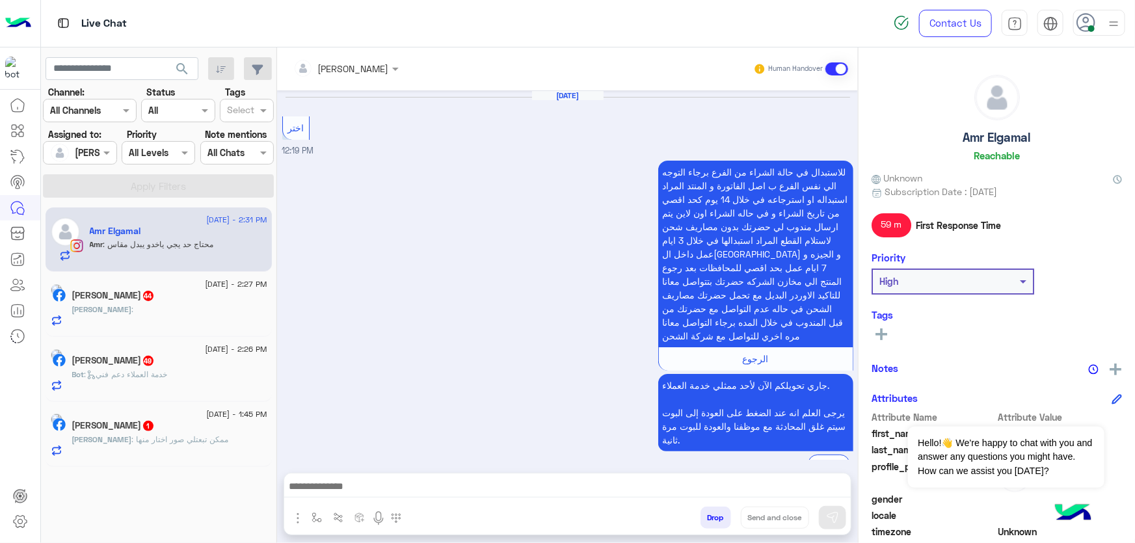
scroll to position [799, 0]
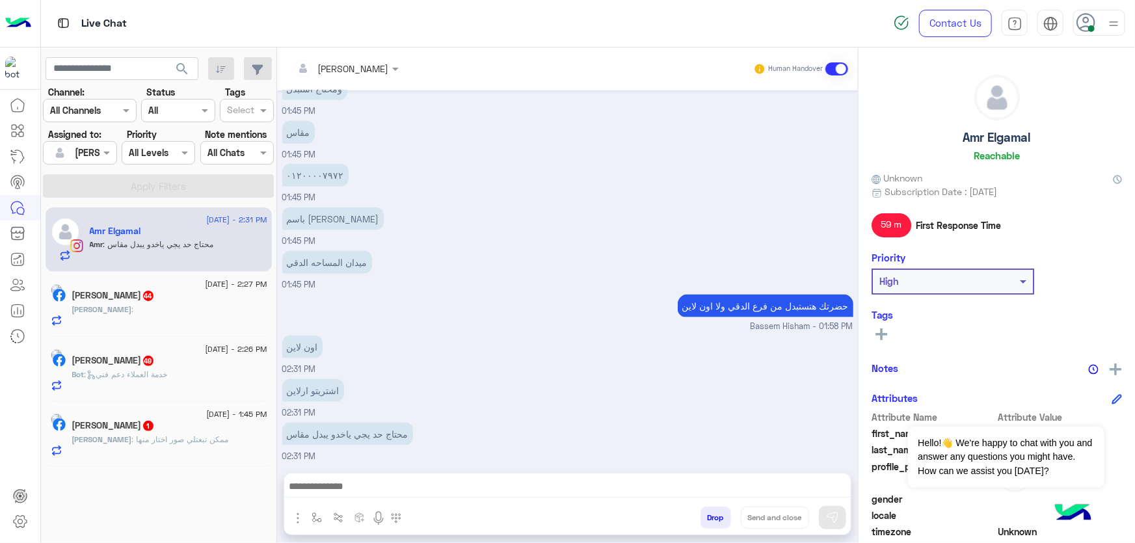
click at [354, 499] on div at bounding box center [567, 490] width 567 height 33
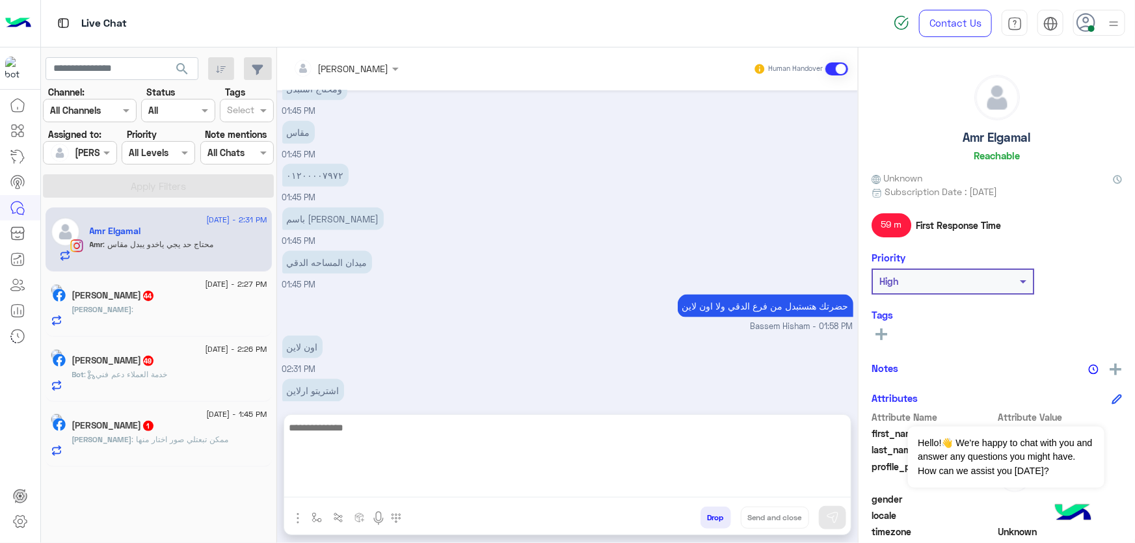
click at [354, 497] on textarea at bounding box center [567, 459] width 567 height 78
paste textarea "**********"
type textarea "**********"
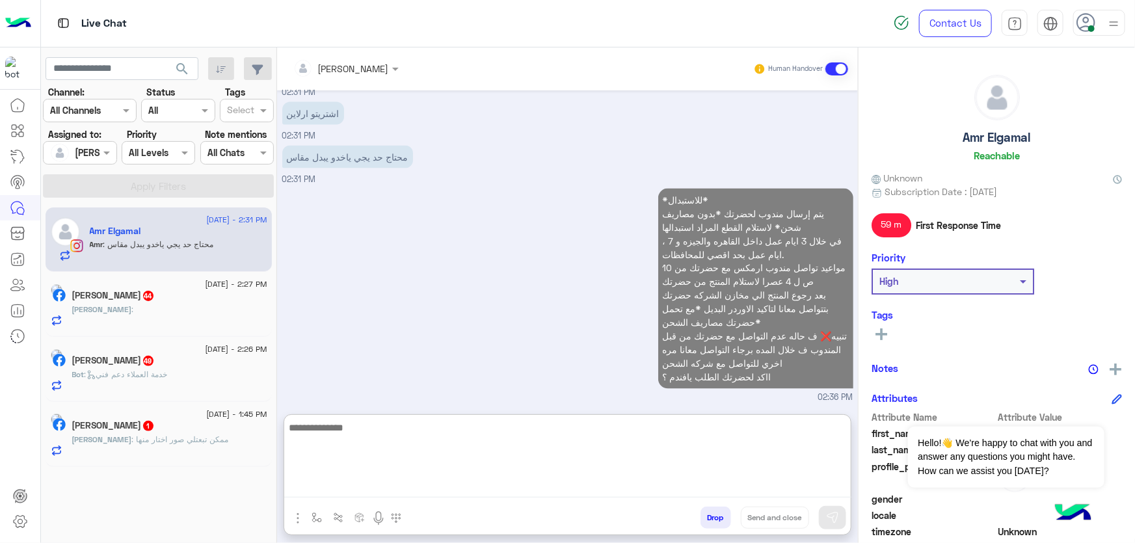
click at [169, 435] on p "Ahmed : ممكن تبعتلي صور اختار منها" at bounding box center [150, 440] width 157 height 12
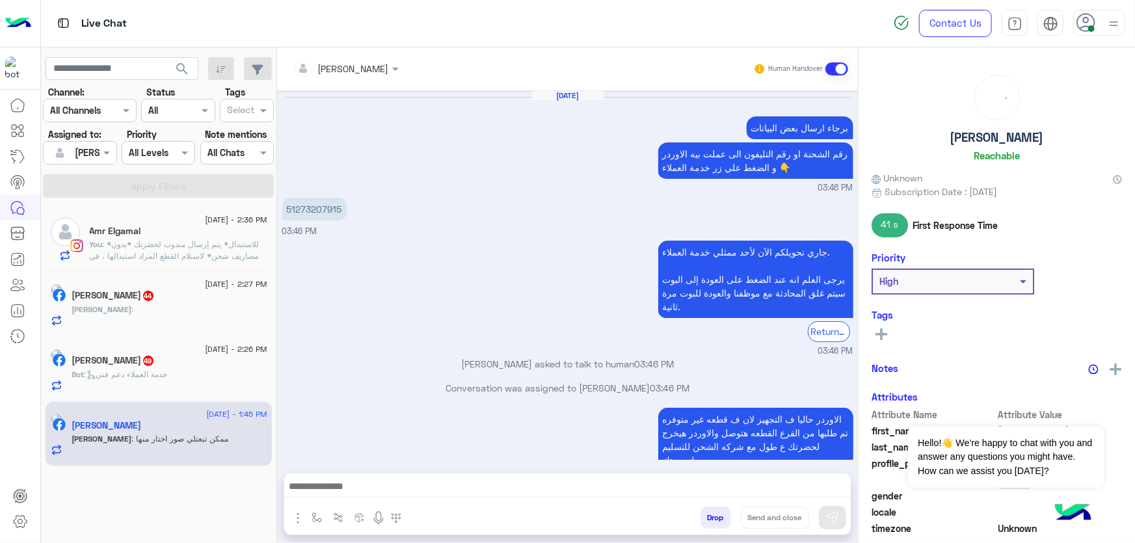
scroll to position [705, 0]
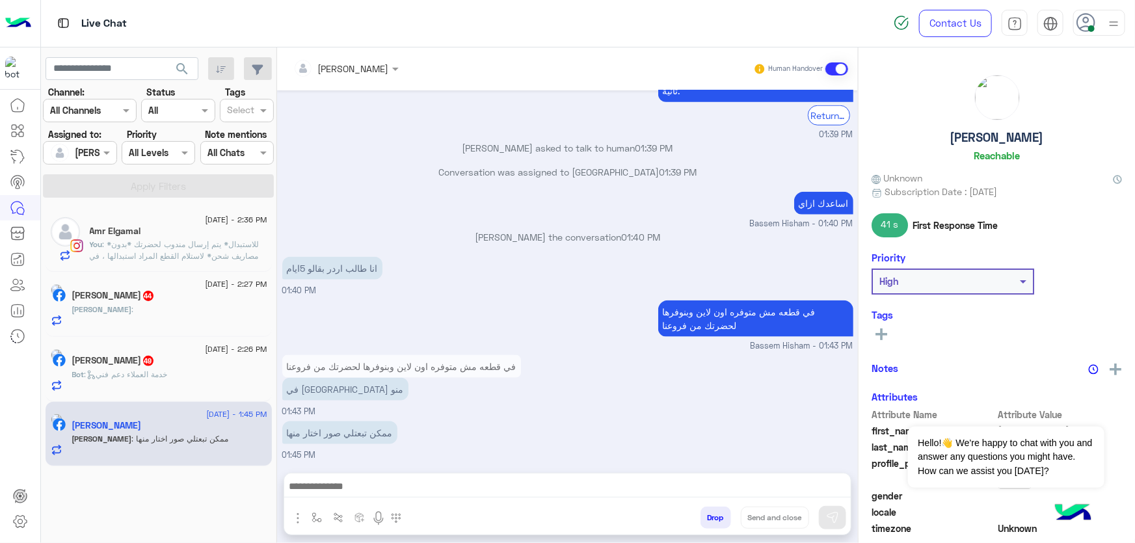
click at [197, 381] on div "Bot : خدمة العملاء دعم فني" at bounding box center [169, 380] width 195 height 23
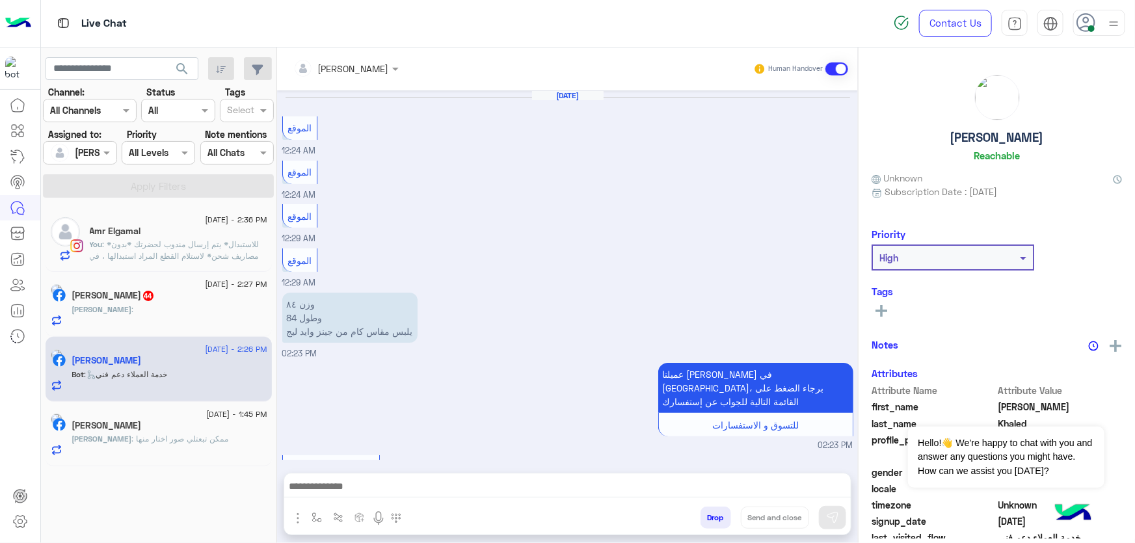
scroll to position [1129, 0]
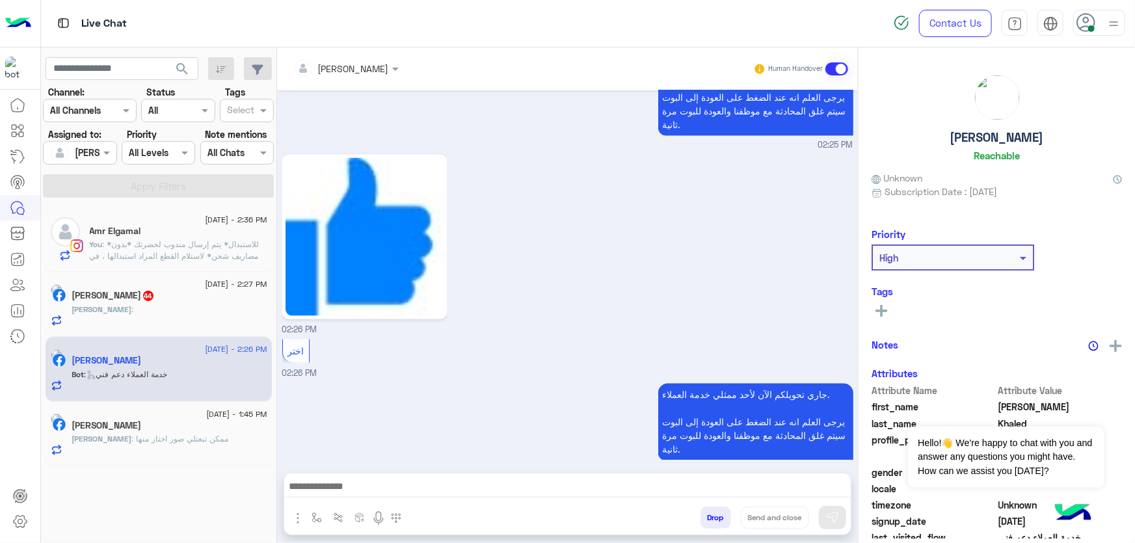
click at [394, 482] on textarea at bounding box center [567, 488] width 567 height 20
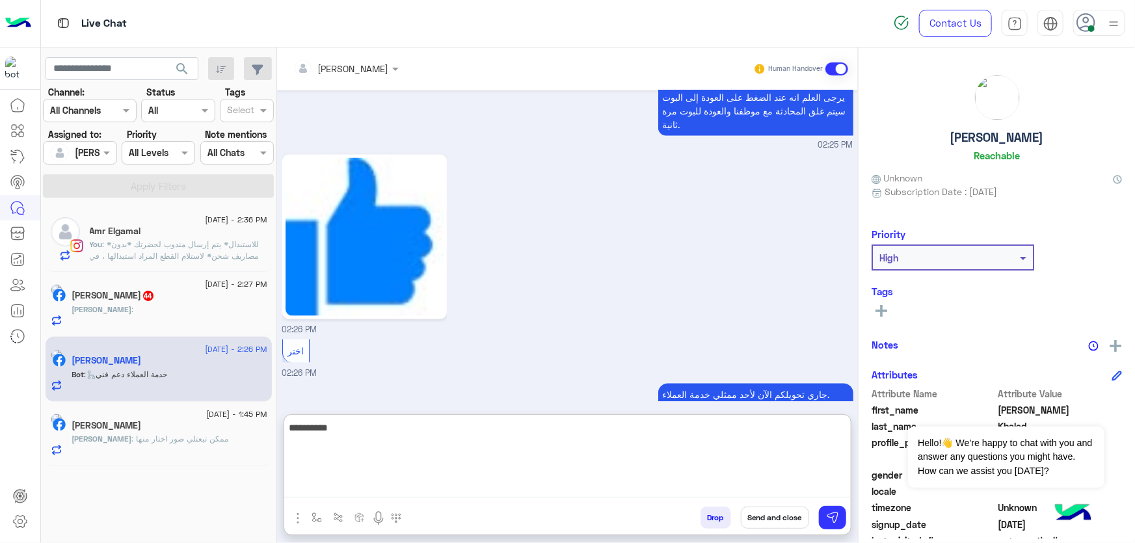
type textarea "**********"
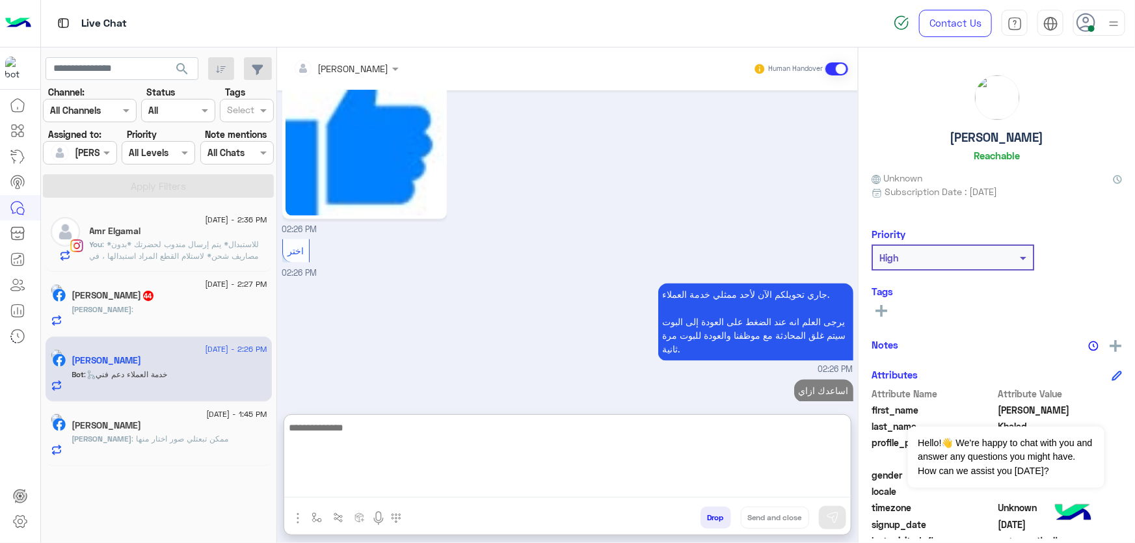
click at [183, 314] on div "Ibrahim :" at bounding box center [169, 315] width 195 height 23
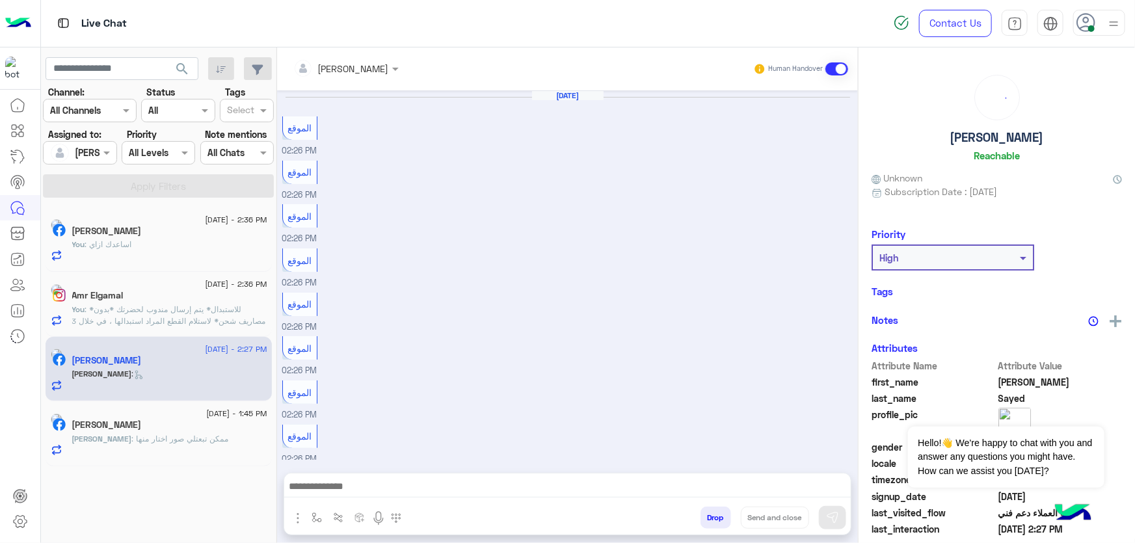
scroll to position [522, 0]
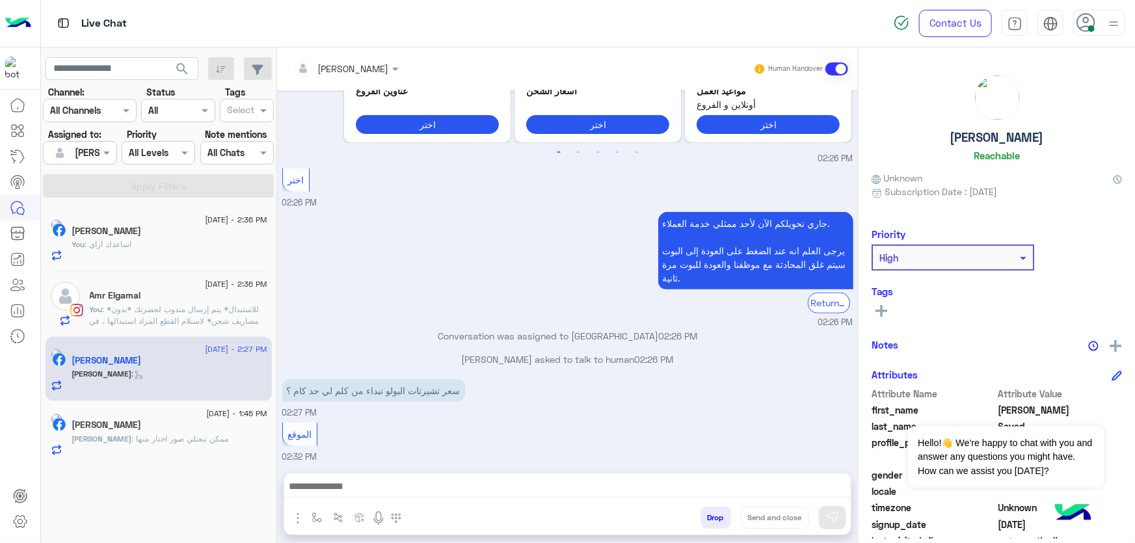
click at [356, 55] on div "Bassem Hisham Human Handover" at bounding box center [567, 68] width 581 height 43
click at [991, 141] on h5 "Ibrahim Sayed" at bounding box center [997, 137] width 94 height 15
copy h5 "Ibrahim Sayed"
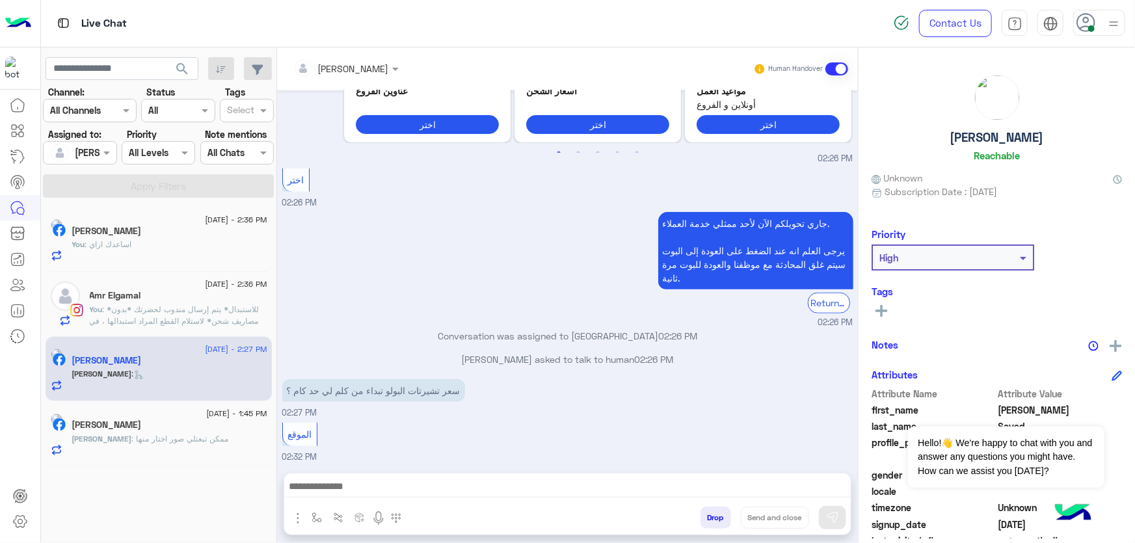
click at [359, 70] on input "text" at bounding box center [328, 69] width 71 height 14
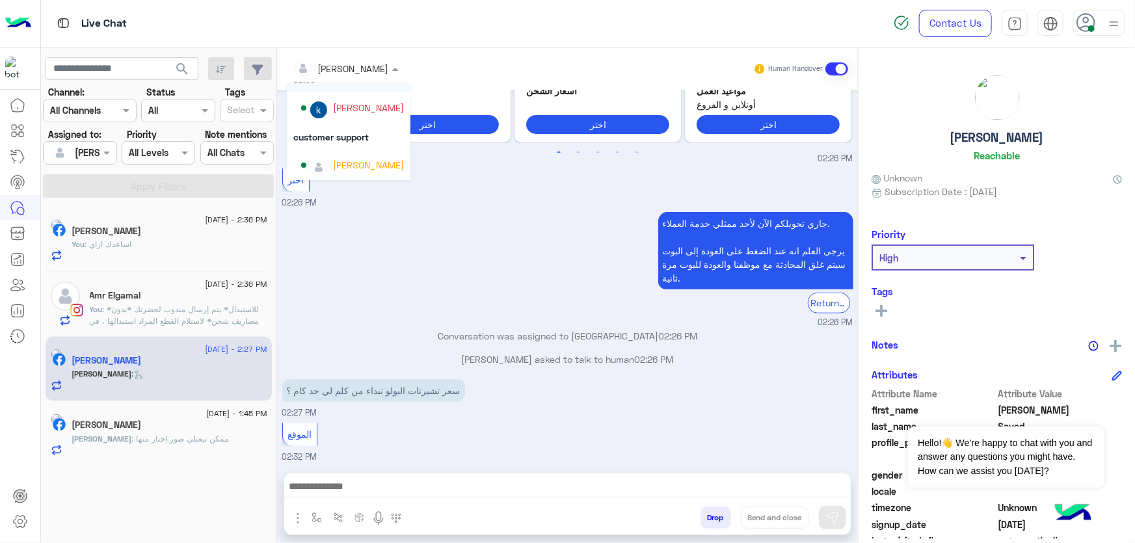
scroll to position [83, 0]
click at [363, 113] on div "khaled mohamed" at bounding box center [352, 106] width 103 height 23
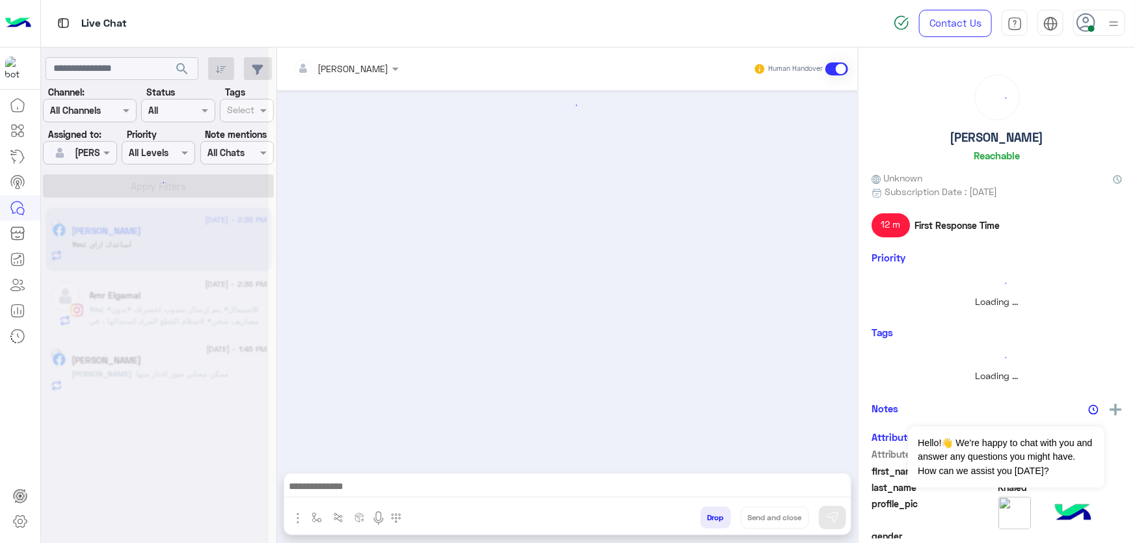
scroll to position [1106, 0]
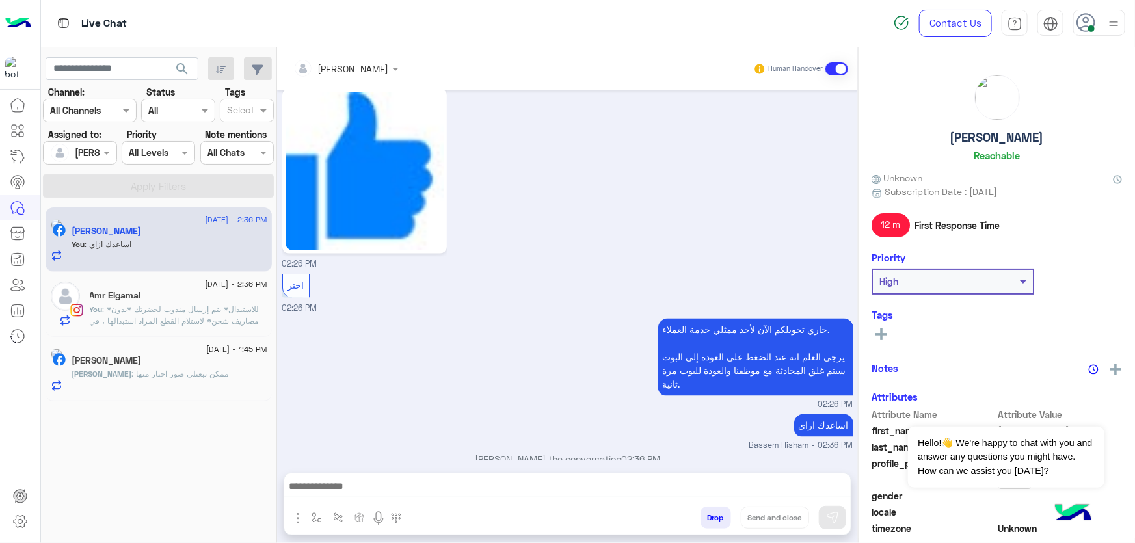
click at [200, 305] on span ": *للاستبدال* يتم إرسال مندوب لحضرتك *بدون مصاريف شحن* لاستلام القطع المراد است…" at bounding box center [178, 367] width 176 height 127
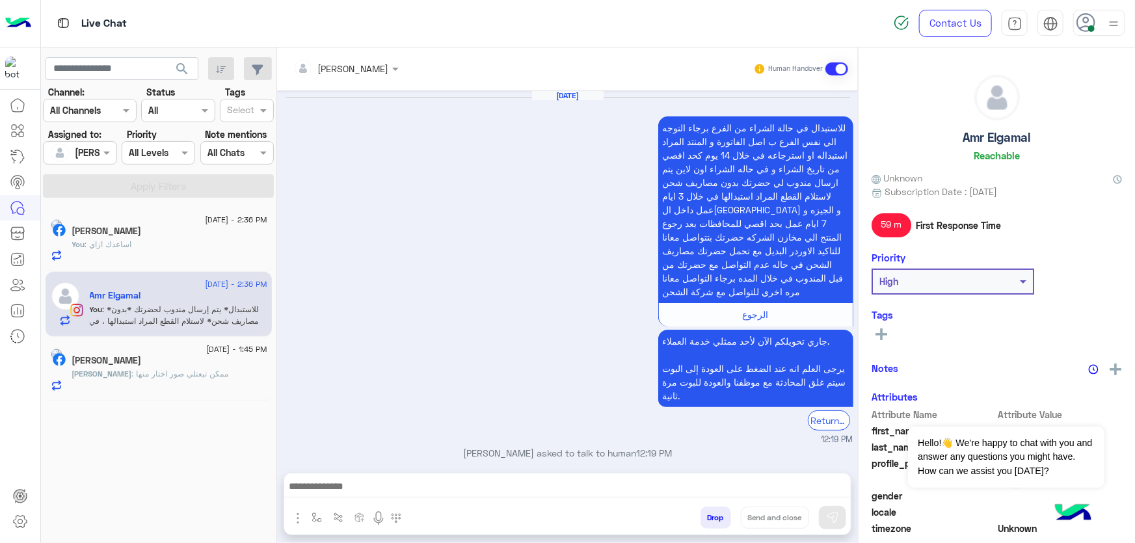
scroll to position [974, 0]
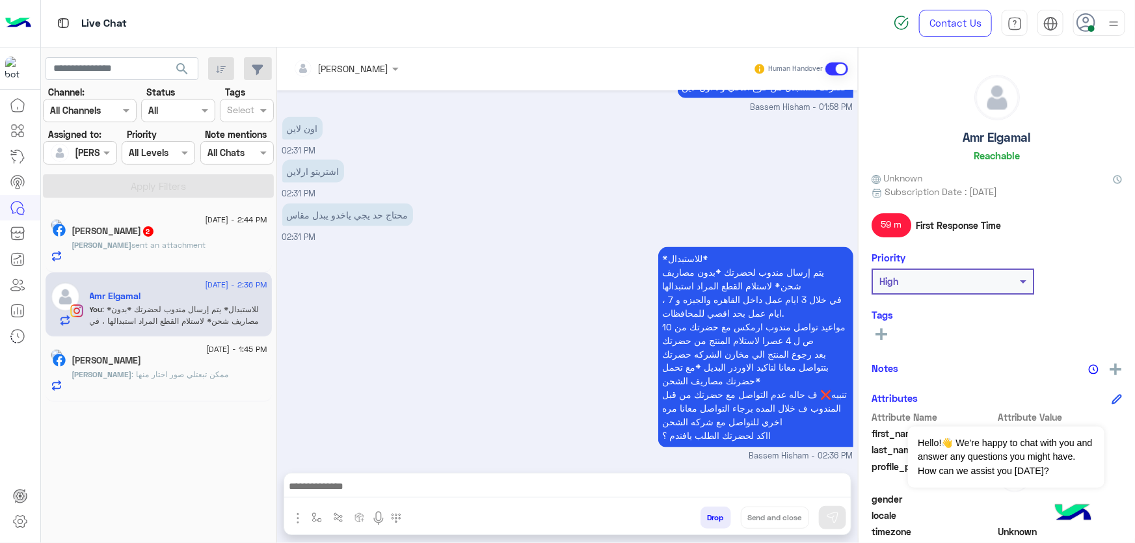
click at [170, 239] on p "Sarah sent an attachment" at bounding box center [139, 245] width 134 height 12
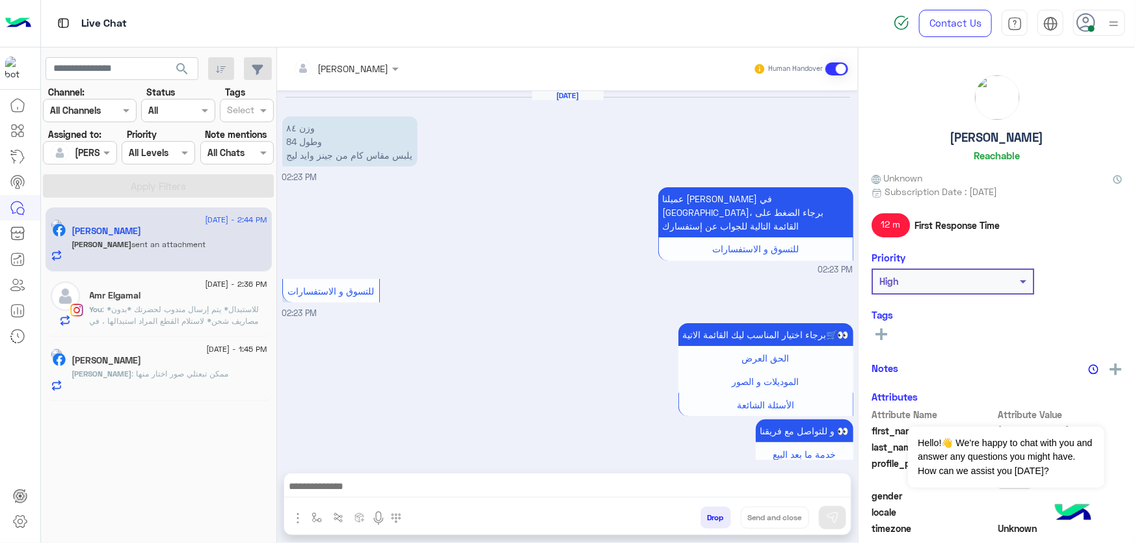
scroll to position [1274, 0]
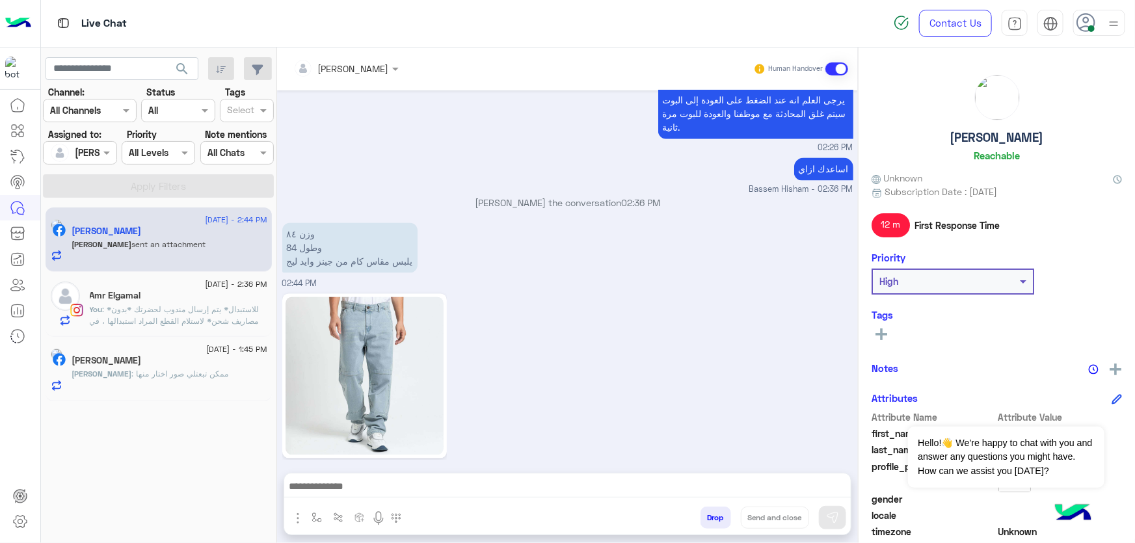
click at [1001, 139] on h5 "Sarah Khaled" at bounding box center [997, 137] width 94 height 15
copy h5 "Sarah Khaled"
click at [376, 62] on div at bounding box center [346, 68] width 118 height 15
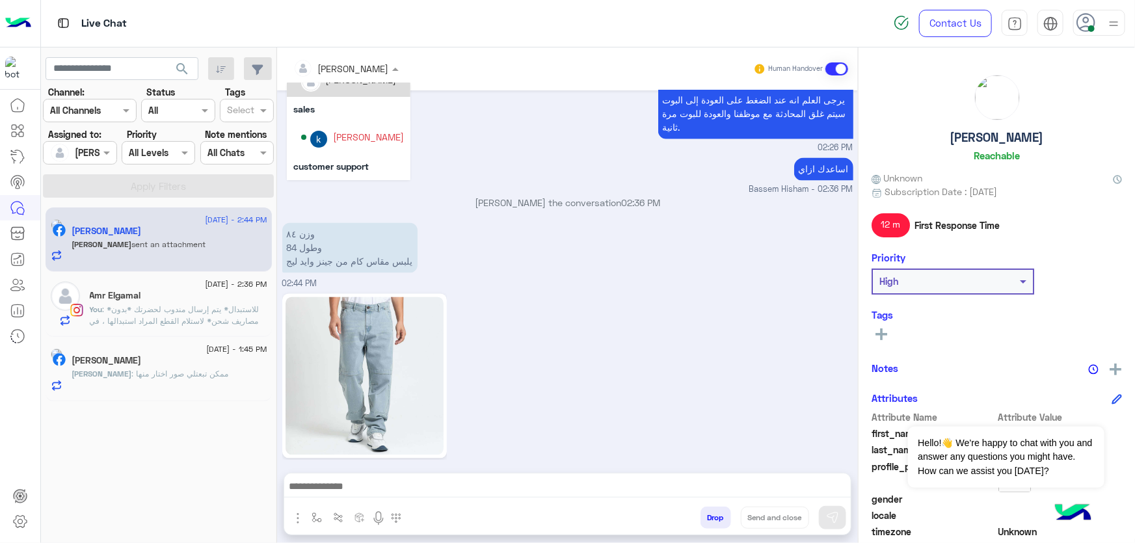
scroll to position [83, 0]
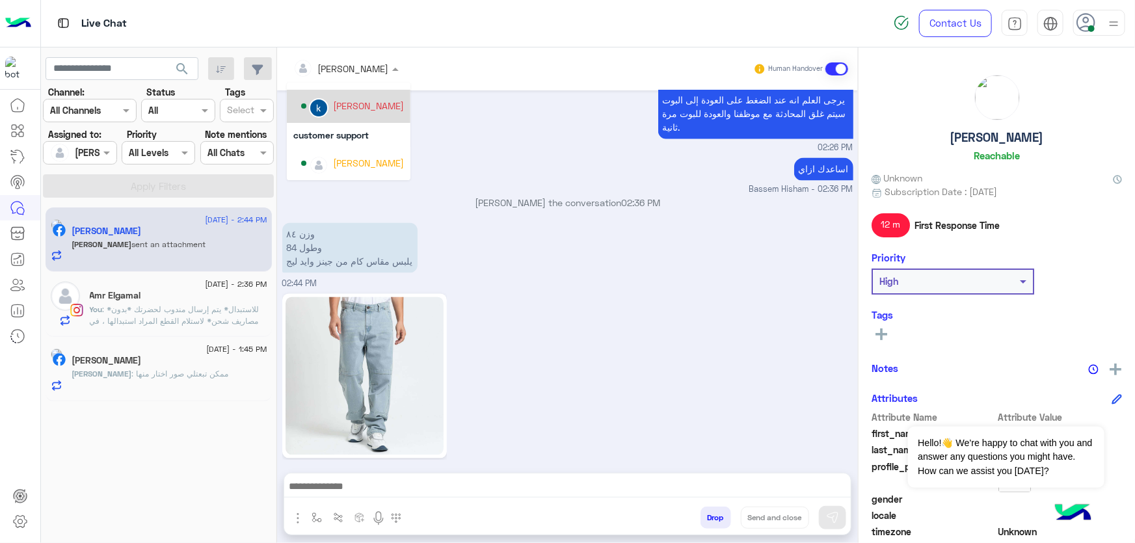
click at [370, 109] on div "khaled mohamed" at bounding box center [368, 106] width 71 height 14
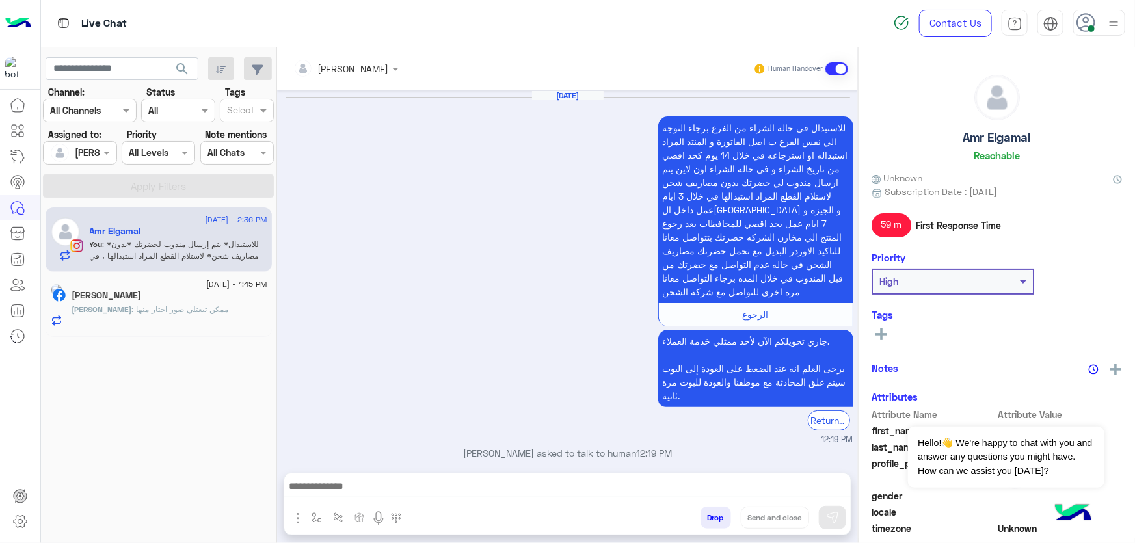
scroll to position [974, 0]
